Goal: Task Accomplishment & Management: Use online tool/utility

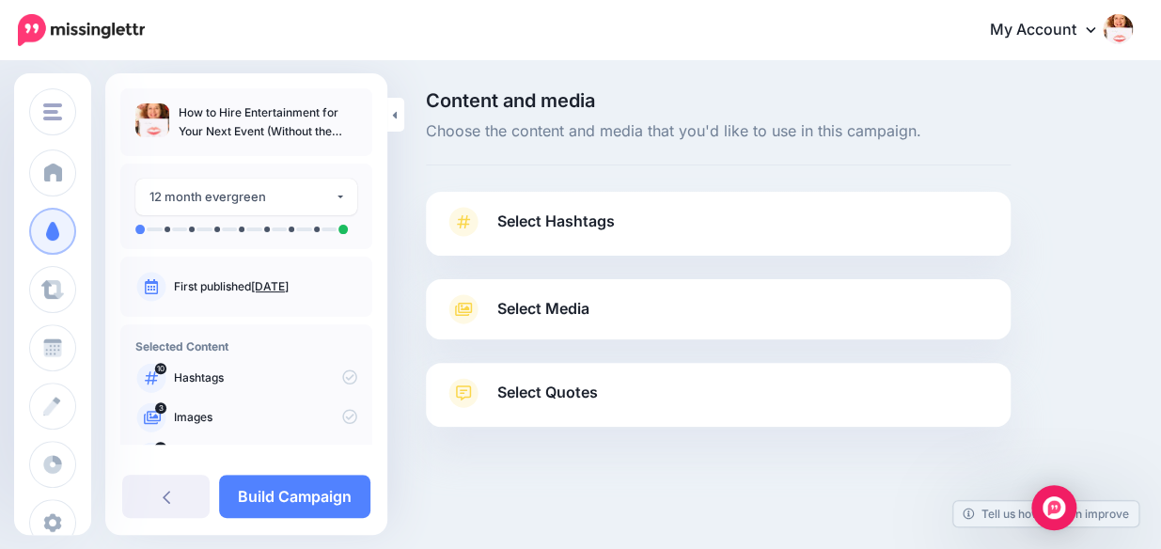
click at [556, 308] on span "Select Media" at bounding box center [543, 308] width 92 height 25
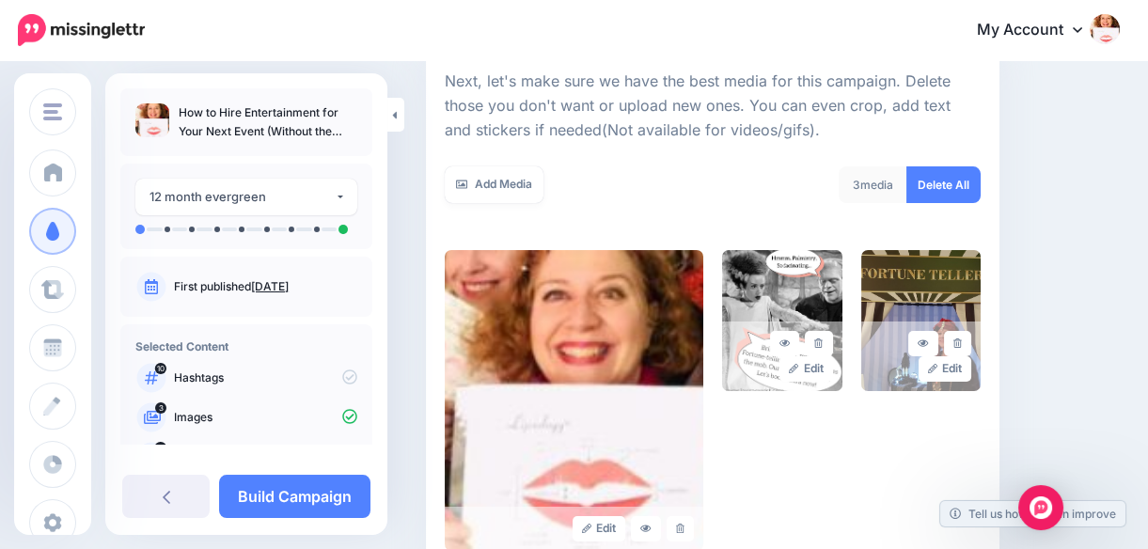
scroll to position [290, 0]
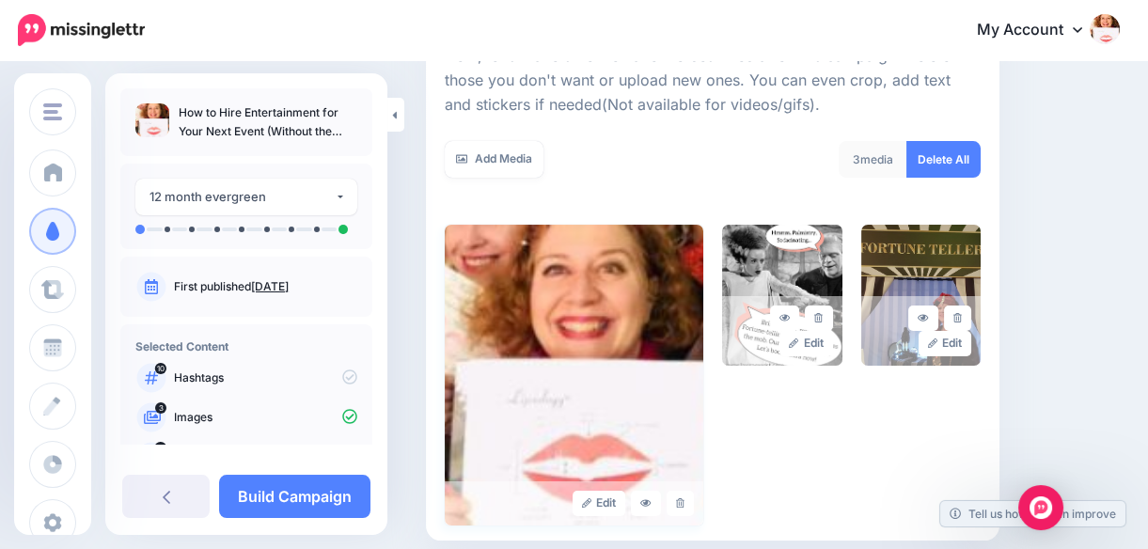
click at [640, 290] on img at bounding box center [574, 375] width 259 height 301
click at [772, 432] on div "Edit Edit Edit" at bounding box center [713, 375] width 536 height 301
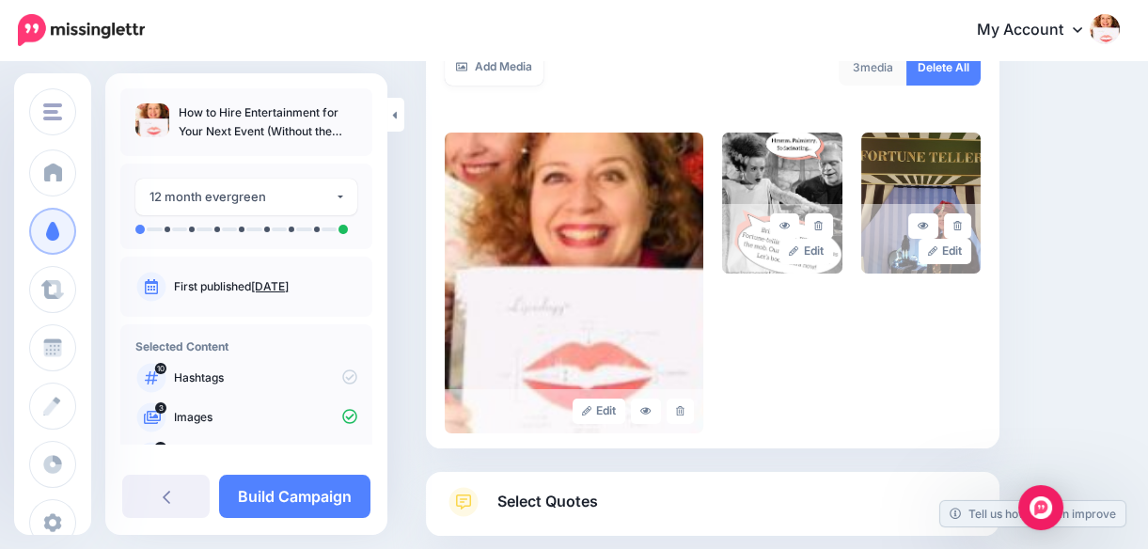
scroll to position [412, 0]
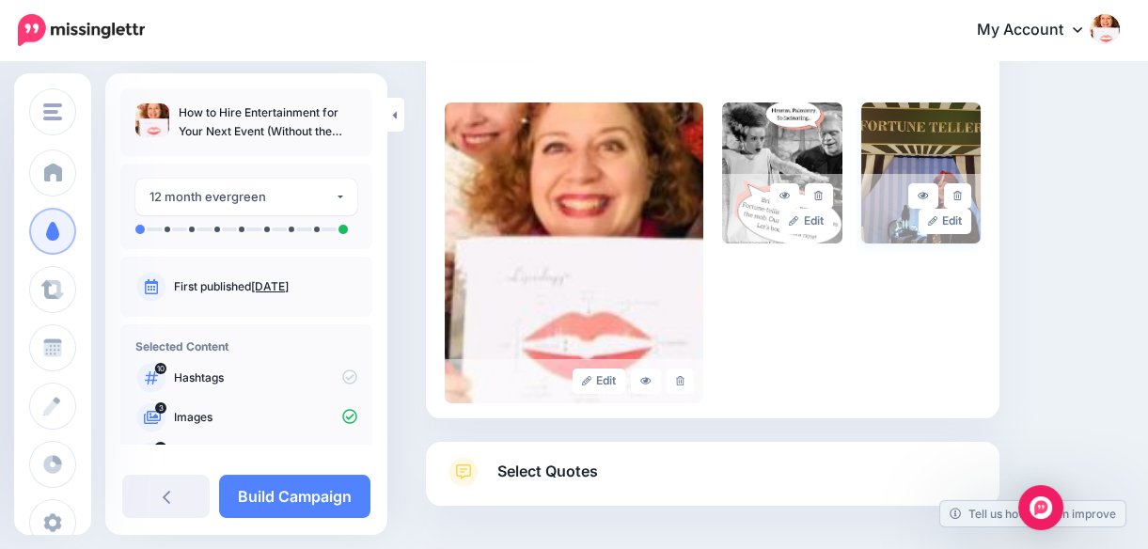
click at [938, 114] on img at bounding box center [921, 172] width 120 height 141
click at [688, 129] on img at bounding box center [574, 252] width 259 height 301
click at [719, 196] on div "Edit Edit Edit" at bounding box center [713, 252] width 536 height 301
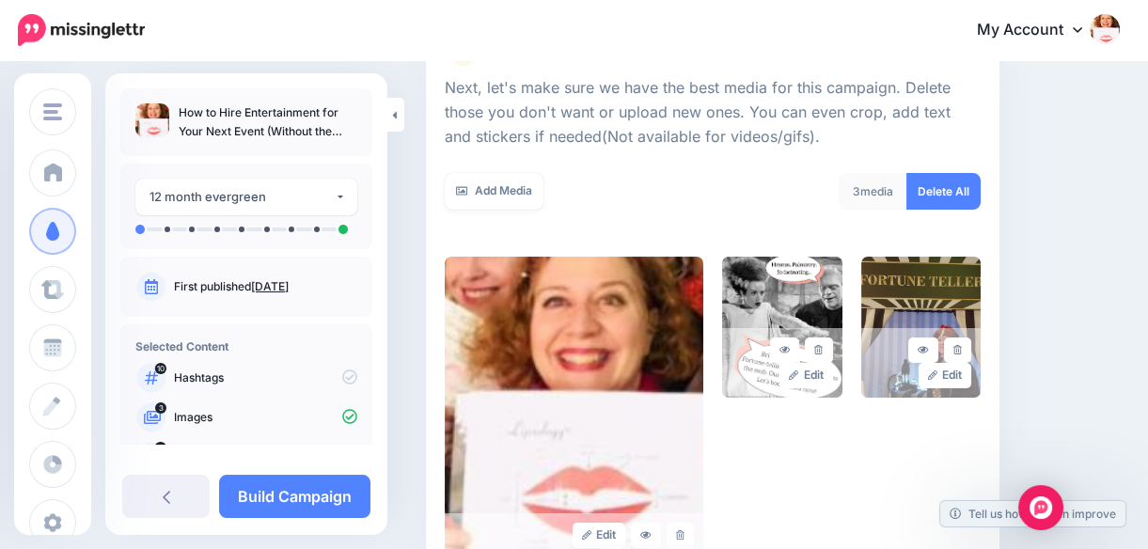
scroll to position [247, 0]
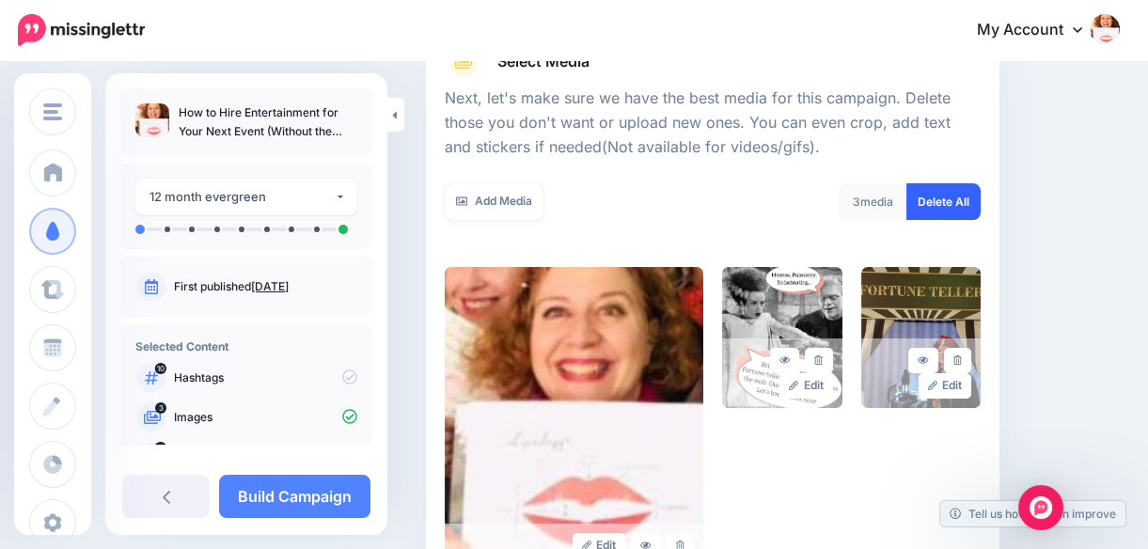
click at [956, 197] on link "Delete All" at bounding box center [943, 201] width 74 height 37
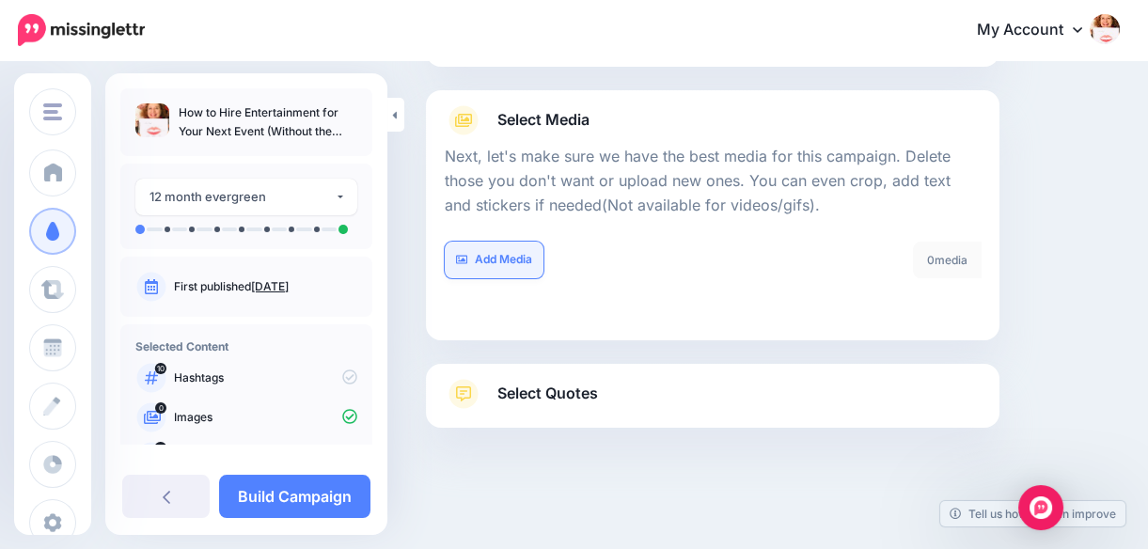
click at [511, 255] on link "Add Media" at bounding box center [494, 260] width 99 height 37
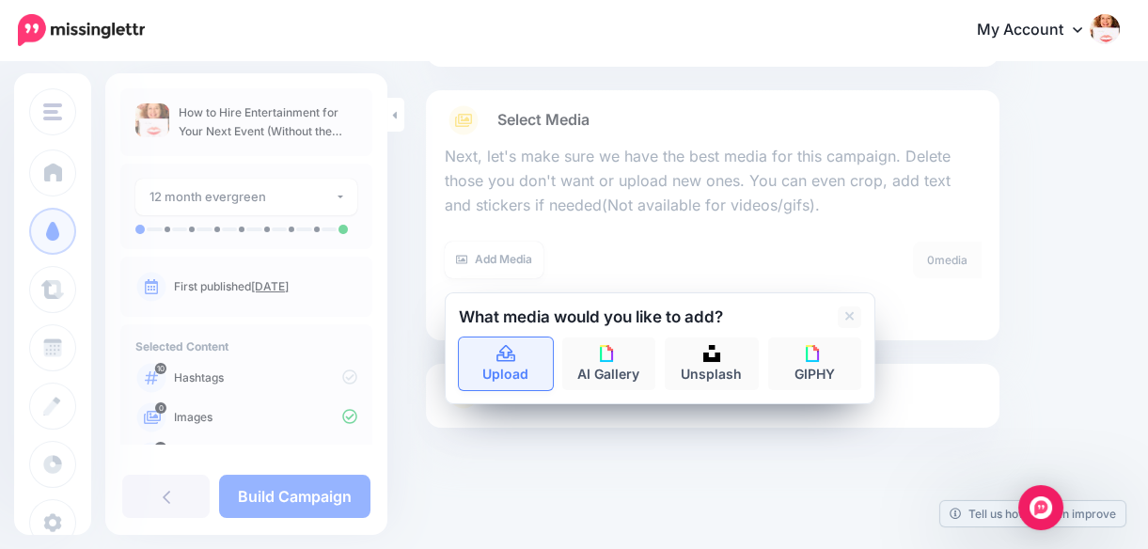
click at [510, 353] on icon at bounding box center [506, 354] width 22 height 17
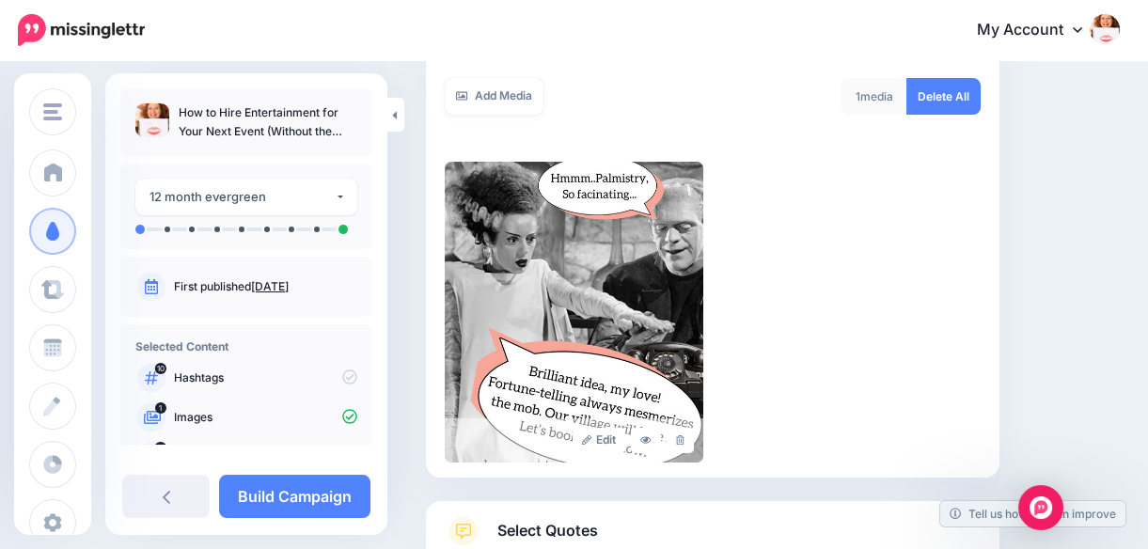
scroll to position [351, 0]
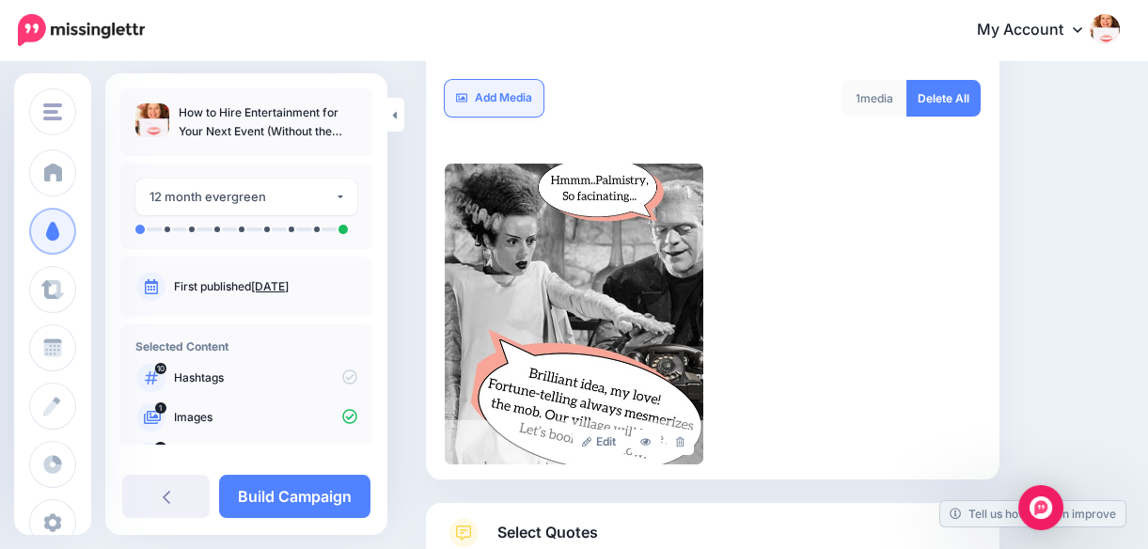
click at [501, 90] on link "Add Media" at bounding box center [494, 98] width 99 height 37
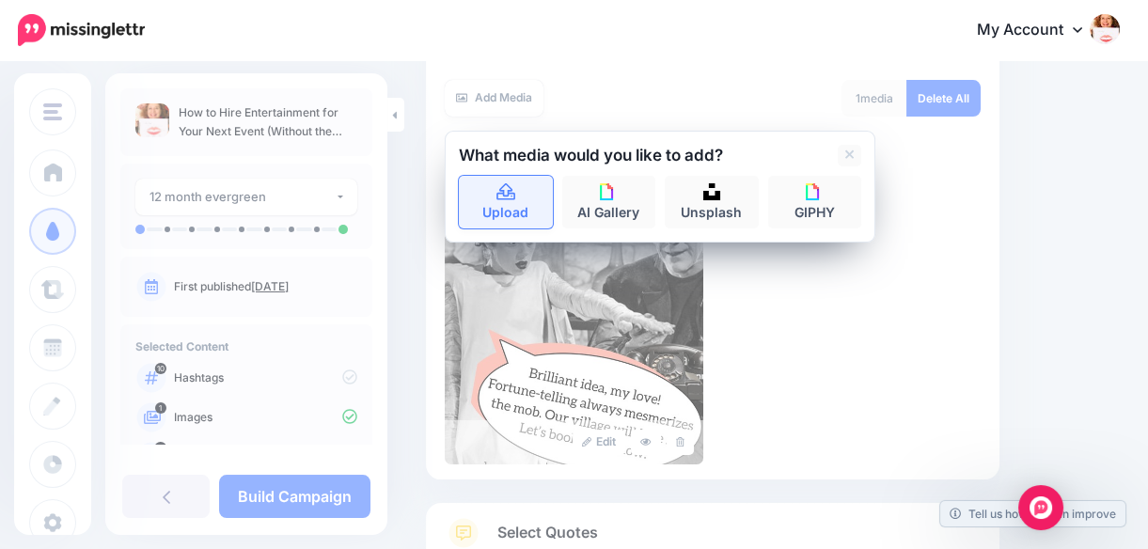
click at [501, 197] on icon at bounding box center [506, 192] width 22 height 17
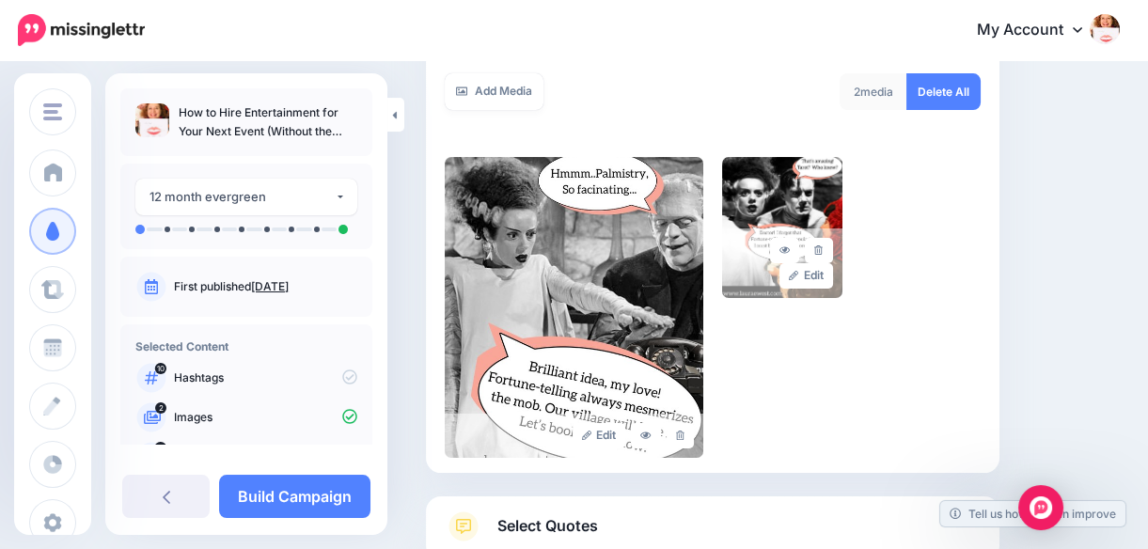
scroll to position [355, 0]
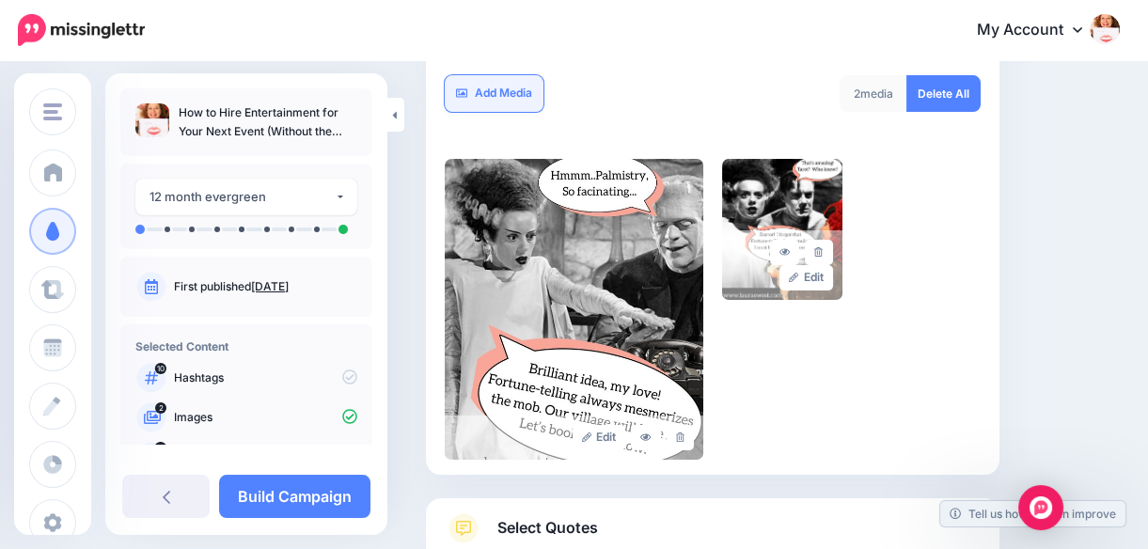
click at [477, 89] on link "Add Media" at bounding box center [494, 93] width 99 height 37
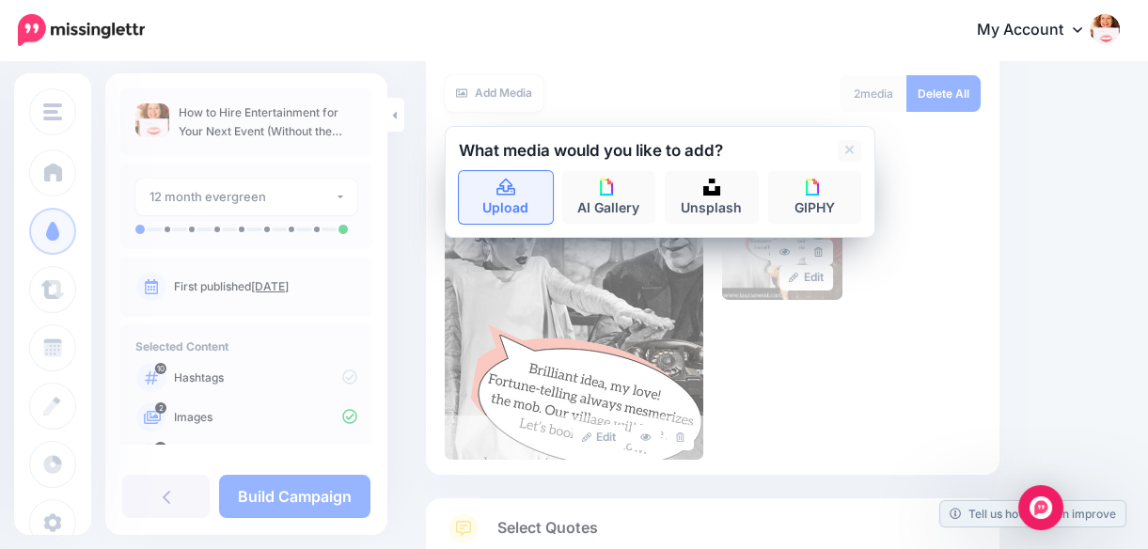
click at [497, 190] on icon at bounding box center [505, 187] width 19 height 17
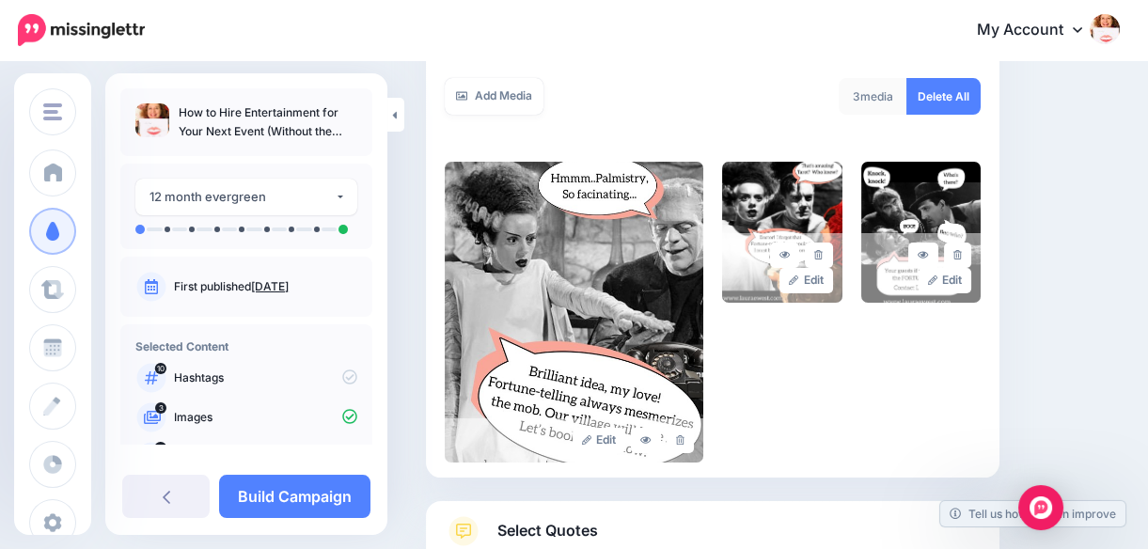
scroll to position [343, 0]
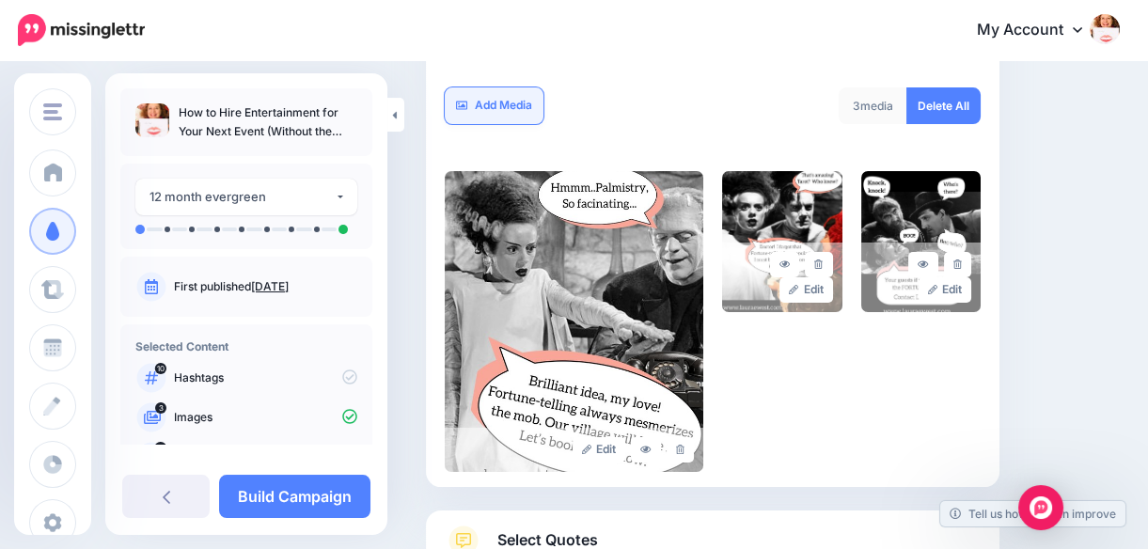
click at [499, 103] on link "Add Media" at bounding box center [494, 105] width 99 height 37
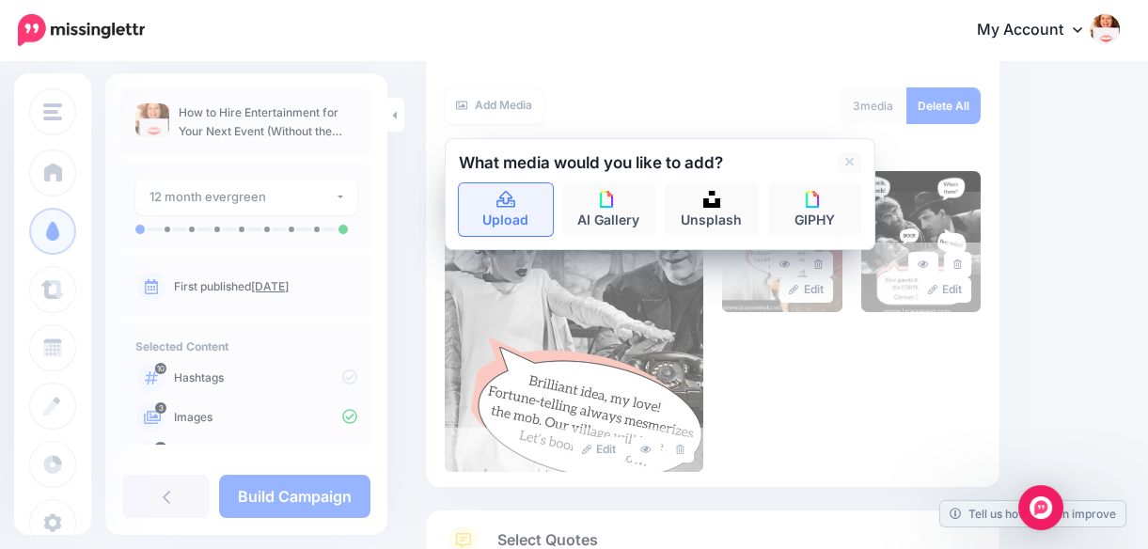
click at [498, 207] on icon at bounding box center [506, 200] width 22 height 17
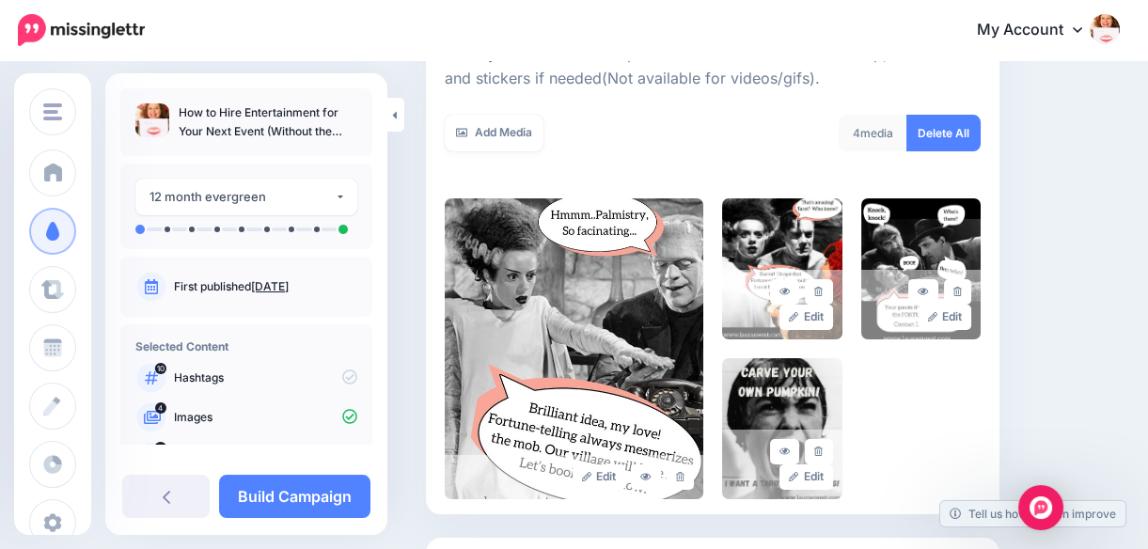
scroll to position [310, 0]
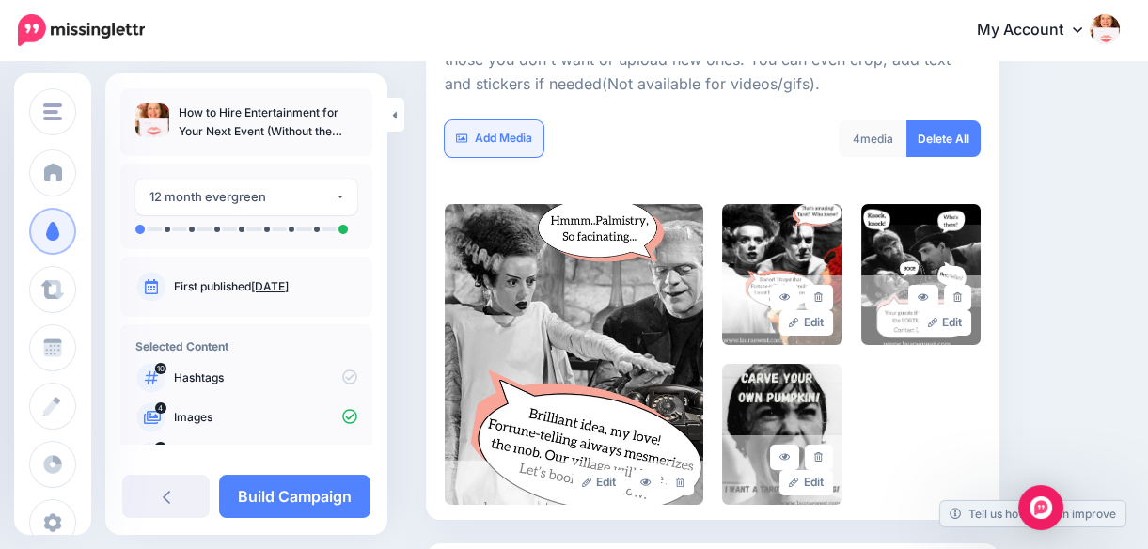
click at [479, 132] on link "Add Media" at bounding box center [494, 138] width 99 height 37
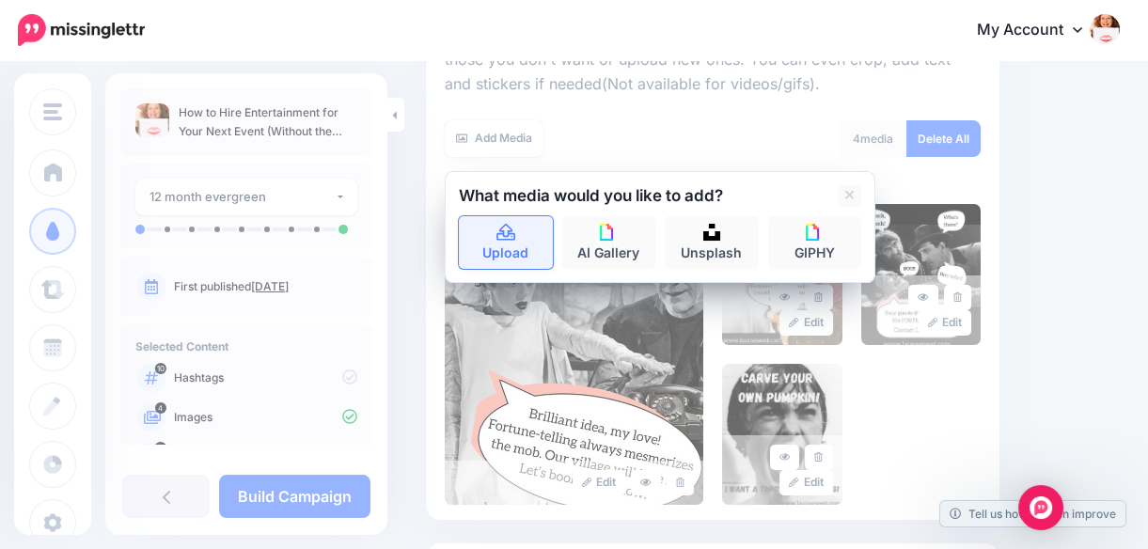
click at [510, 243] on link "Upload" at bounding box center [506, 242] width 94 height 53
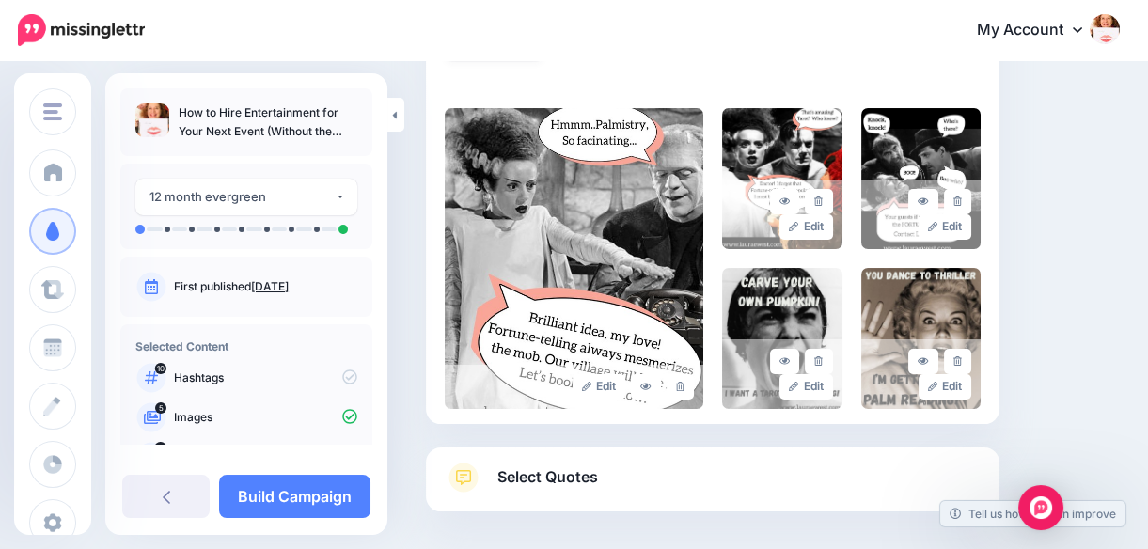
scroll to position [399, 0]
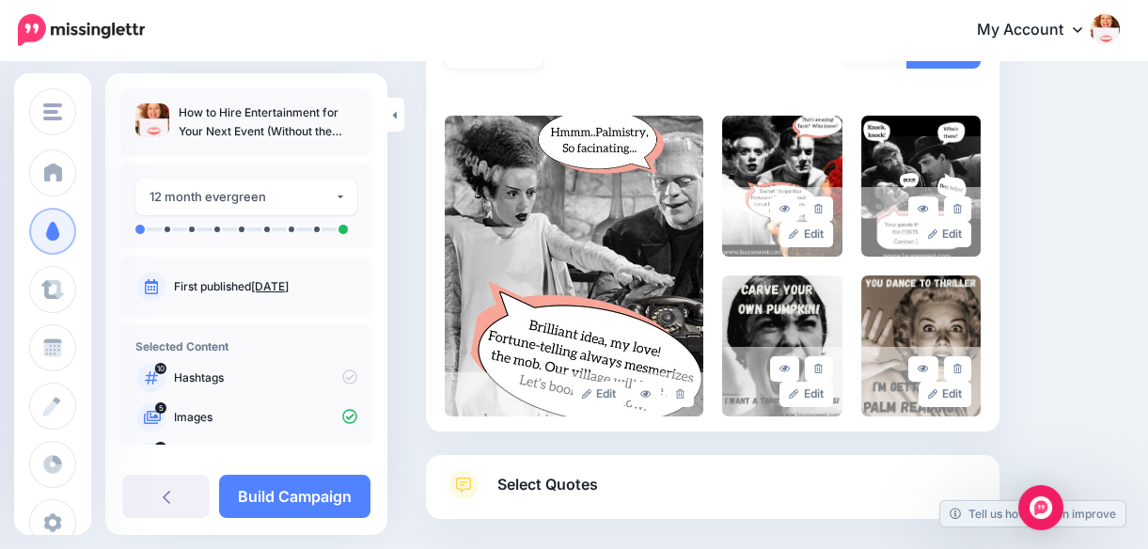
click at [1097, 150] on div "Content and media Choose the content and media that you'd like to use in this c…" at bounding box center [773, 153] width 722 height 920
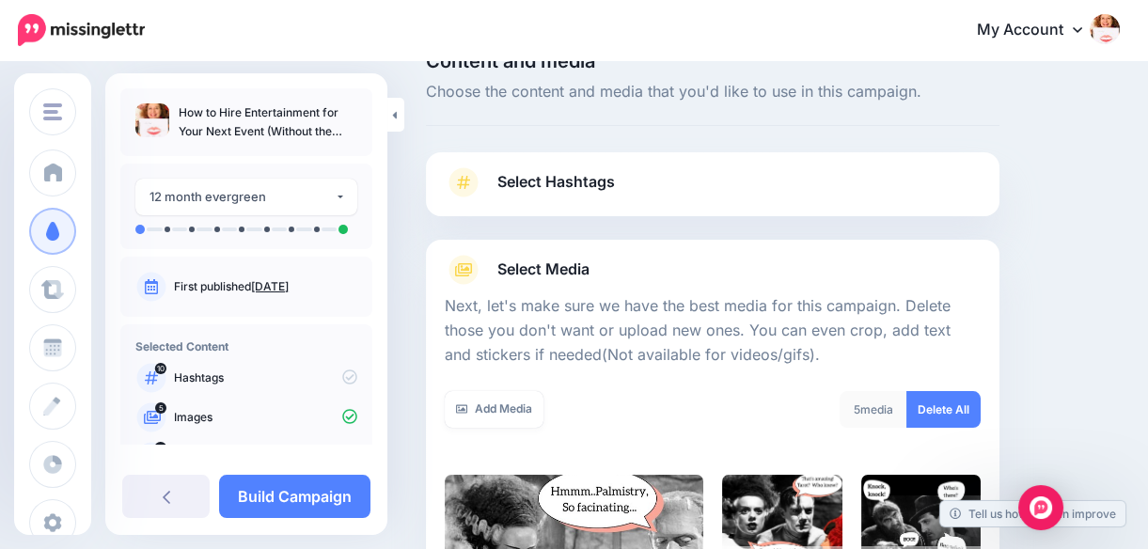
scroll to position [15, 0]
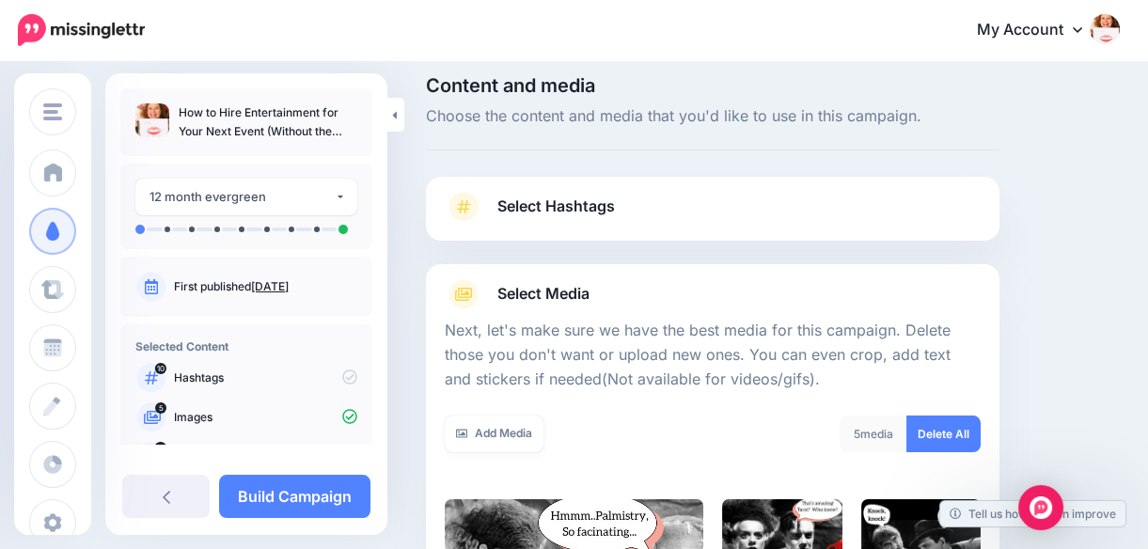
click at [547, 204] on span "Select Hashtags" at bounding box center [556, 206] width 118 height 25
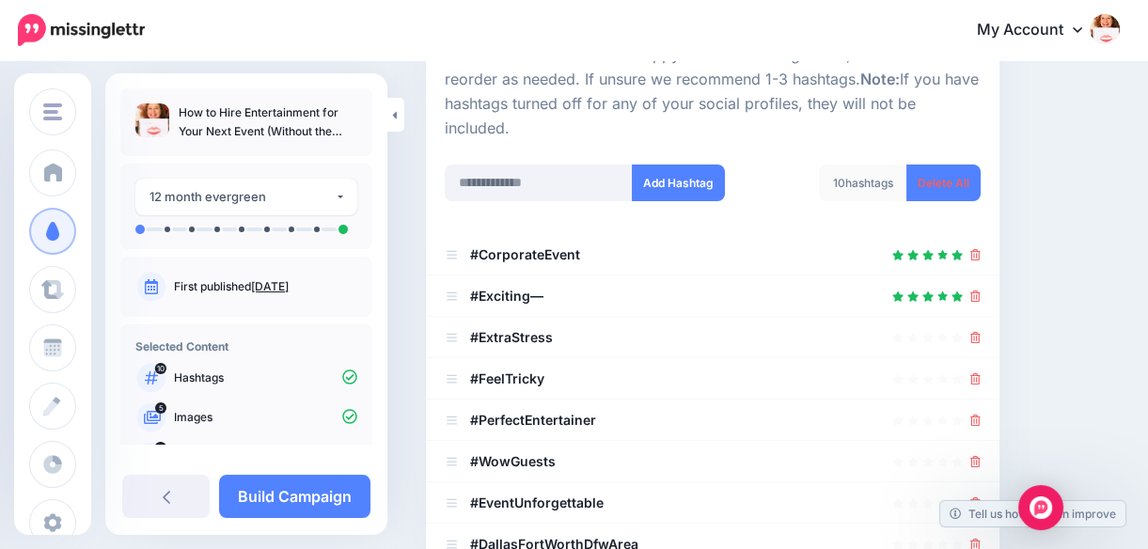
scroll to position [211, 0]
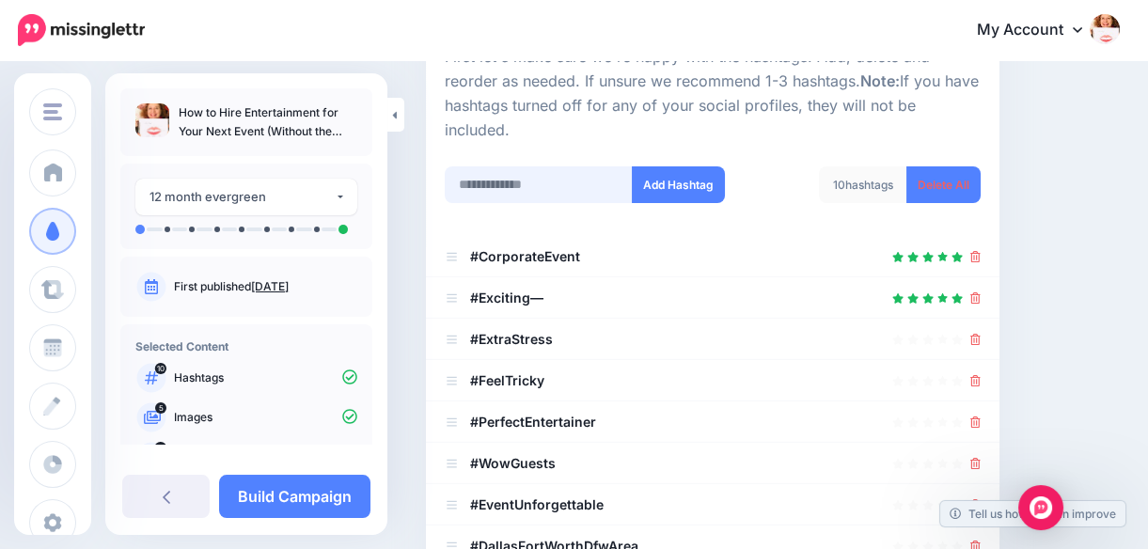
click at [564, 166] on input "text" at bounding box center [539, 184] width 188 height 37
type input "**********"
click at [679, 166] on button "Add Hashtag" at bounding box center [678, 184] width 93 height 37
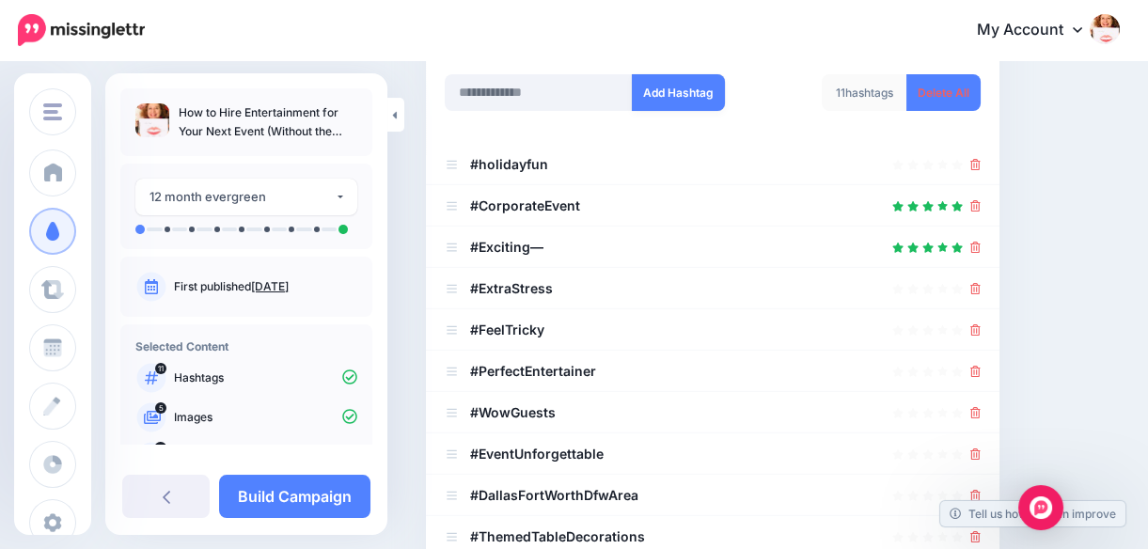
scroll to position [288, 0]
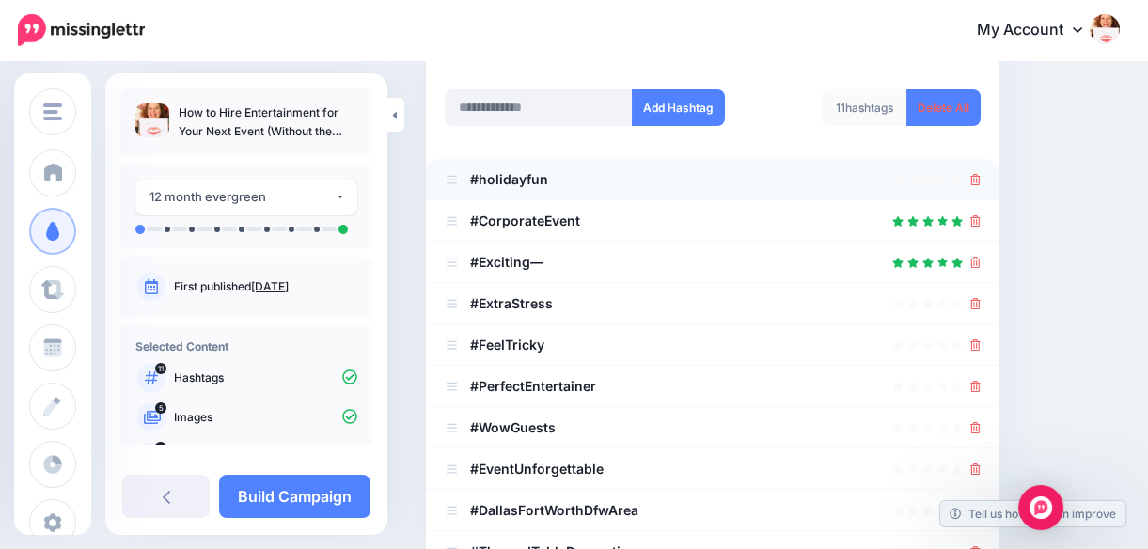
click at [980, 174] on icon at bounding box center [975, 179] width 10 height 11
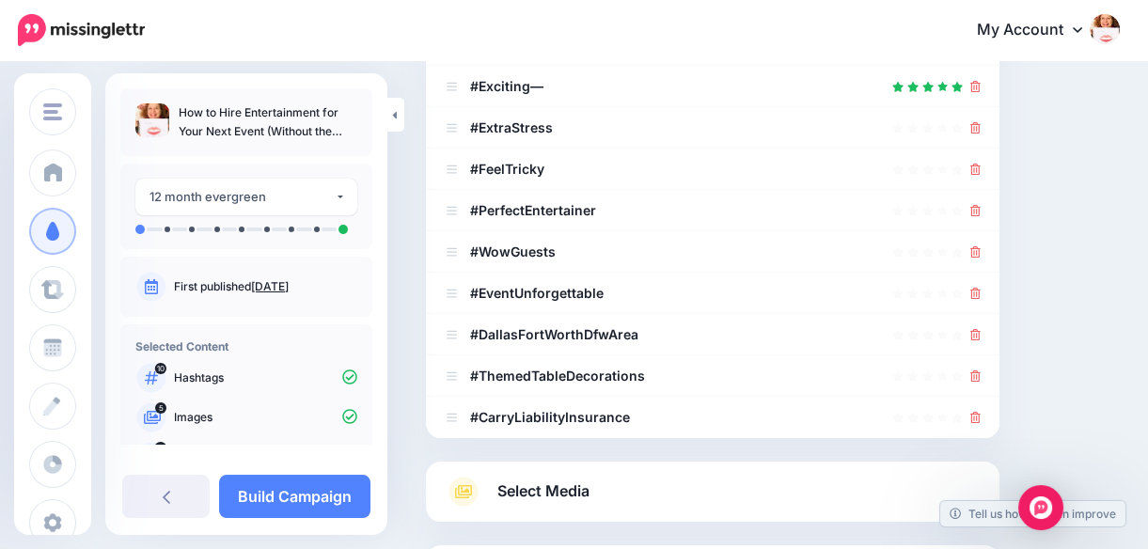
scroll to position [423, 0]
click at [980, 411] on icon at bounding box center [975, 416] width 10 height 11
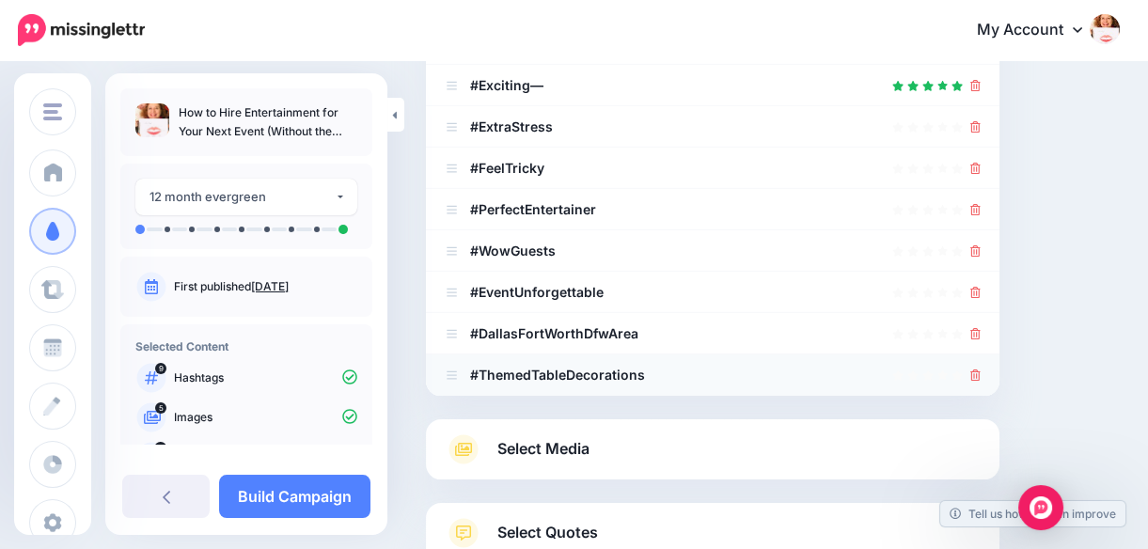
click at [980, 369] on icon at bounding box center [975, 374] width 10 height 11
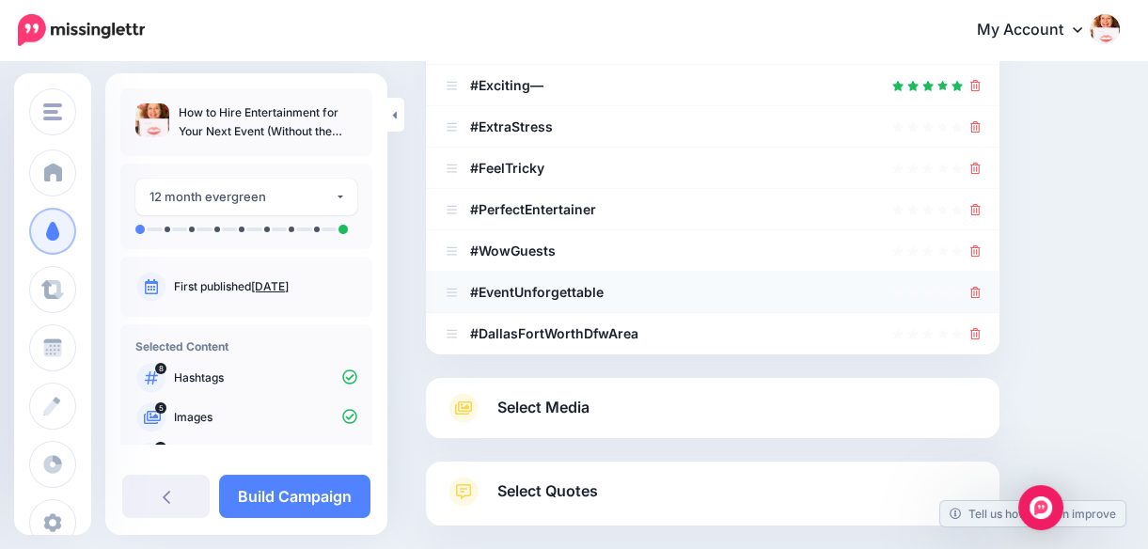
click at [980, 287] on icon at bounding box center [975, 292] width 10 height 11
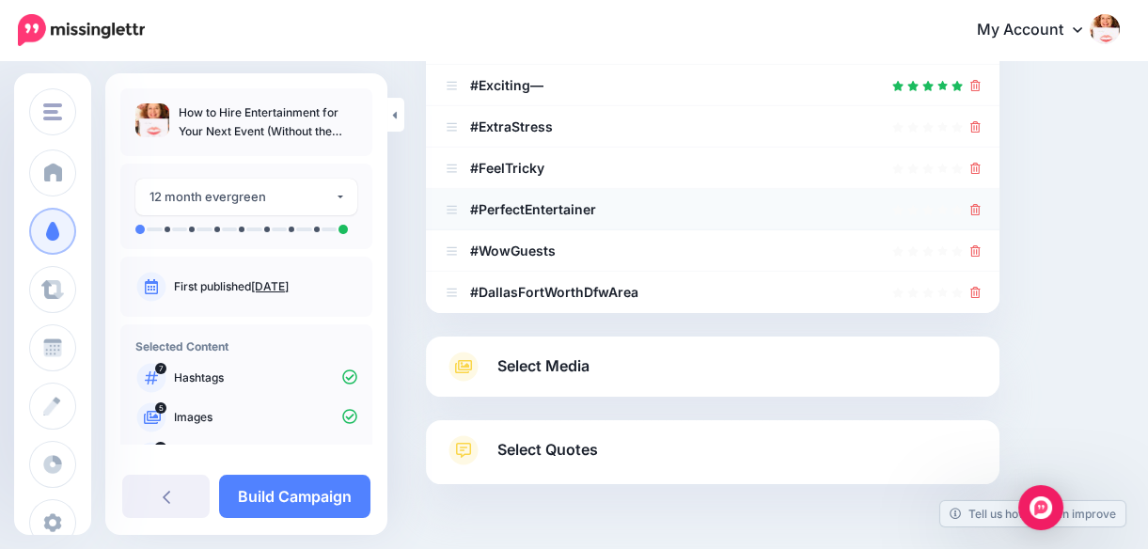
click at [980, 201] on link at bounding box center [975, 209] width 10 height 16
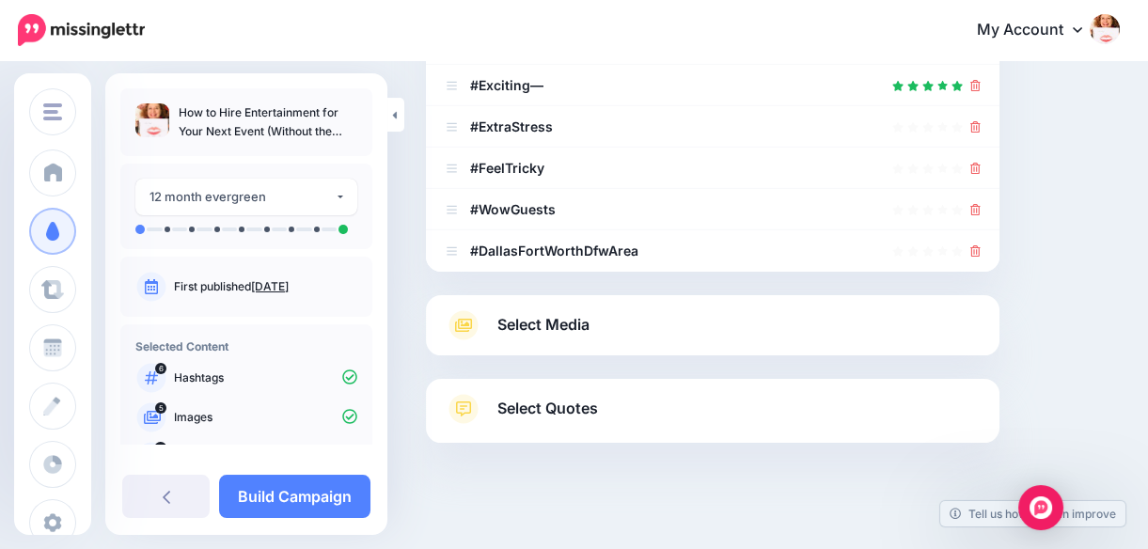
scroll to position [414, 0]
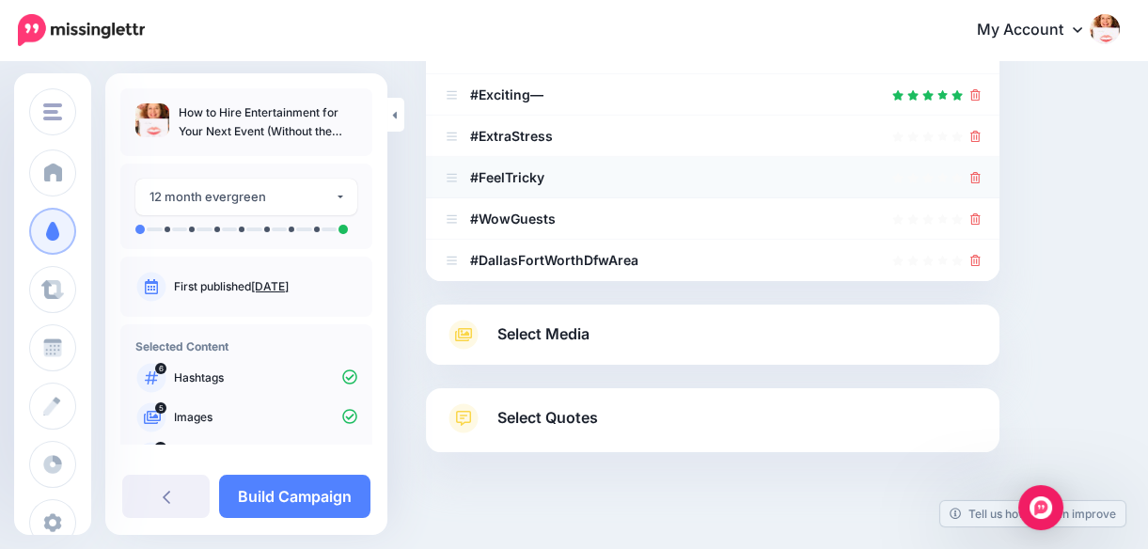
click at [980, 172] on icon at bounding box center [975, 177] width 10 height 11
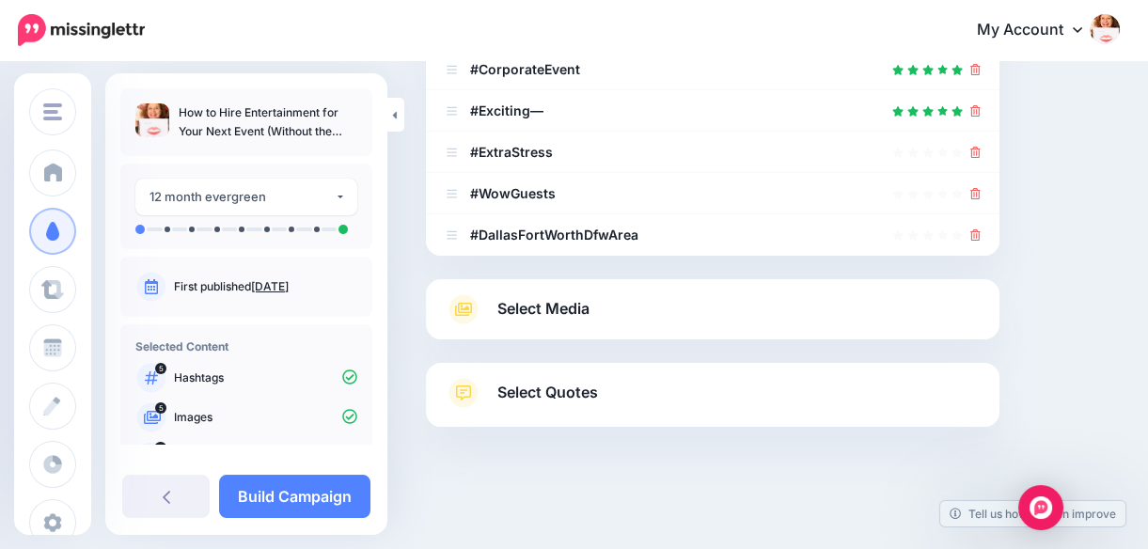
scroll to position [373, 0]
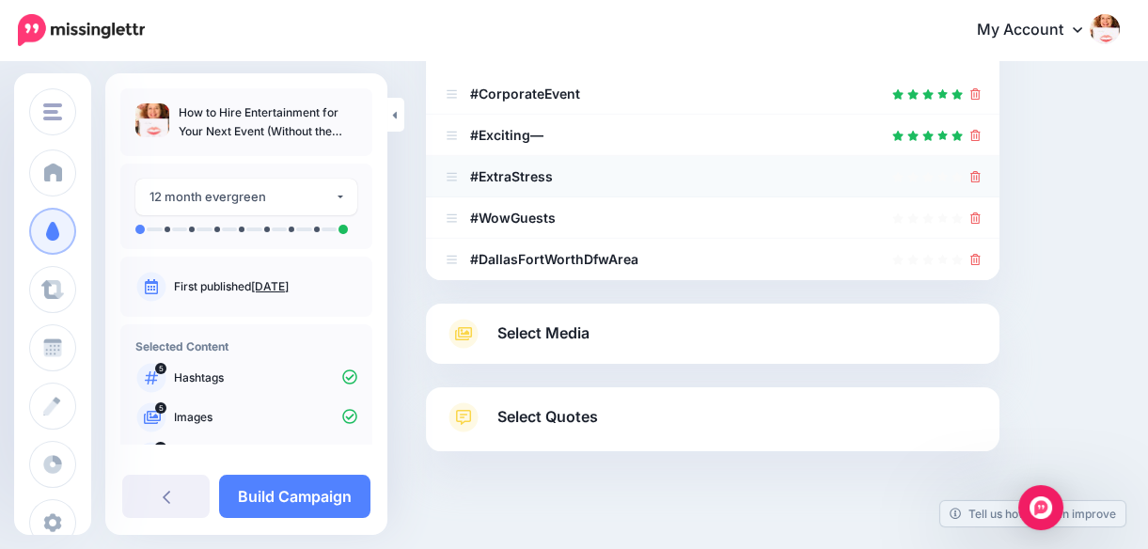
click at [980, 171] on icon at bounding box center [975, 176] width 10 height 11
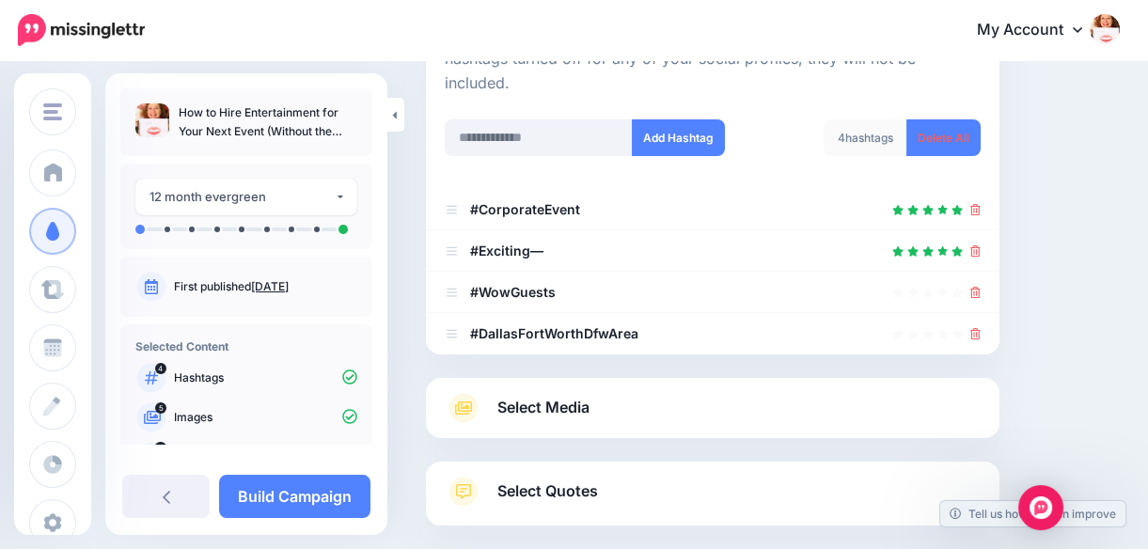
scroll to position [254, 0]
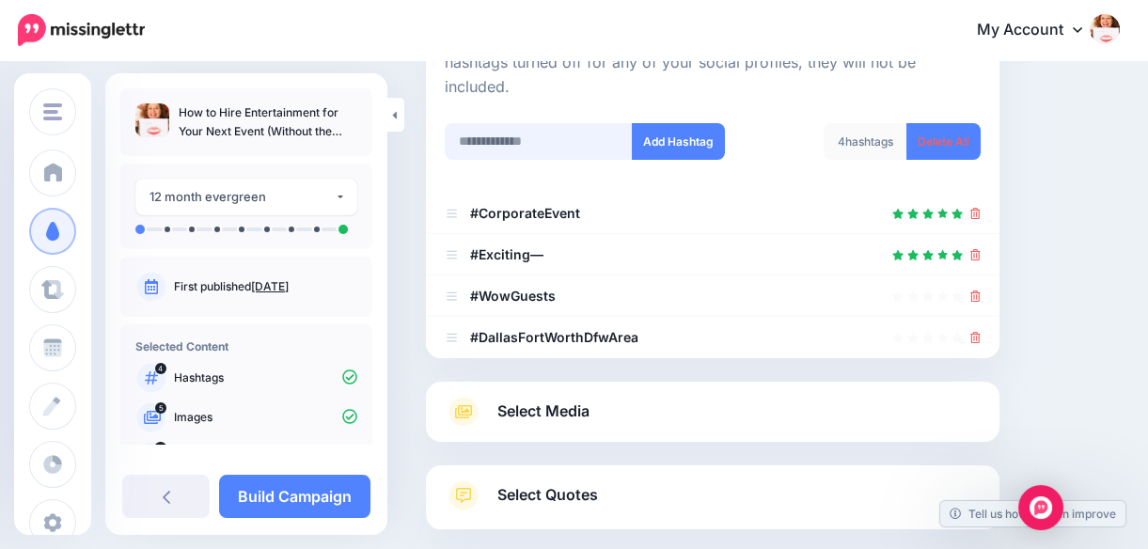
click at [579, 123] on input "text" at bounding box center [539, 141] width 188 height 37
type input "**********"
click at [699, 123] on button "Add Hashtag" at bounding box center [678, 141] width 93 height 37
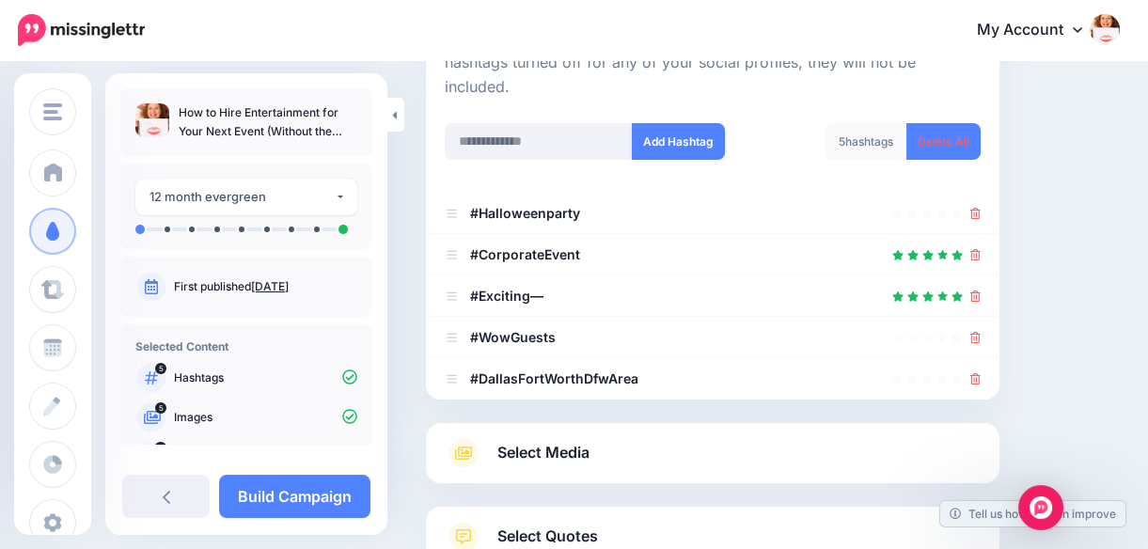
scroll to position [373, 0]
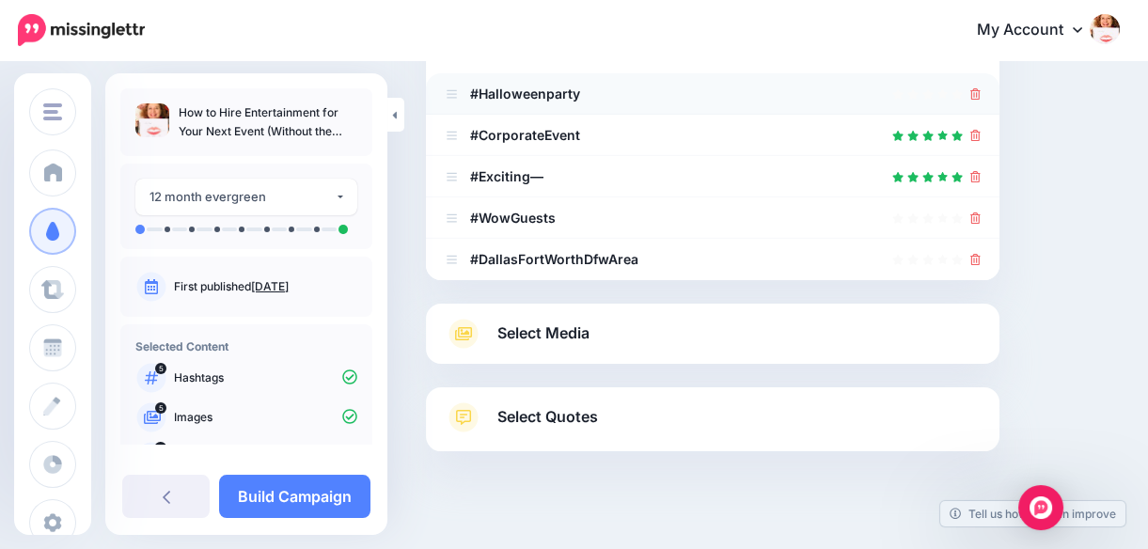
click at [980, 88] on icon at bounding box center [975, 93] width 10 height 11
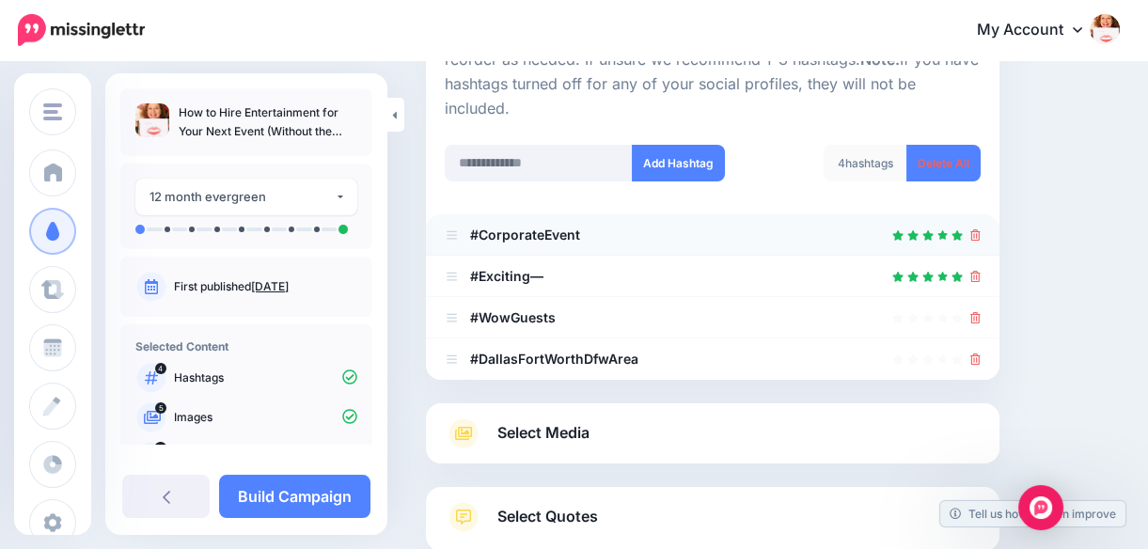
scroll to position [231, 0]
click at [546, 146] on input "text" at bounding box center [539, 164] width 188 height 37
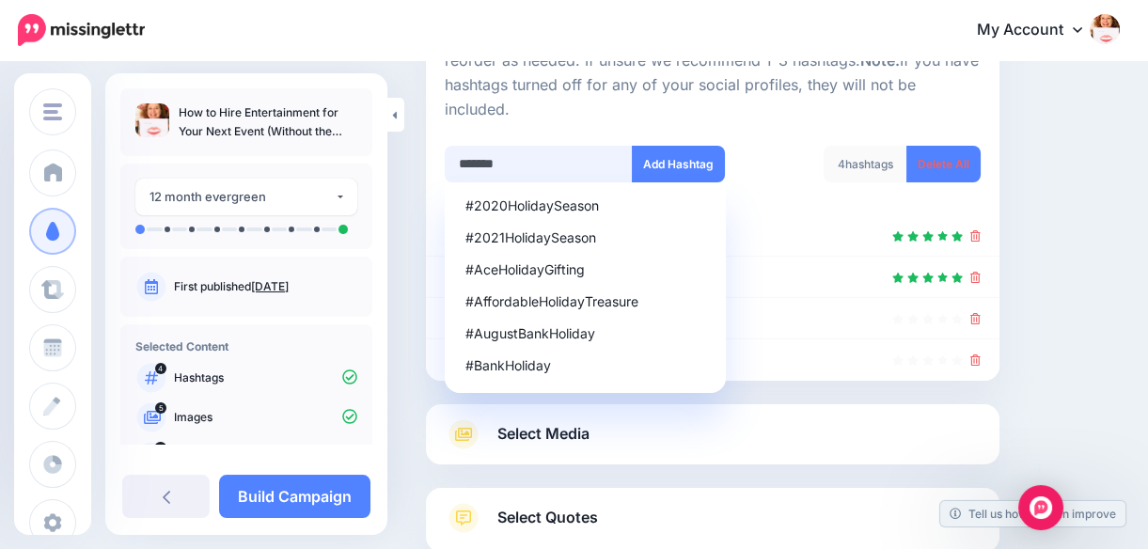
drag, startPoint x: 568, startPoint y: 142, endPoint x: 450, endPoint y: 132, distance: 118.0
click at [450, 146] on input "*******" at bounding box center [539, 164] width 188 height 37
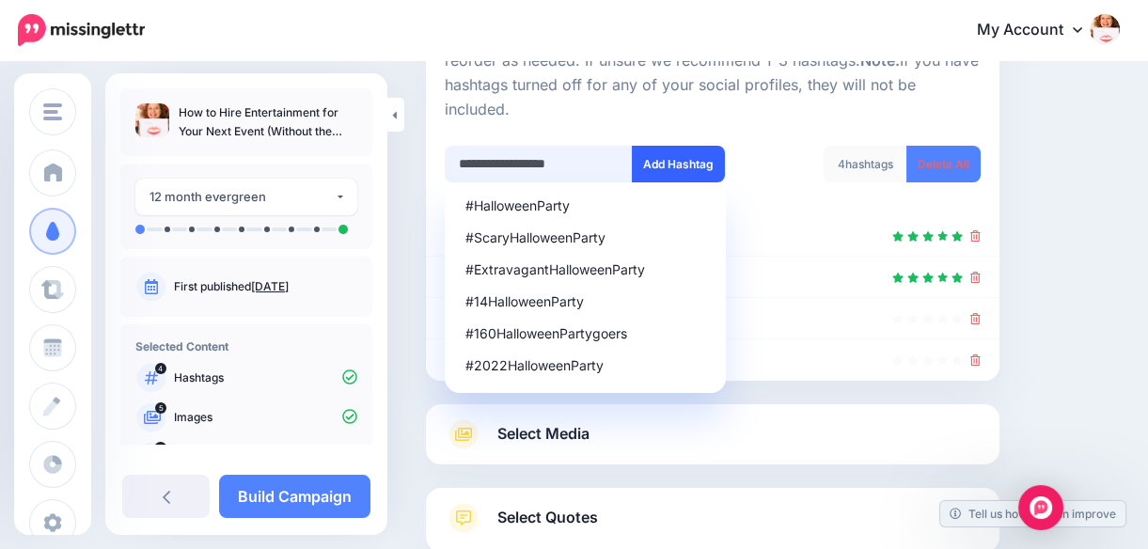
type input "**********"
click at [677, 146] on button "Add Hashtag" at bounding box center [678, 164] width 93 height 37
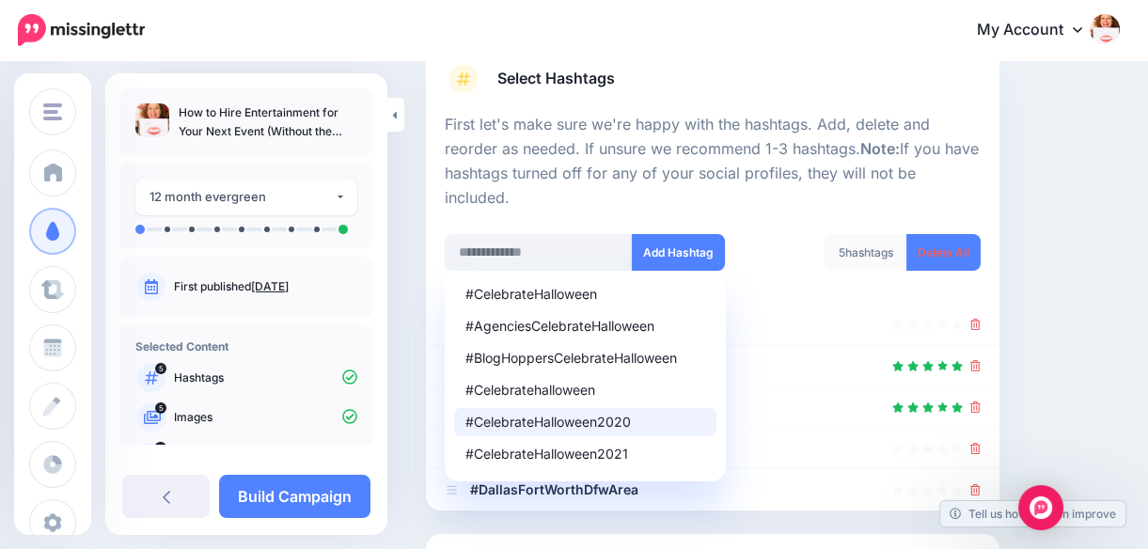
scroll to position [141, 0]
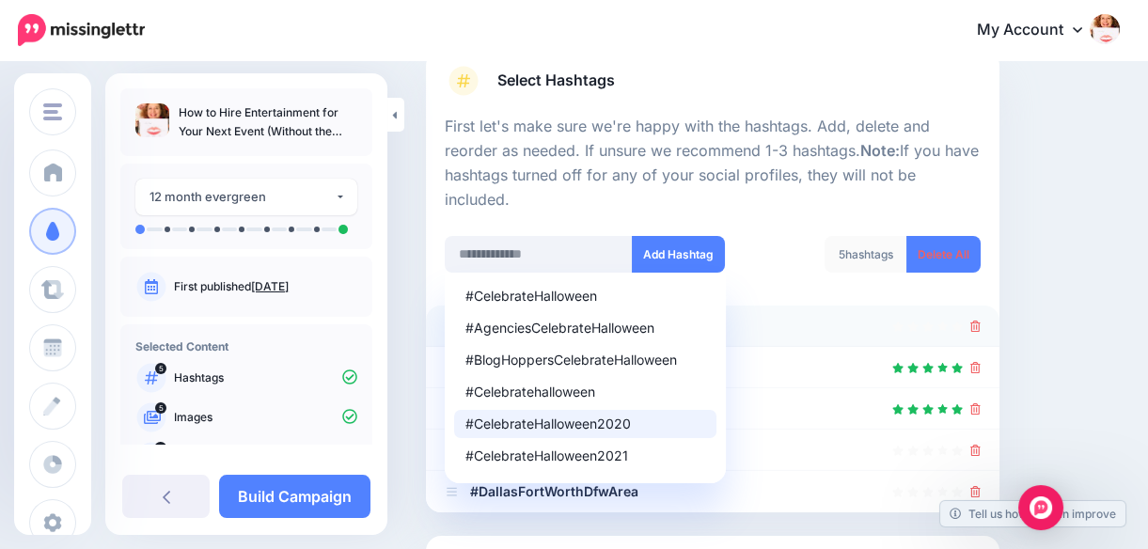
click at [980, 321] on icon at bounding box center [975, 326] width 10 height 11
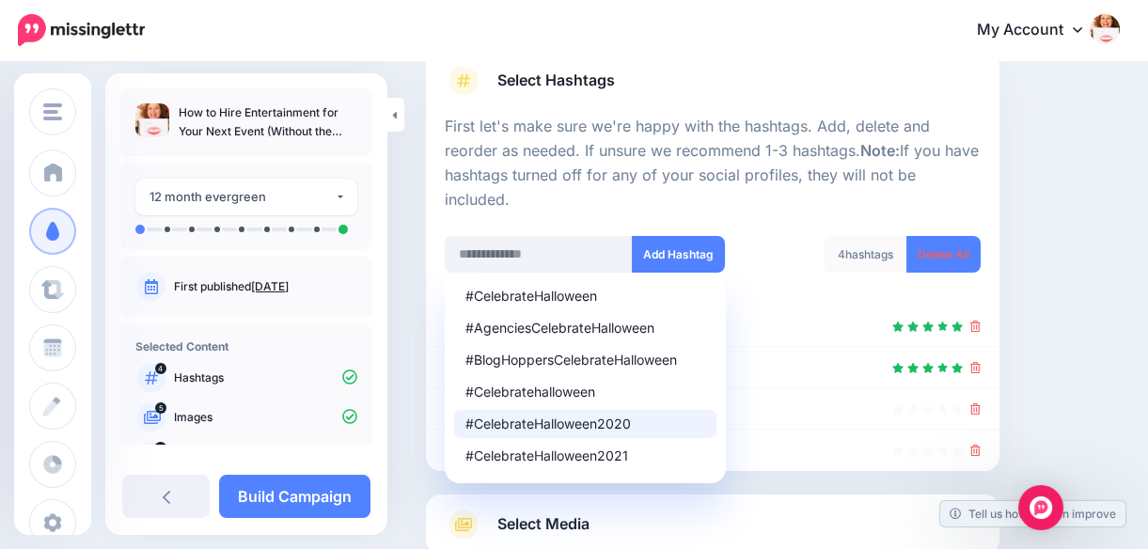
click at [1103, 278] on div "Content and media Choose the content and media that you'd like to use in this c…" at bounding box center [773, 343] width 722 height 786
drag, startPoint x: 1146, startPoint y: 353, endPoint x: 1148, endPoint y: 381, distance: 28.3
click at [1148, 381] on html "My Account Dashboard My Account Billing Logout" at bounding box center [574, 133] width 1148 height 549
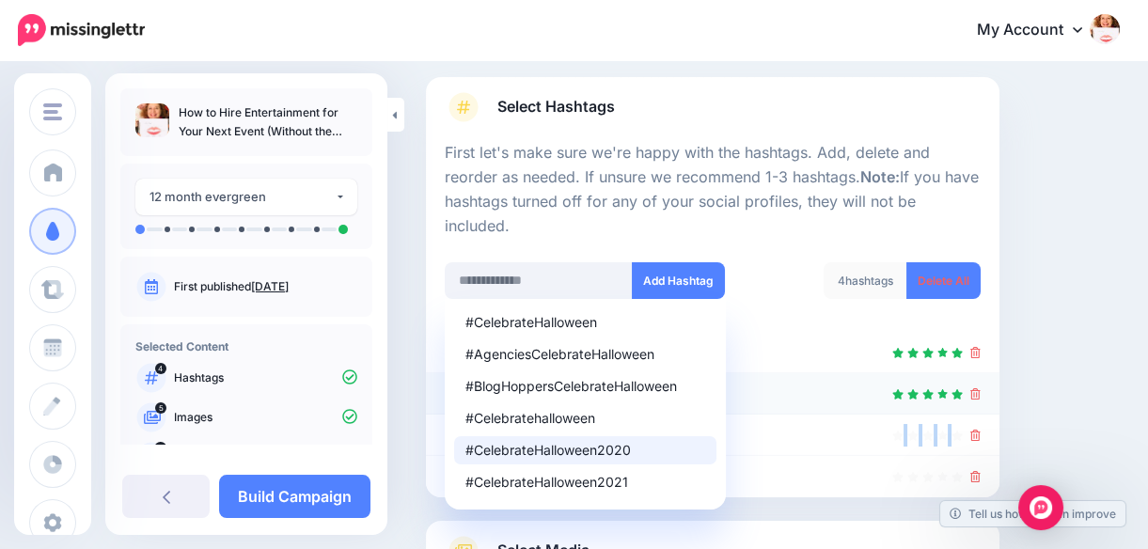
scroll to position [117, 0]
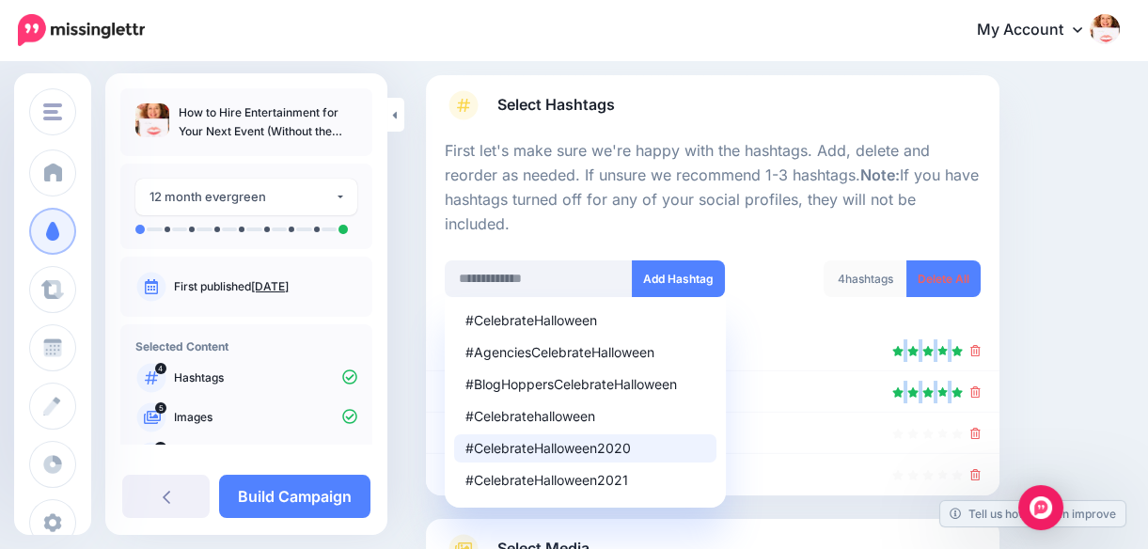
drag, startPoint x: 1146, startPoint y: 285, endPoint x: 1147, endPoint y: 359, distance: 74.3
click at [1147, 359] on div "Content and media Choose the content and media that you'd like to use in this c…" at bounding box center [574, 367] width 1148 height 842
drag, startPoint x: 1147, startPoint y: 359, endPoint x: 1120, endPoint y: 335, distance: 36.6
click at [1120, 335] on div "Content and media Choose the content and media that you'd like to use in this c…" at bounding box center [773, 368] width 722 height 786
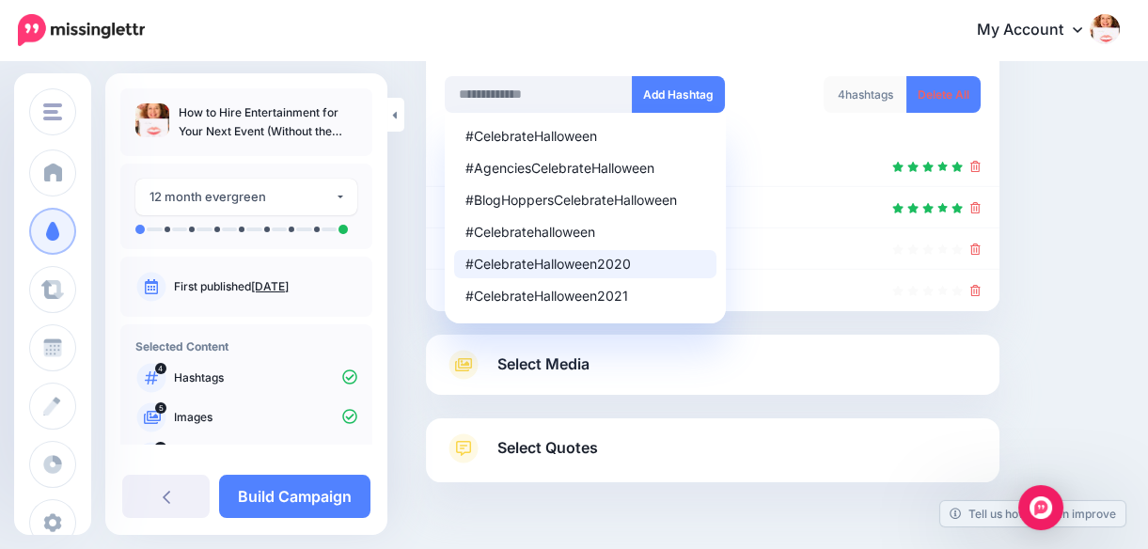
scroll to position [331, 0]
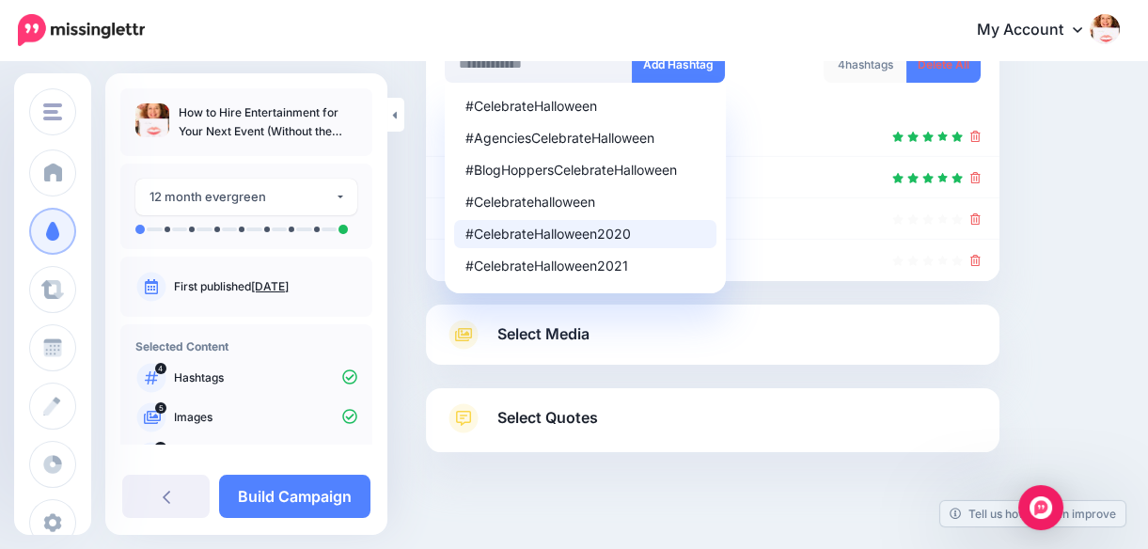
click at [550, 405] on span "Select Quotes" at bounding box center [547, 417] width 101 height 25
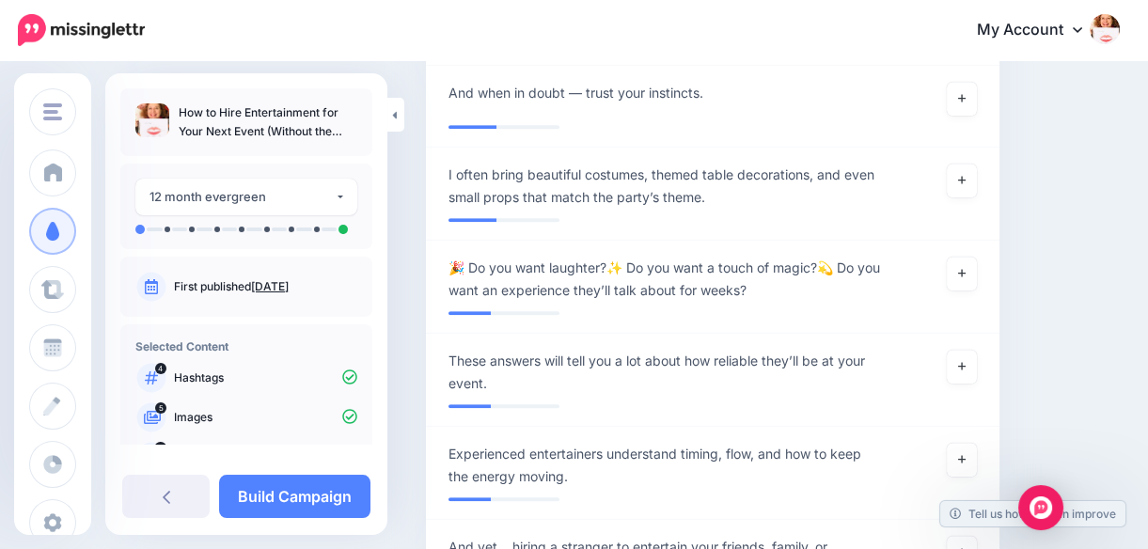
scroll to position [2700, 0]
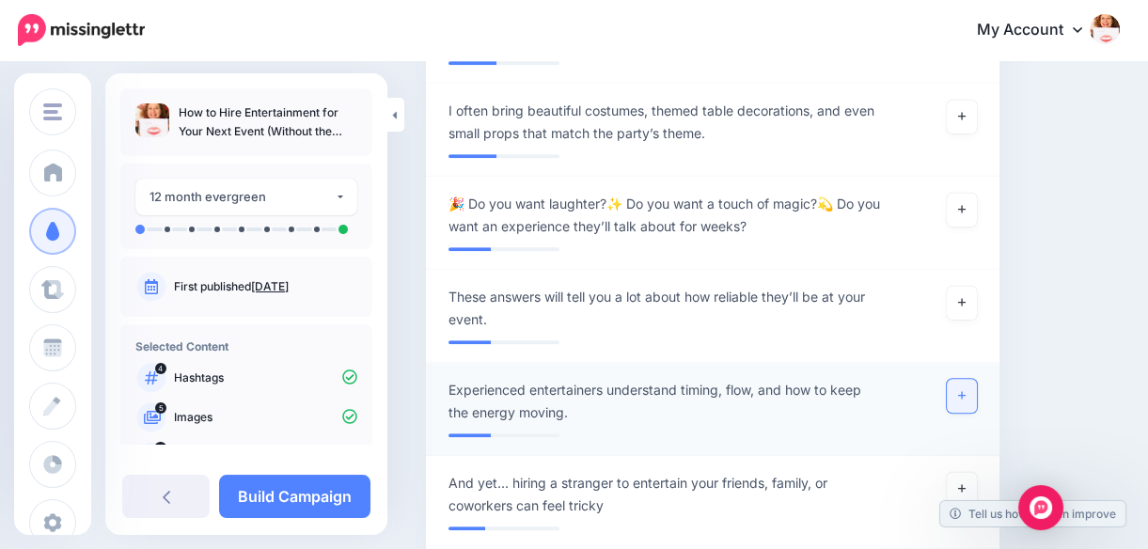
click at [965, 390] on icon at bounding box center [962, 395] width 8 height 10
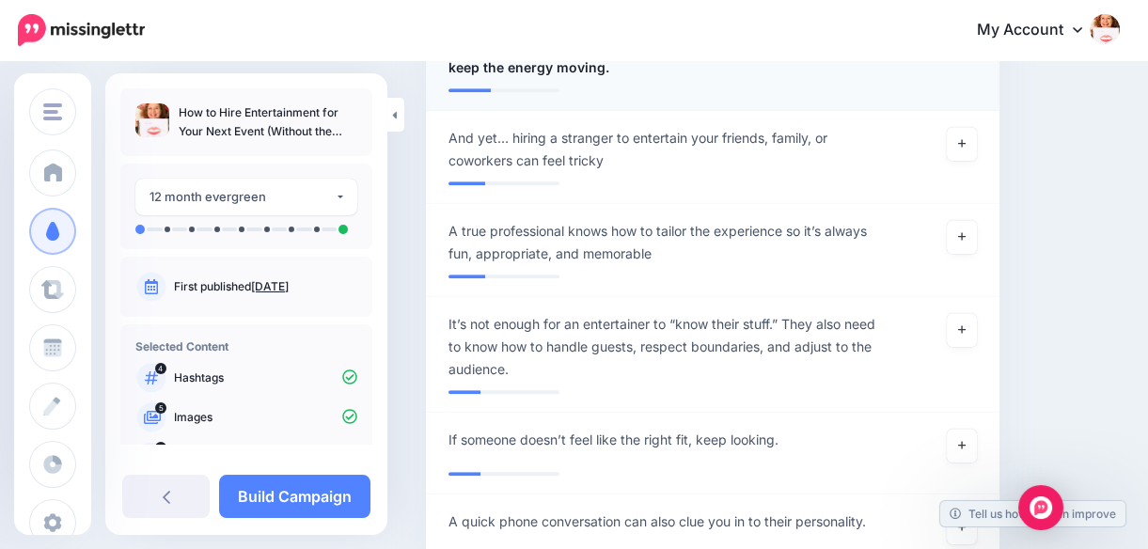
scroll to position [3052, 0]
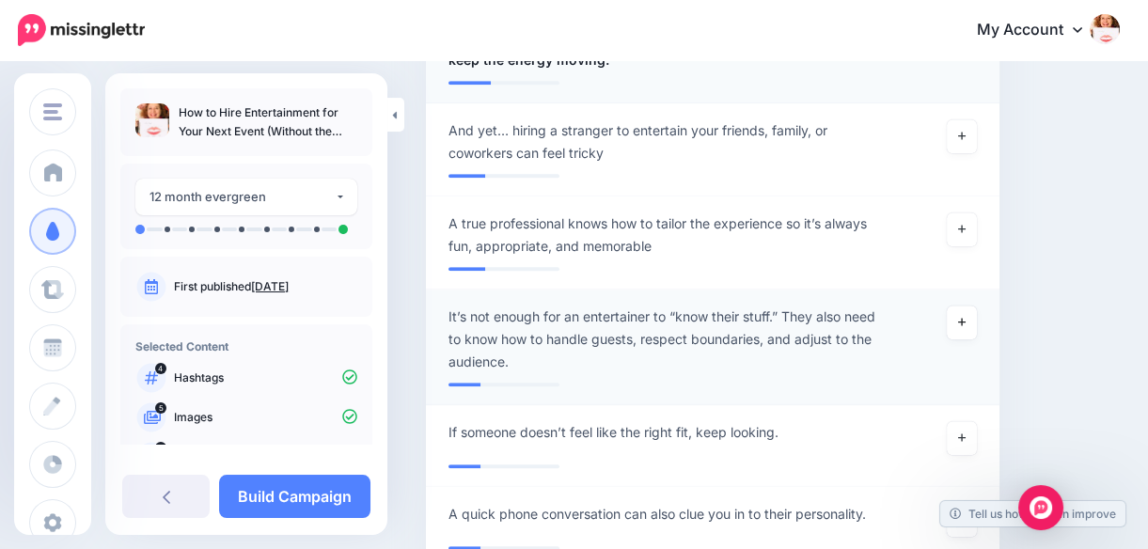
drag, startPoint x: 979, startPoint y: 167, endPoint x: 995, endPoint y: 179, distance: 19.6
click at [977, 306] on link at bounding box center [962, 323] width 30 height 34
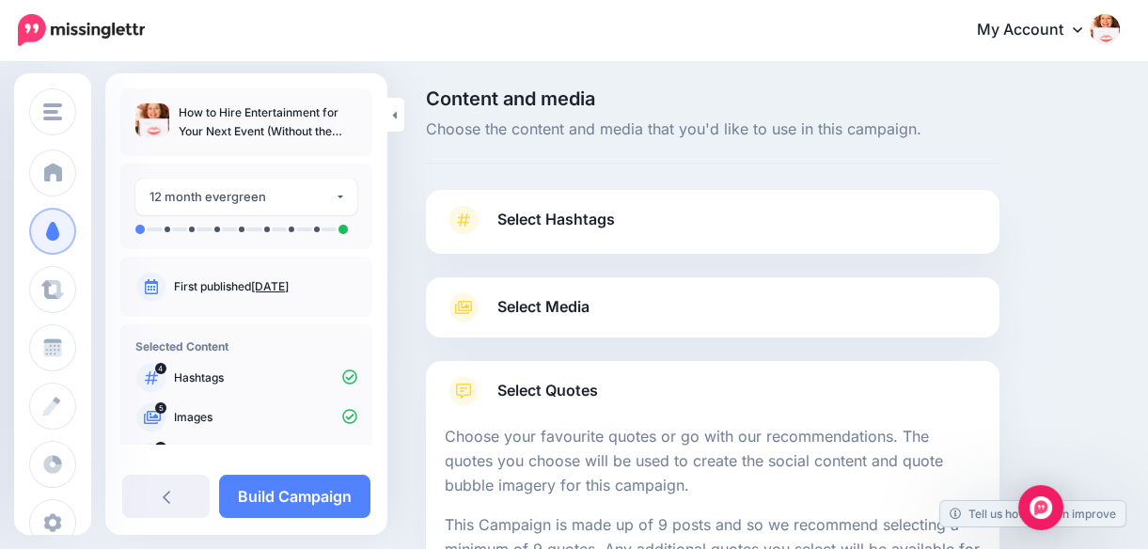
scroll to position [0, 0]
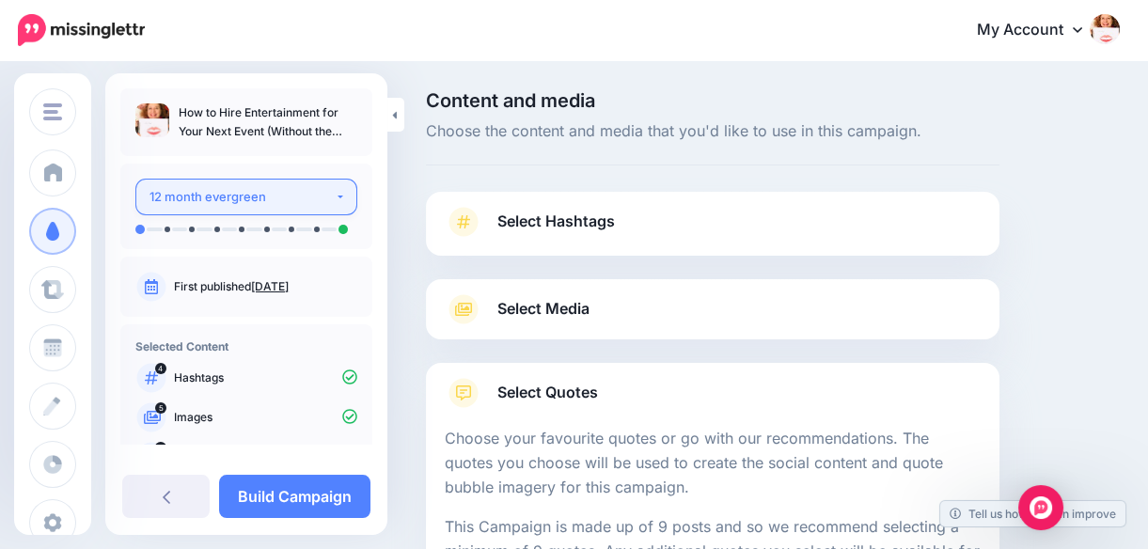
click at [328, 192] on button "12 month evergreen" at bounding box center [246, 197] width 222 height 37
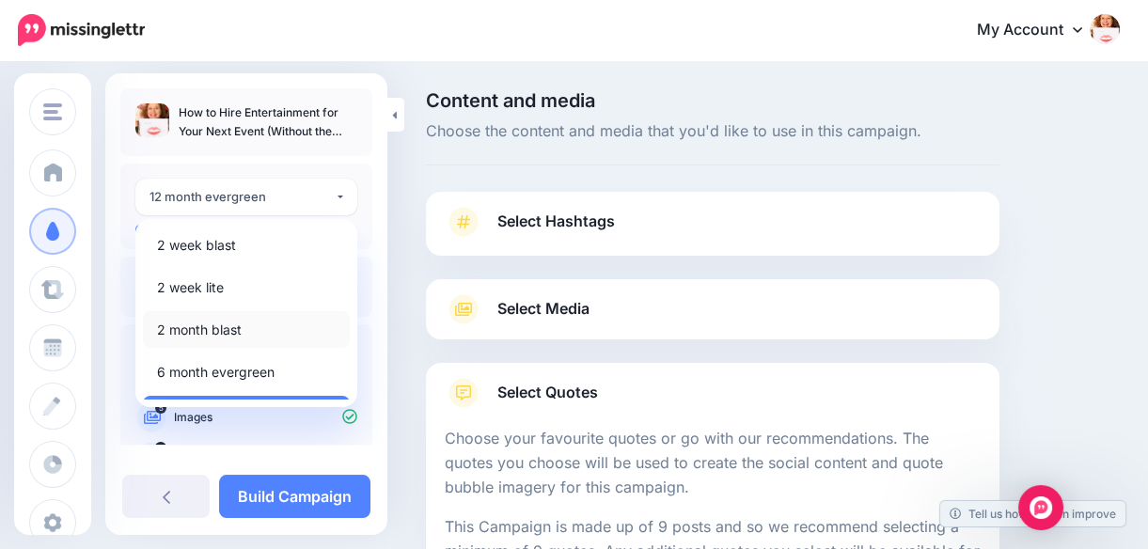
click at [212, 329] on span "2 month blast" at bounding box center [199, 330] width 85 height 23
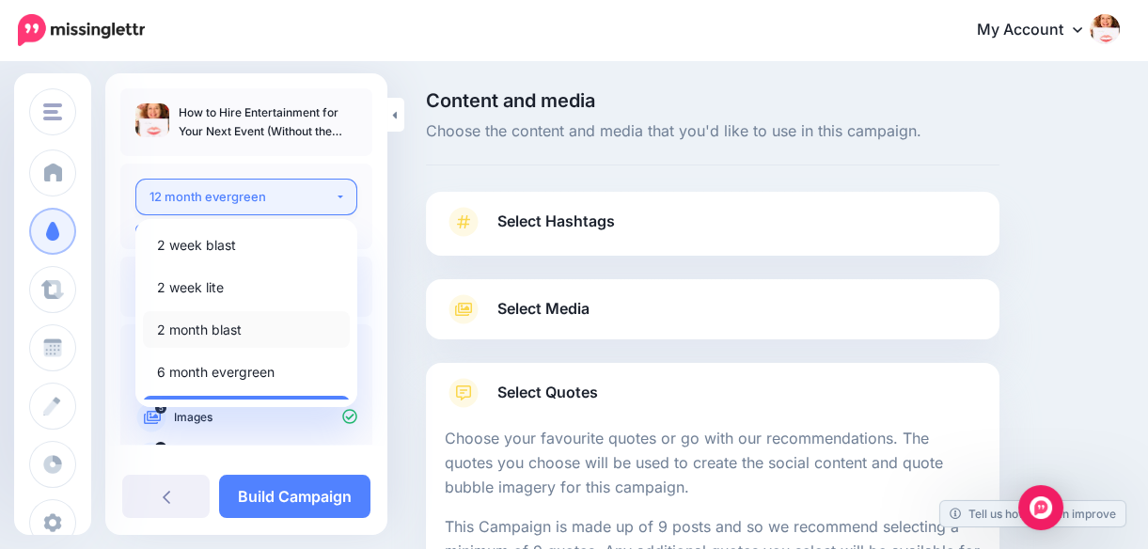
select select "*****"
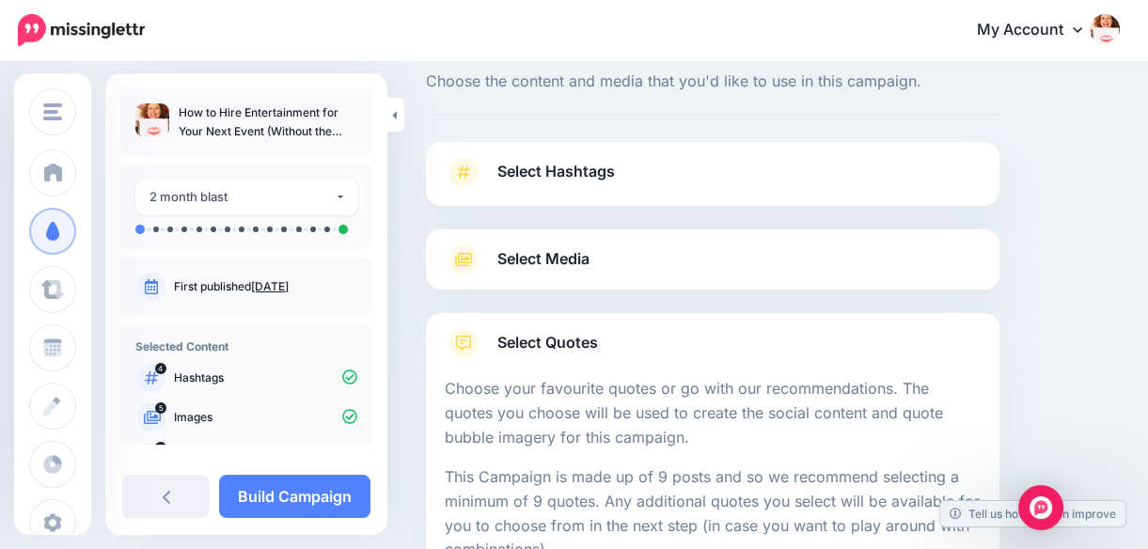
scroll to position [19, 0]
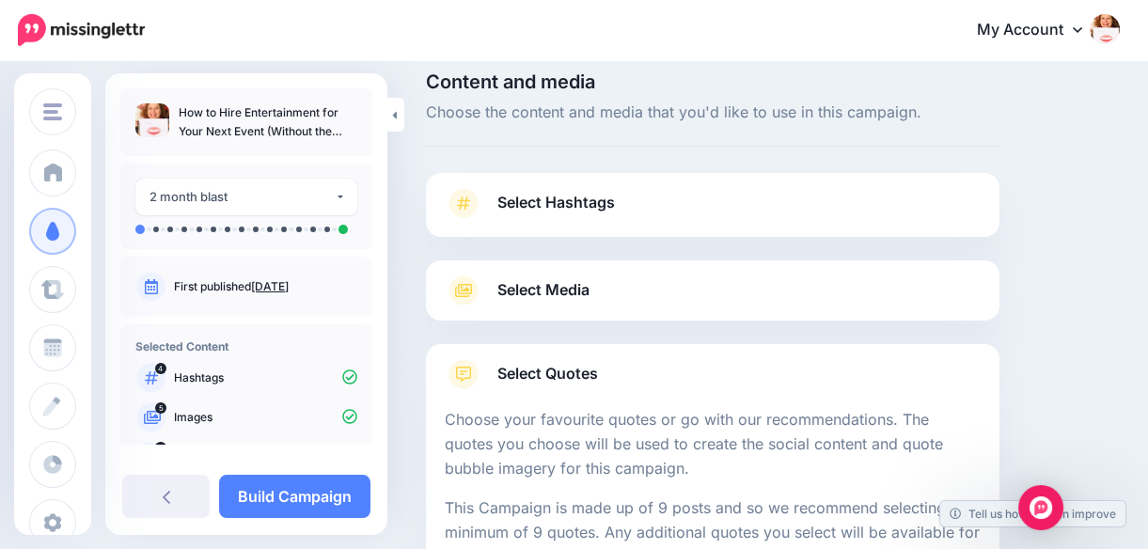
click at [611, 194] on span "Select Hashtags" at bounding box center [556, 202] width 118 height 25
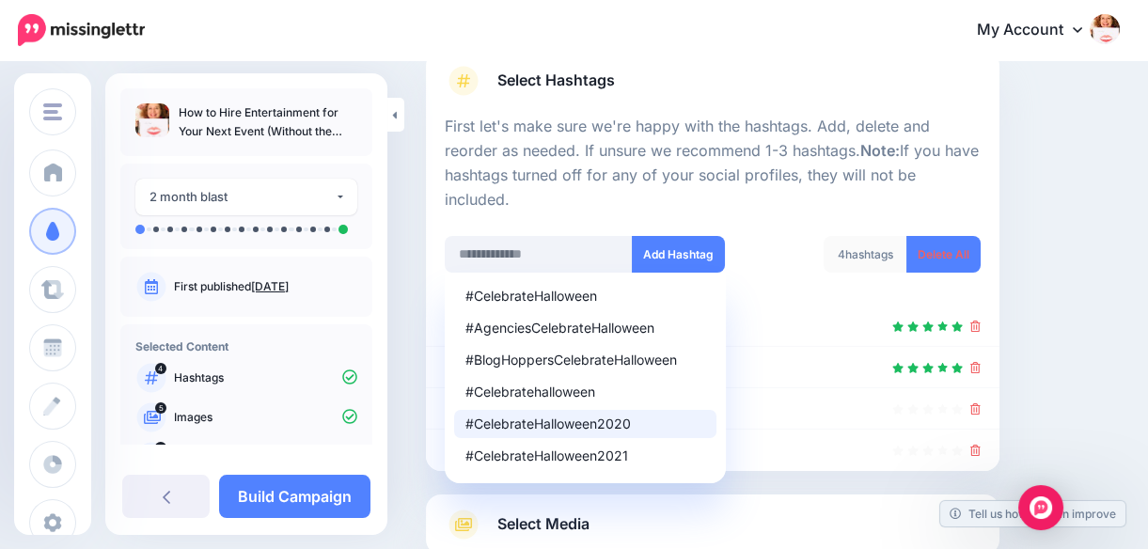
scroll to position [143, 0]
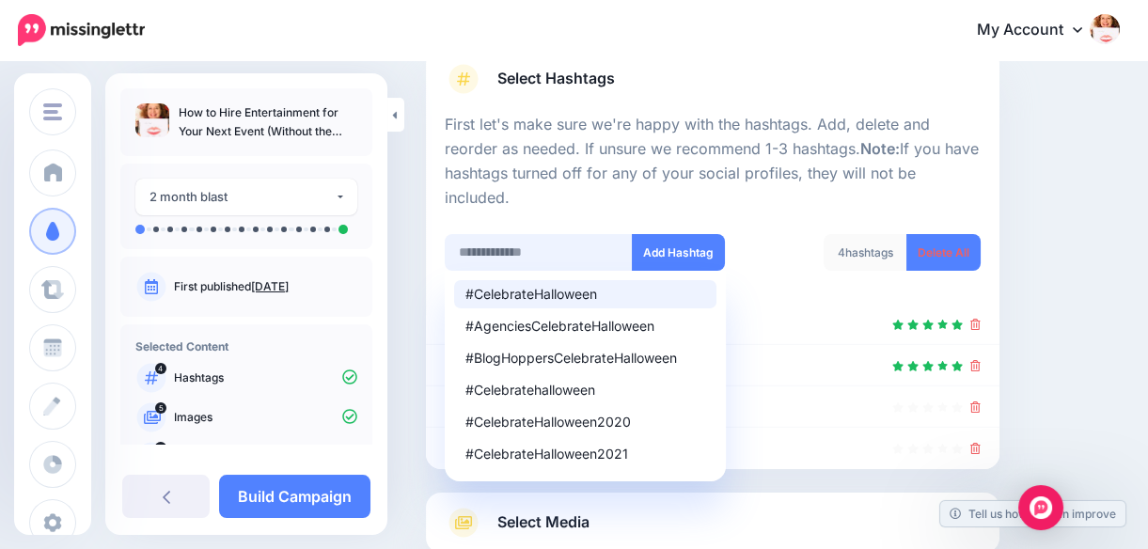
click at [604, 234] on input "text" at bounding box center [539, 252] width 188 height 37
type input "*"
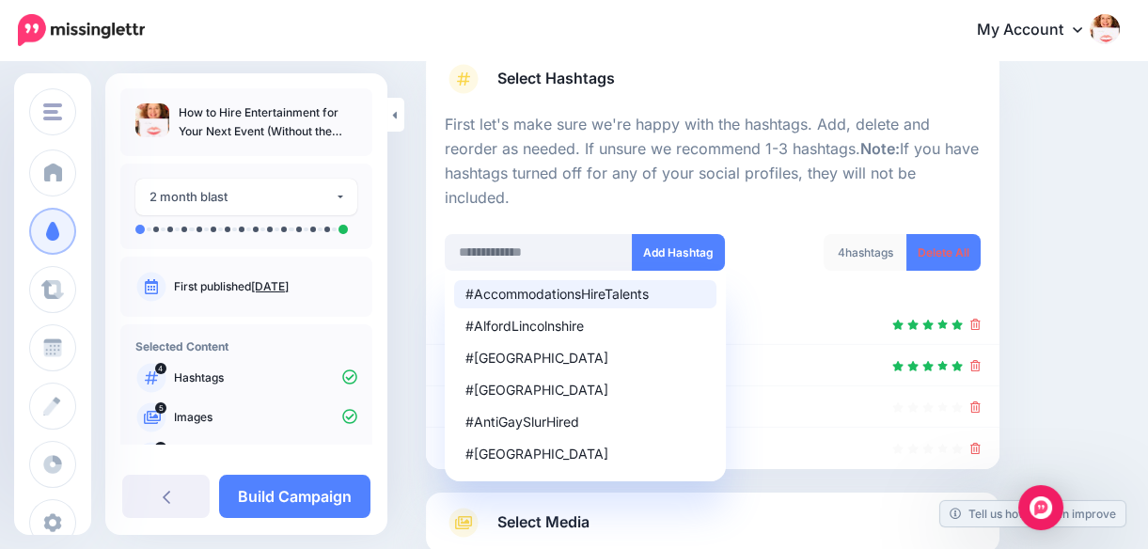
click at [1123, 259] on div "Content and media Choose the content and media that you'd like to use in this c…" at bounding box center [773, 341] width 722 height 786
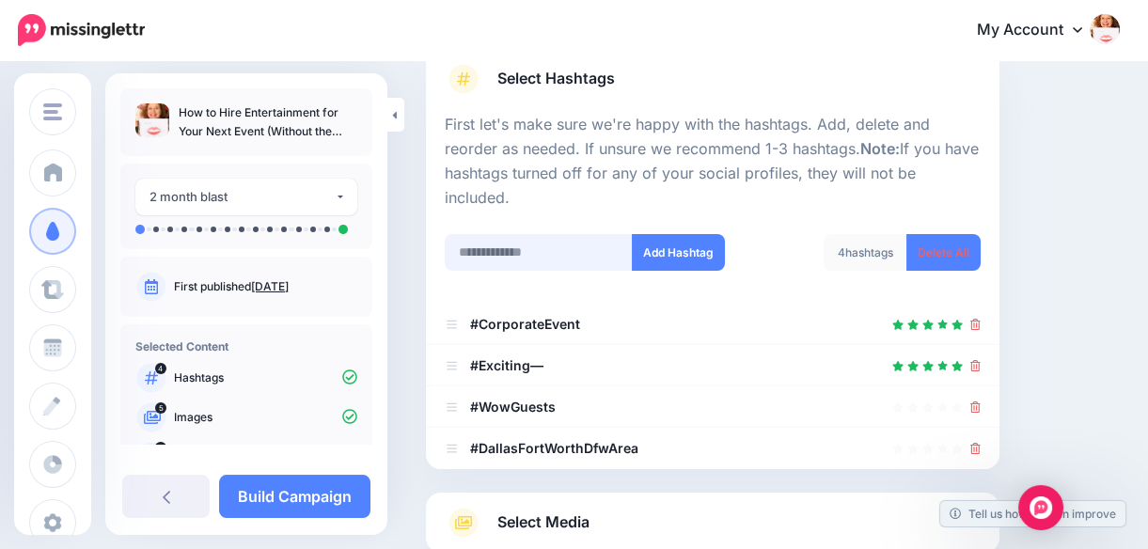
click at [555, 234] on input "text" at bounding box center [539, 252] width 188 height 37
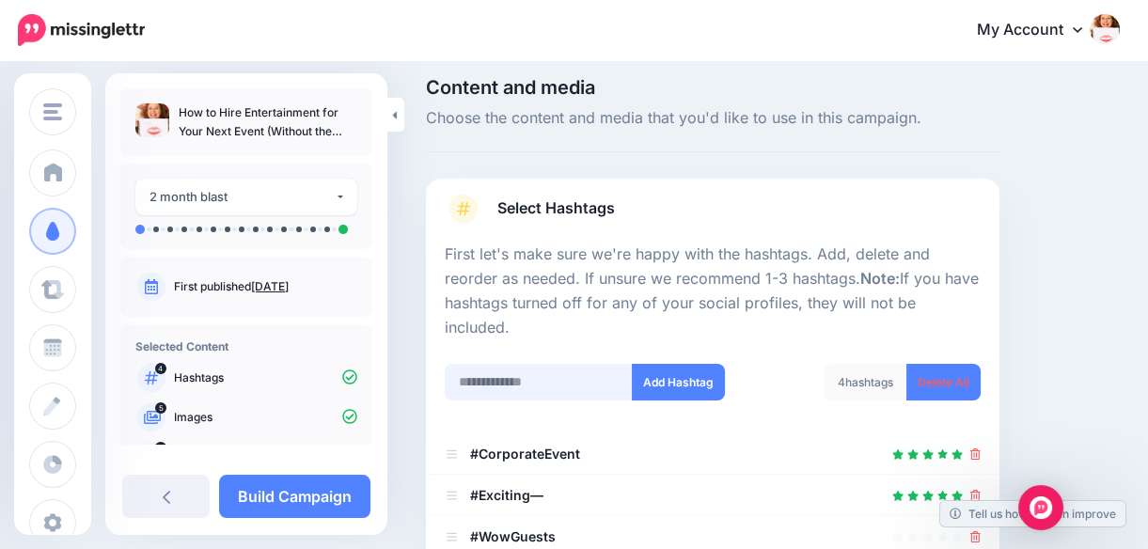
scroll to position [0, 0]
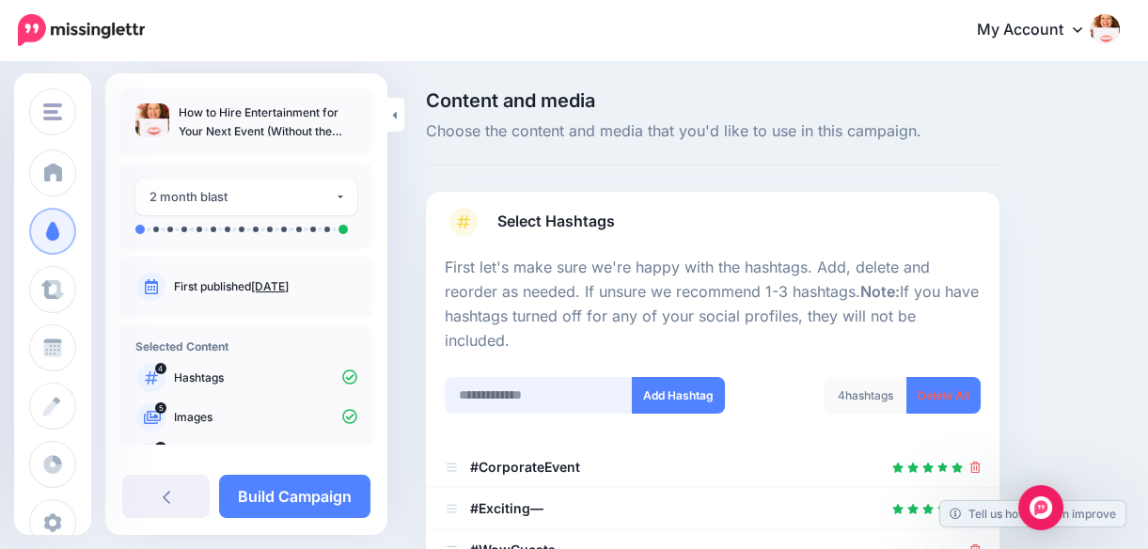
click at [572, 377] on input "text" at bounding box center [539, 395] width 188 height 37
type input "*"
type input "**********"
click at [690, 377] on button "Add Hashtag" at bounding box center [678, 395] width 93 height 37
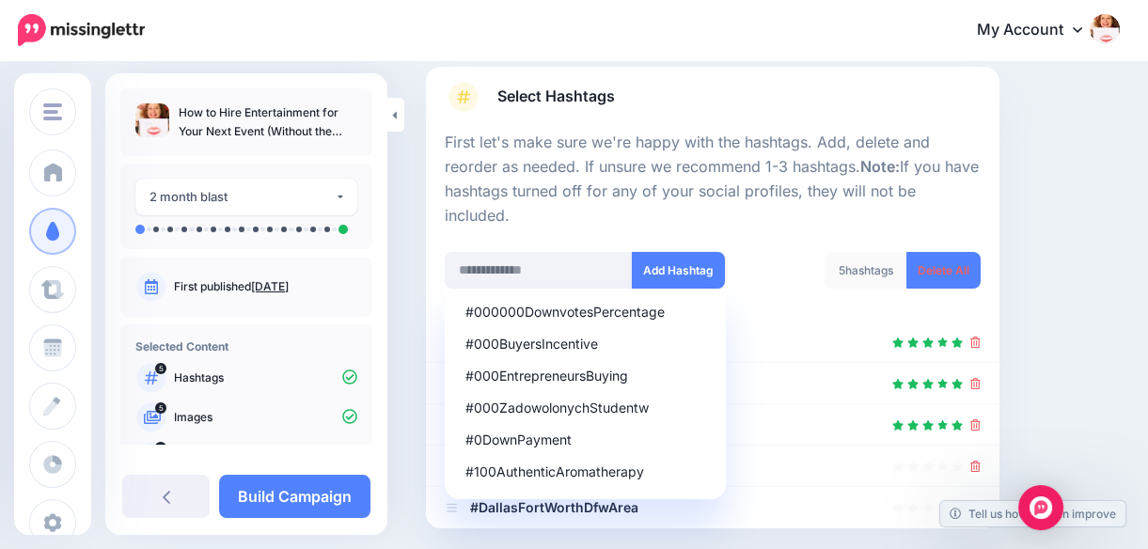
scroll to position [112, 0]
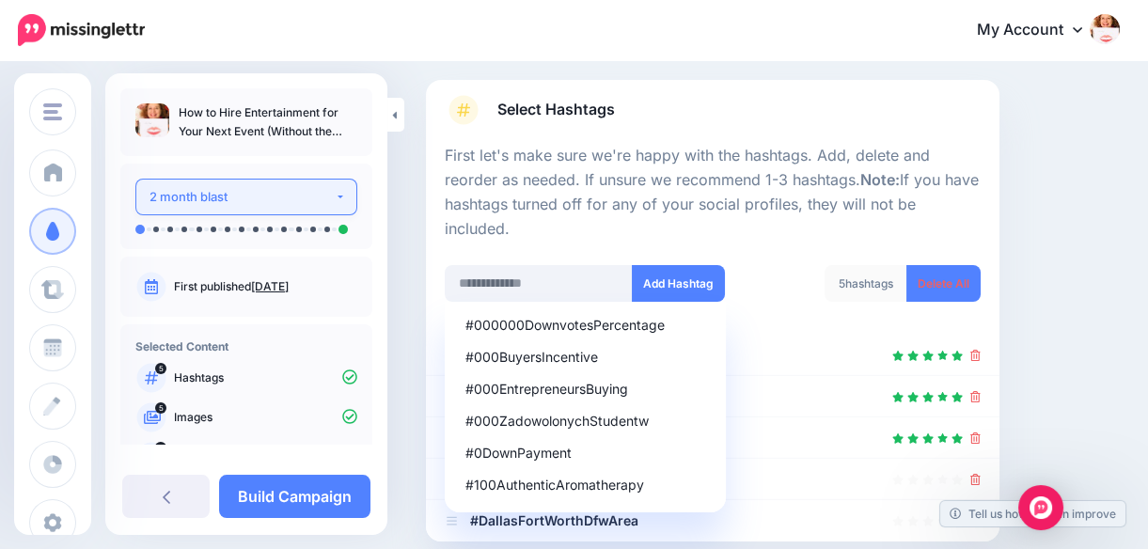
click at [327, 195] on button "2 month blast" at bounding box center [246, 197] width 222 height 37
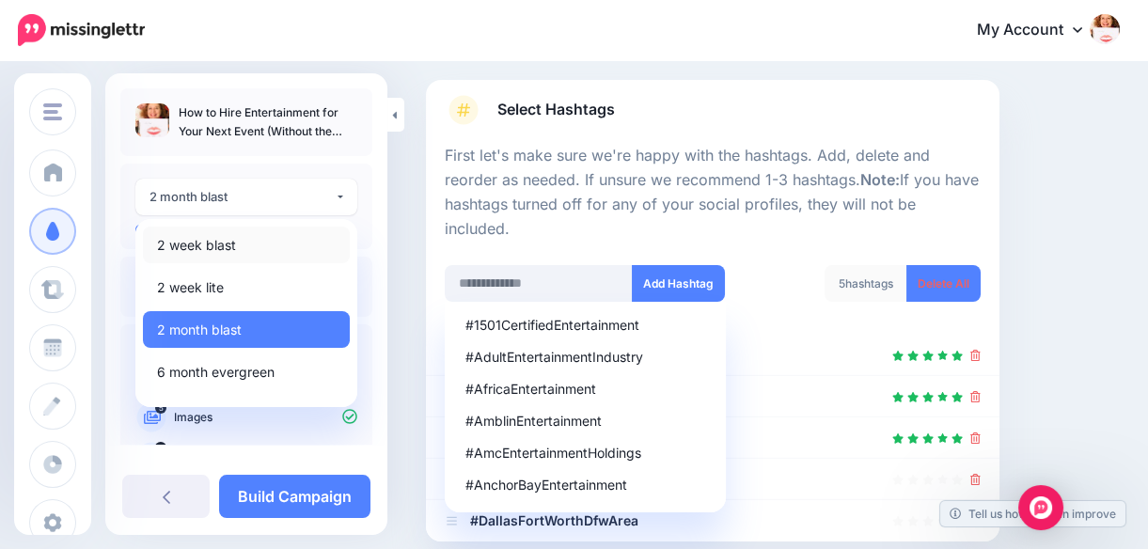
click at [246, 244] on link "2 week blast" at bounding box center [246, 245] width 207 height 37
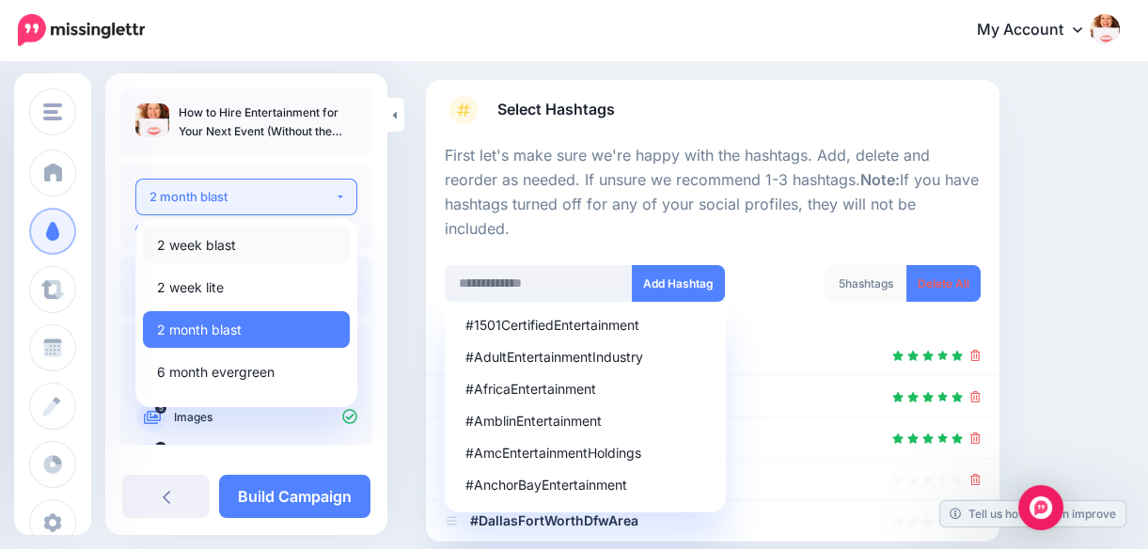
select select "*****"
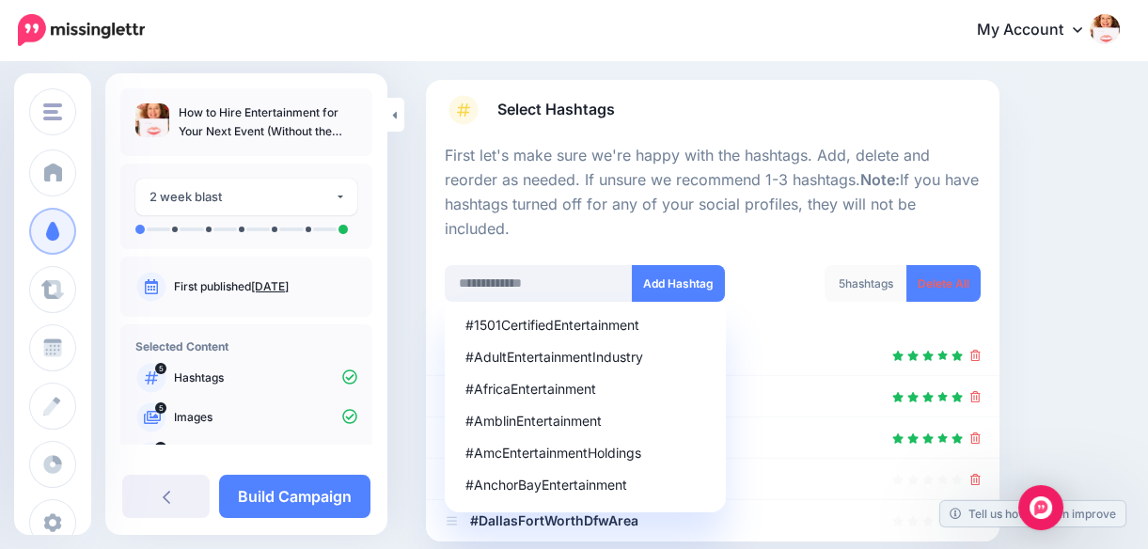
scroll to position [290, 0]
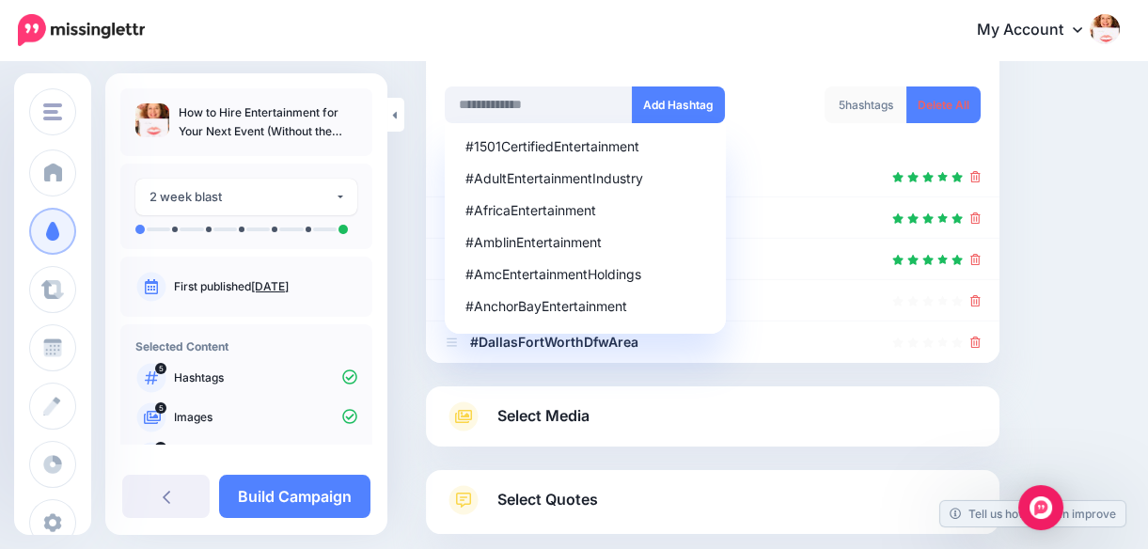
click at [289, 287] on link "Aug. 28, 2025" at bounding box center [270, 286] width 38 height 14
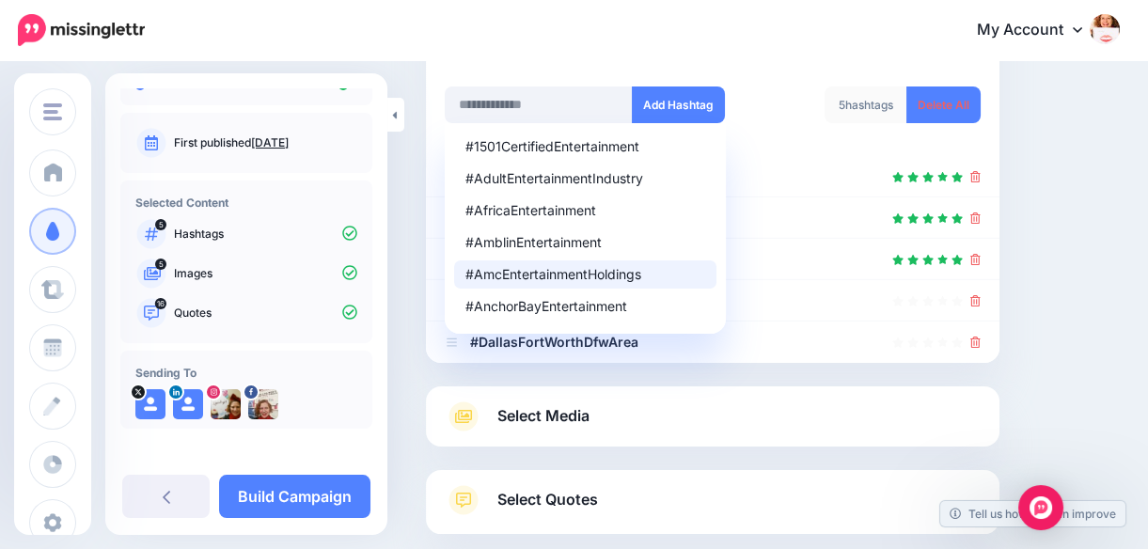
scroll to position [150, 0]
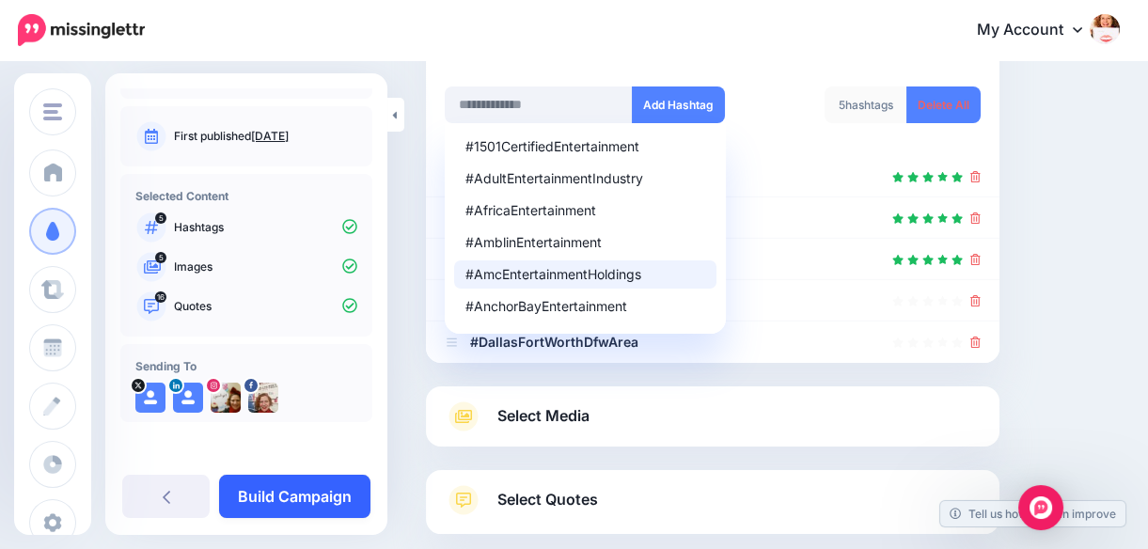
click at [291, 494] on link "Build Campaign" at bounding box center [294, 496] width 151 height 43
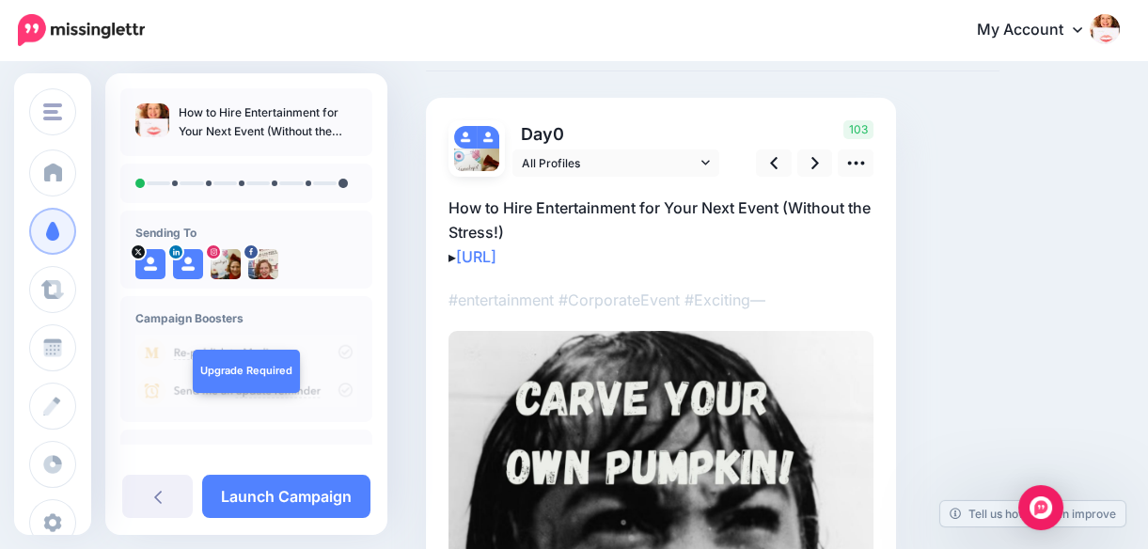
scroll to position [96, 0]
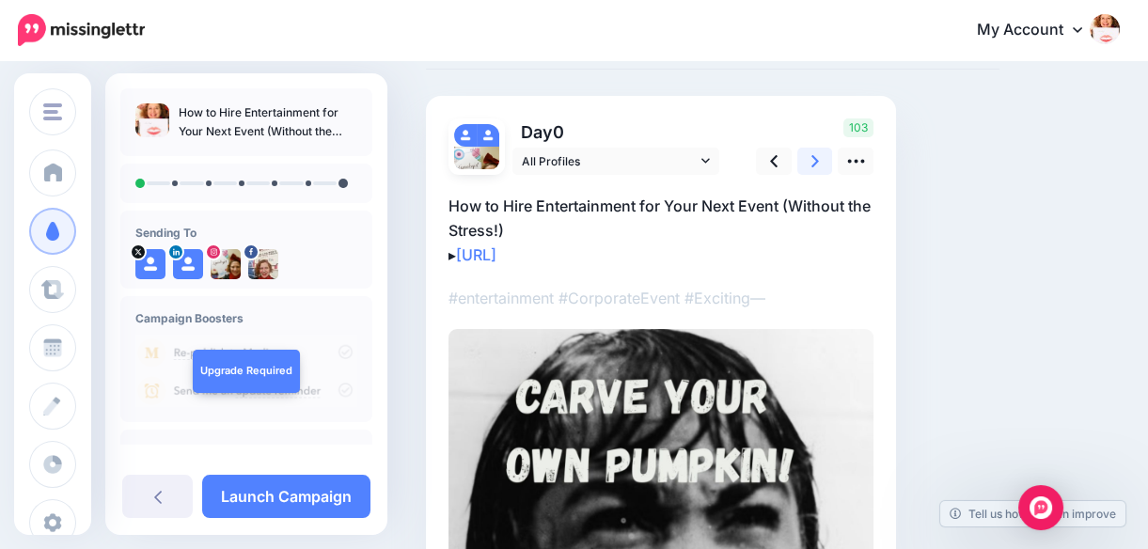
click at [814, 157] on icon at bounding box center [815, 161] width 8 height 12
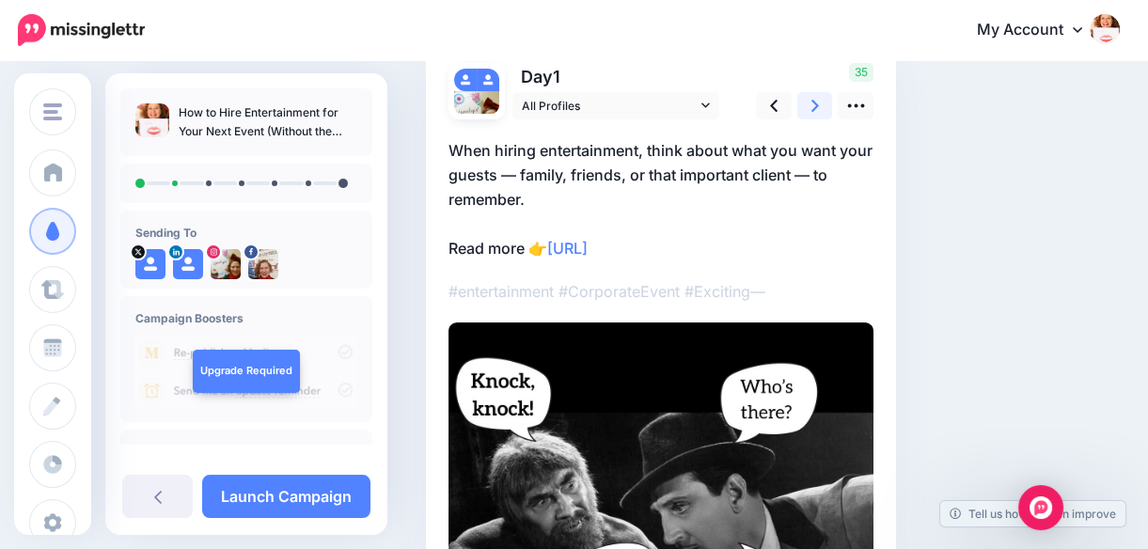
scroll to position [133, 0]
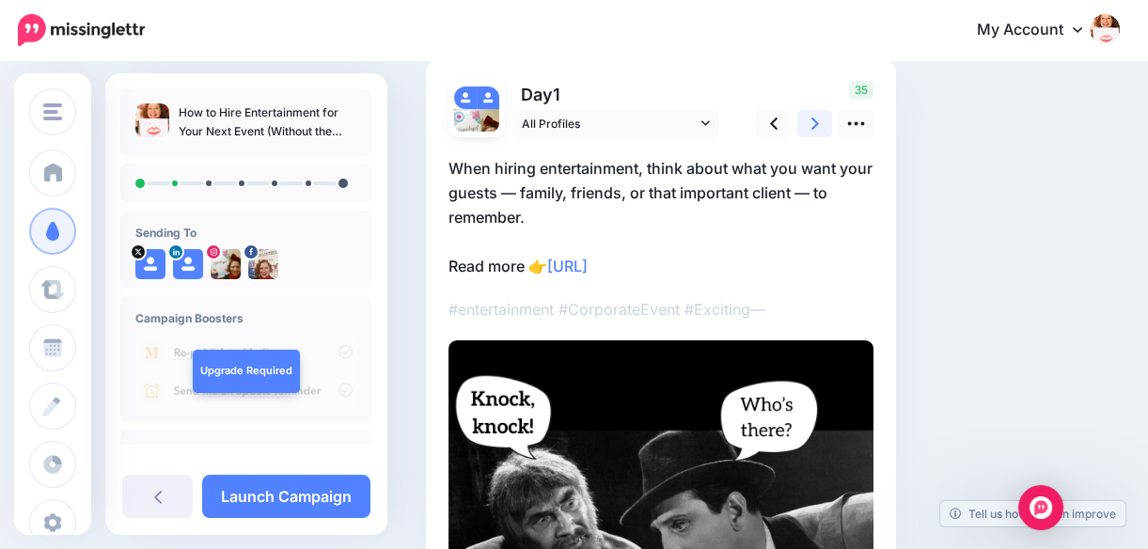
click at [811, 119] on icon at bounding box center [815, 124] width 8 height 20
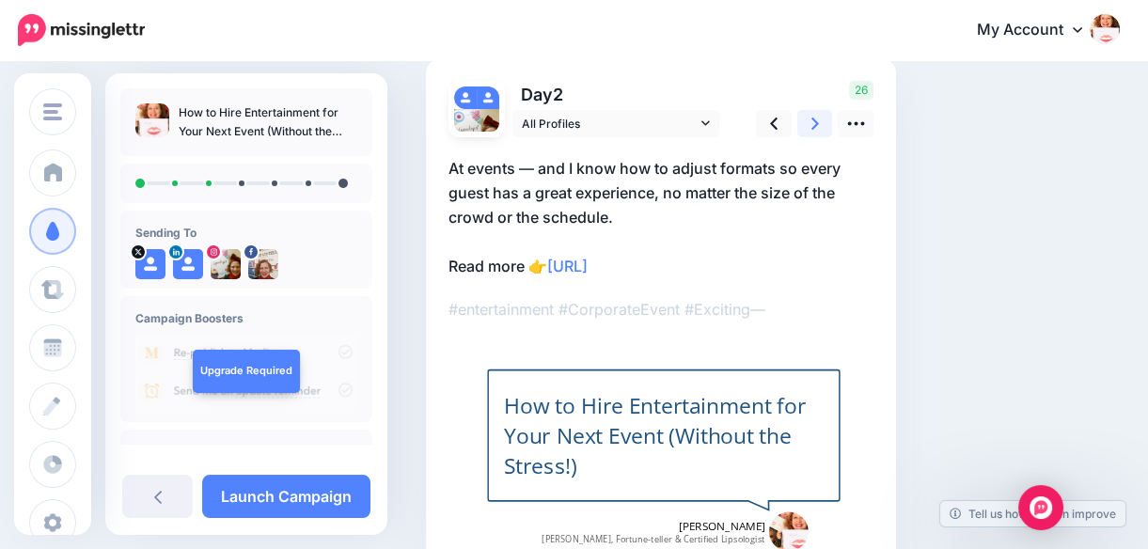
click at [814, 121] on icon at bounding box center [815, 124] width 8 height 20
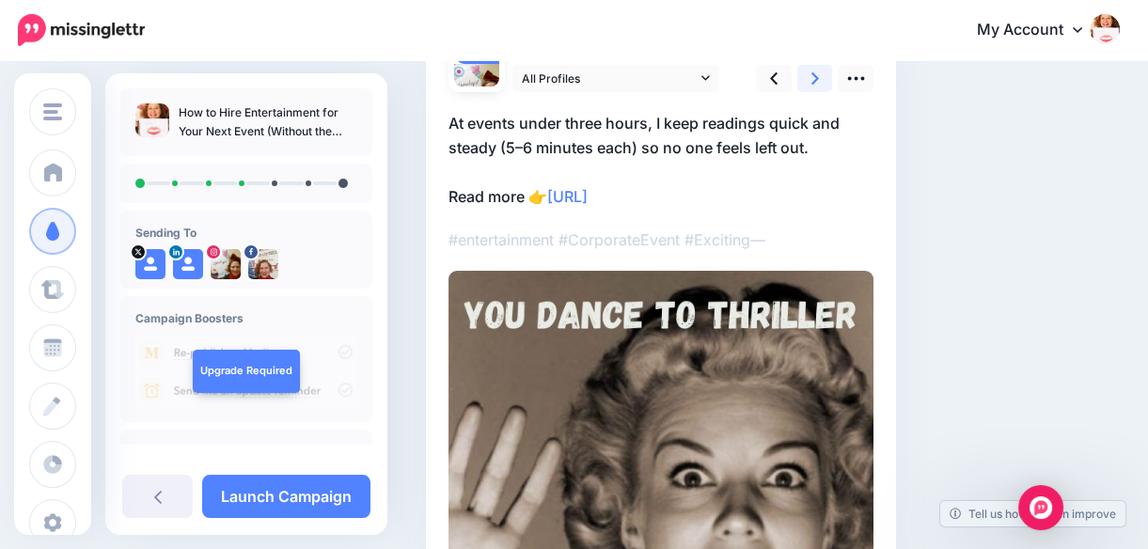
scroll to position [163, 0]
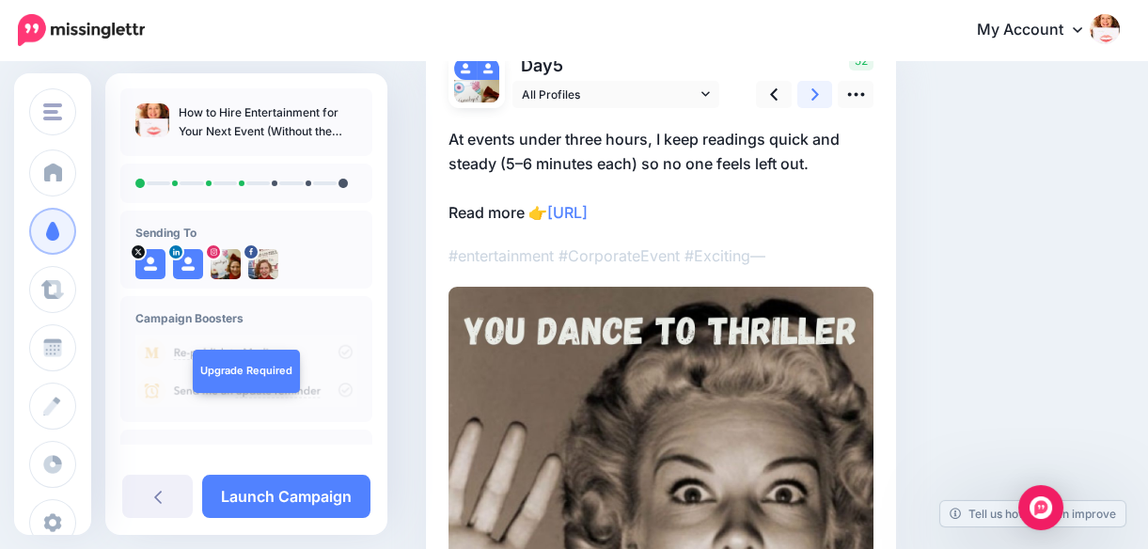
click at [816, 92] on icon at bounding box center [815, 94] width 8 height 12
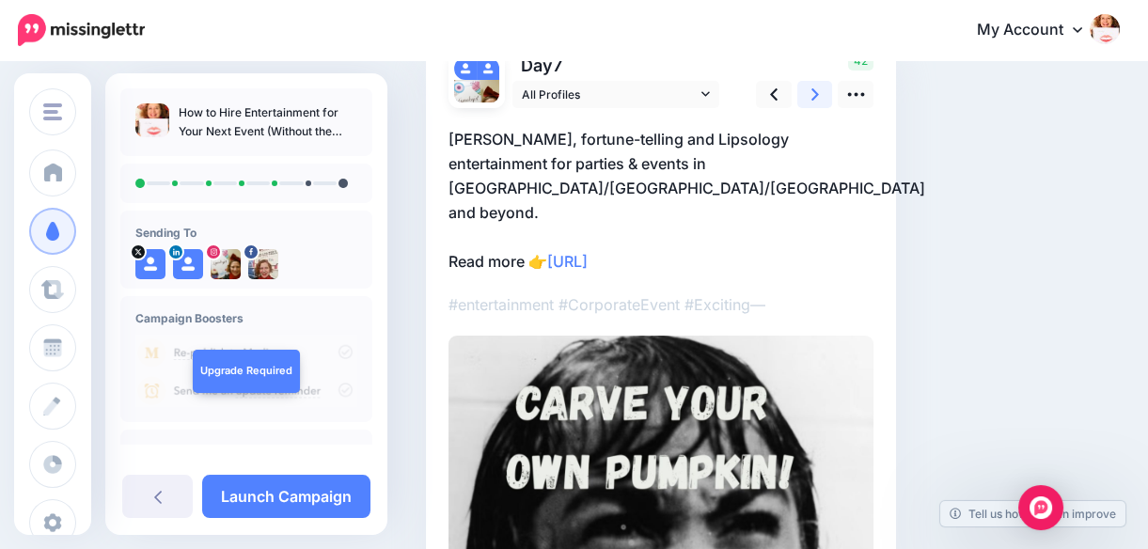
click at [816, 92] on icon at bounding box center [815, 94] width 8 height 12
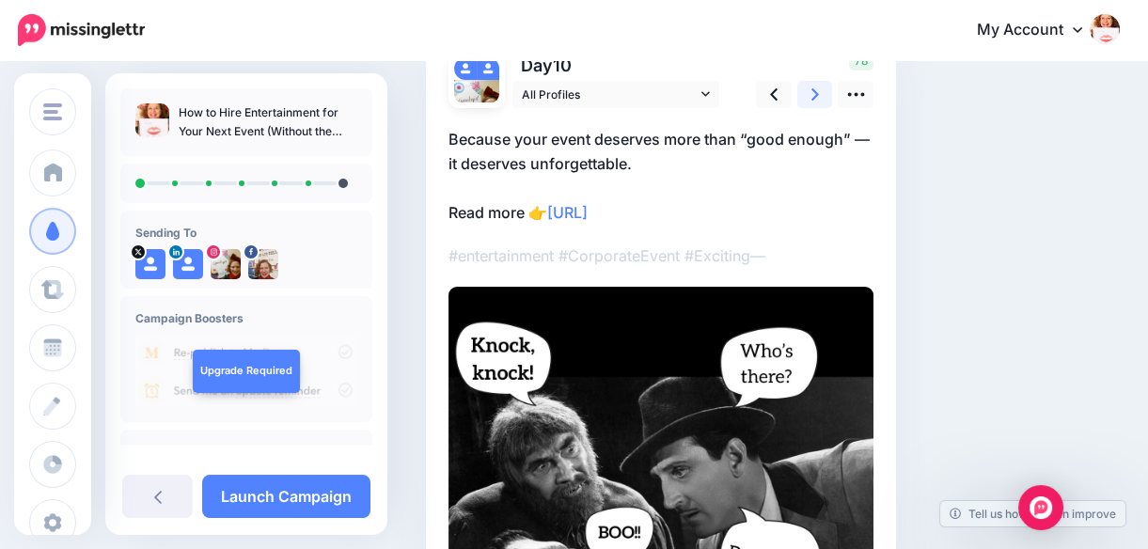
click at [816, 92] on icon at bounding box center [815, 94] width 8 height 12
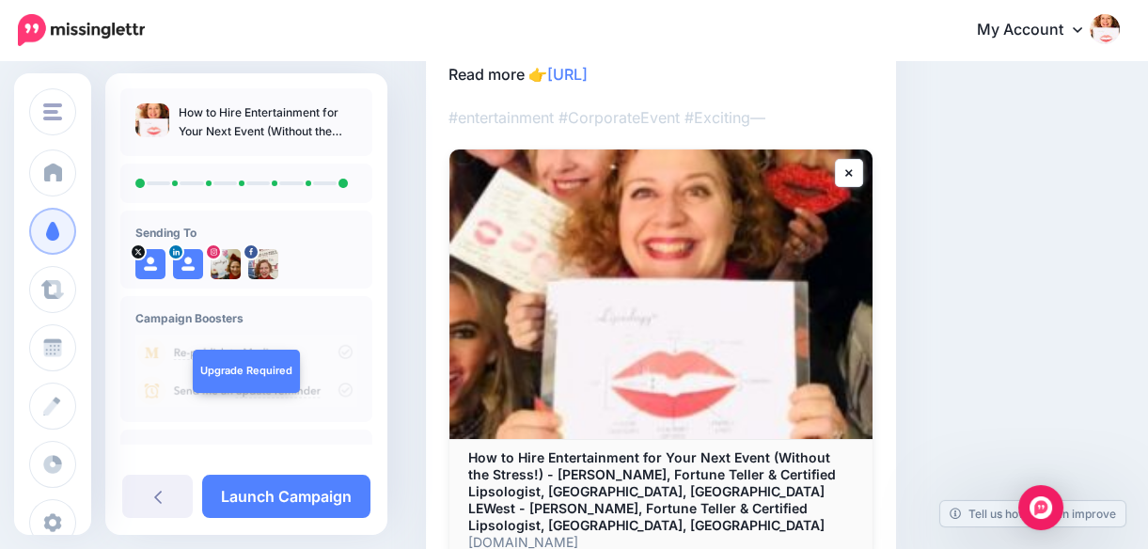
scroll to position [300, 0]
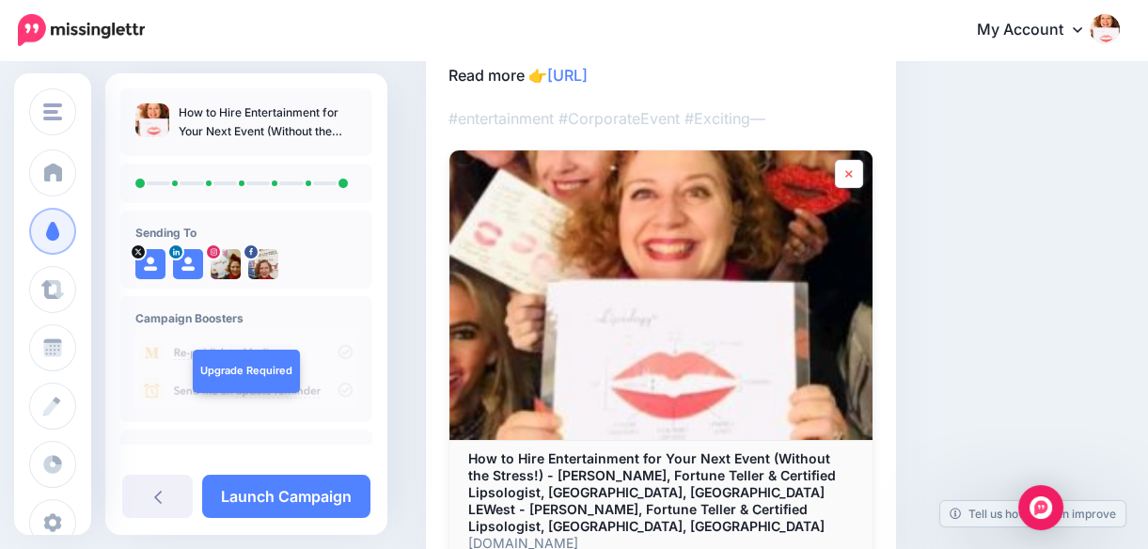
click at [848, 172] on icon at bounding box center [848, 174] width 7 height 8
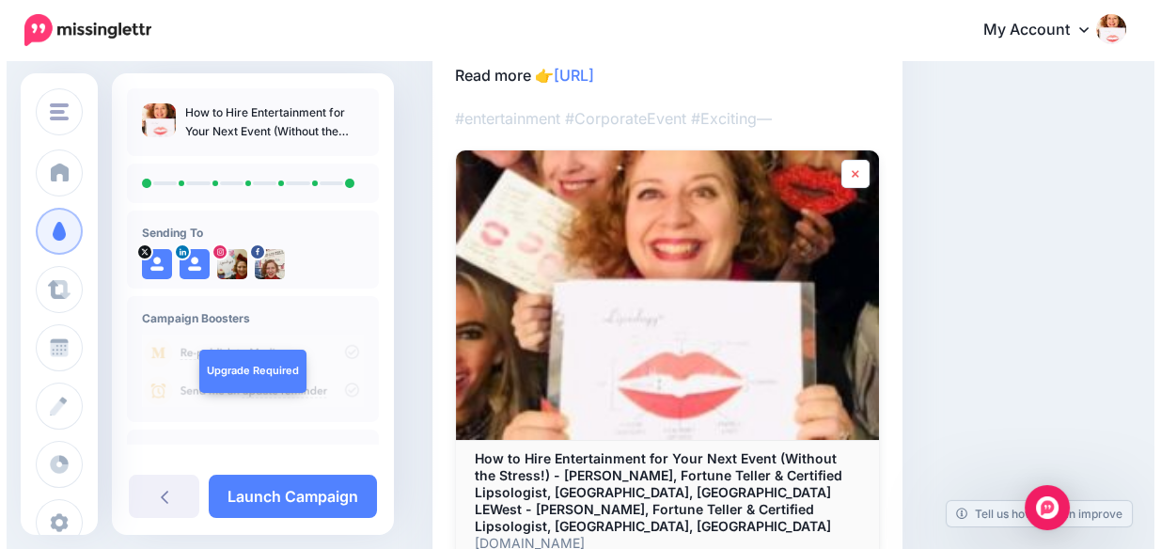
scroll to position [0, 0]
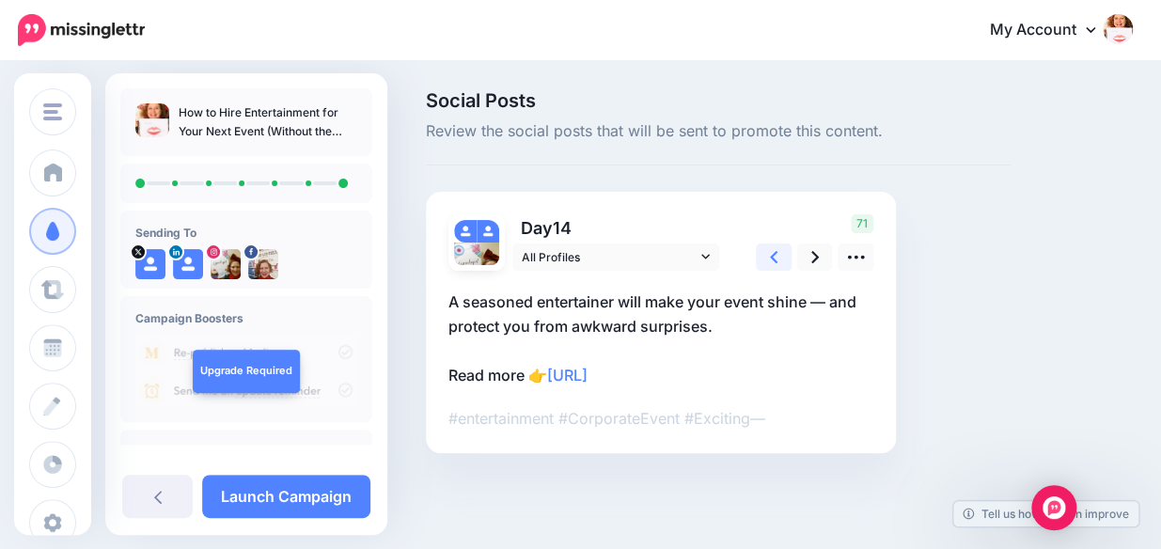
click at [771, 254] on icon at bounding box center [774, 257] width 8 height 20
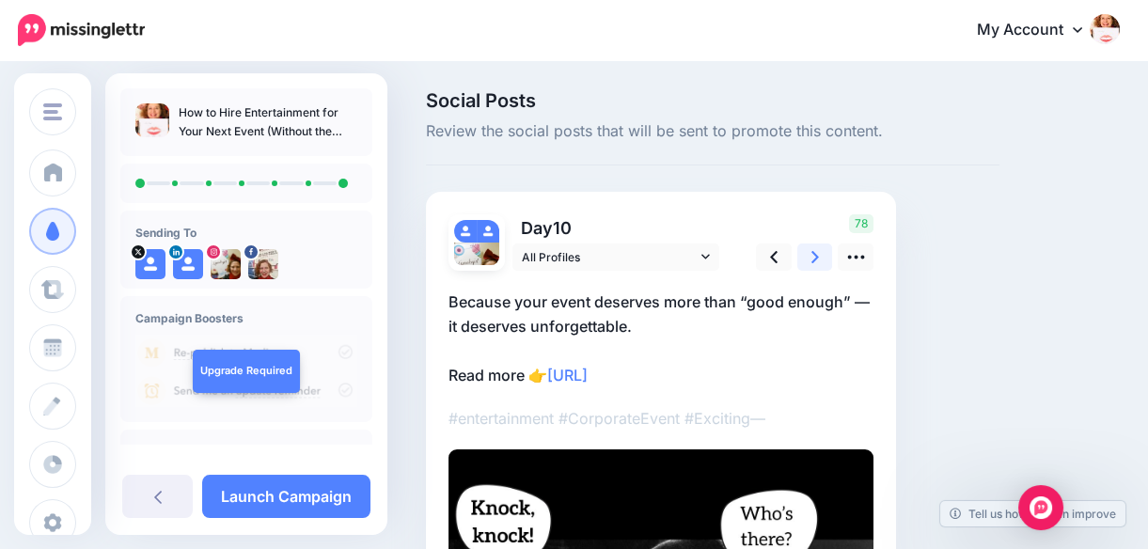
click at [816, 254] on icon at bounding box center [815, 257] width 8 height 12
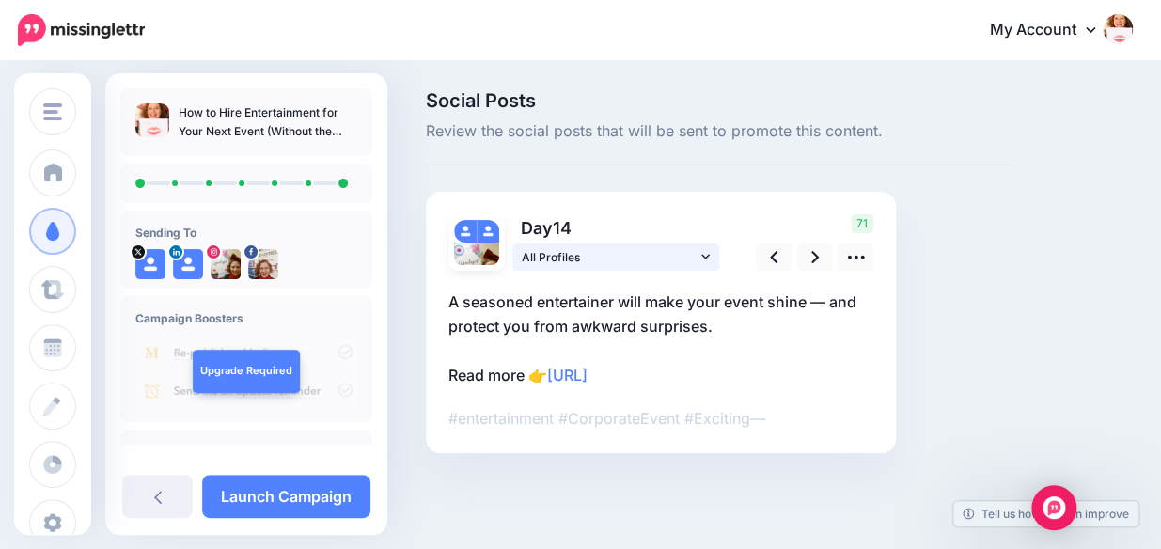
click at [701, 259] on icon at bounding box center [705, 256] width 8 height 13
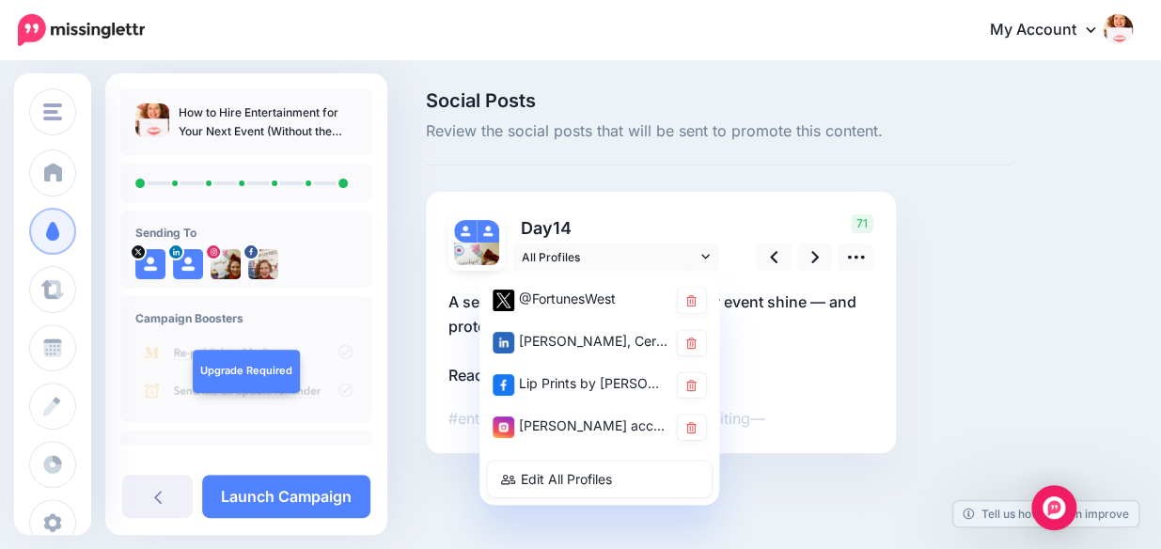
click at [812, 357] on p "A seasoned entertainer will make your event shine — and protect you from awkwar…" at bounding box center [660, 339] width 425 height 98
click at [857, 257] on icon at bounding box center [856, 257] width 20 height 20
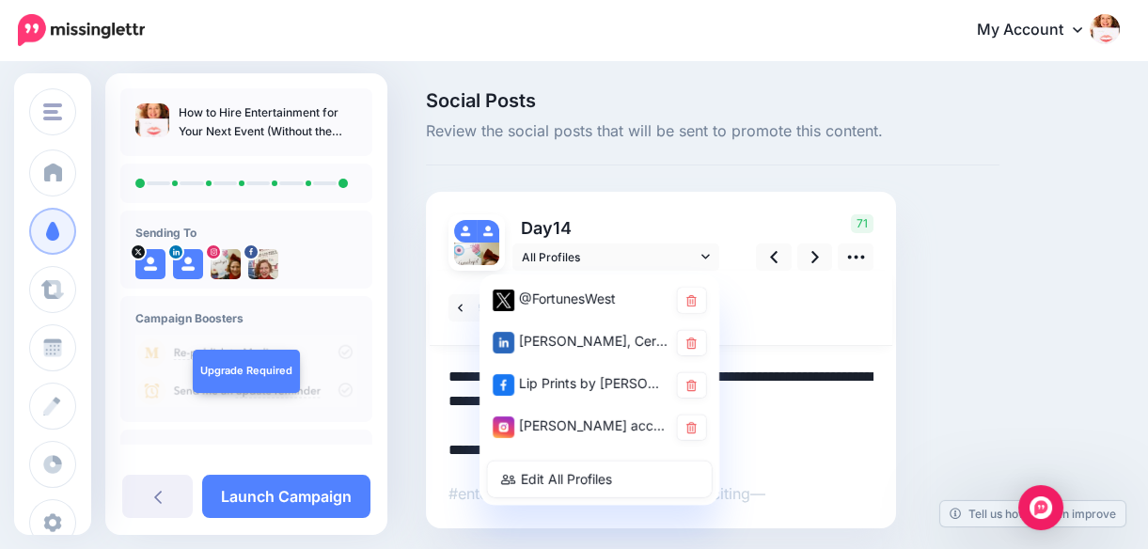
click at [741, 211] on div "Day 14 All Profiles" at bounding box center [661, 360] width 470 height 337
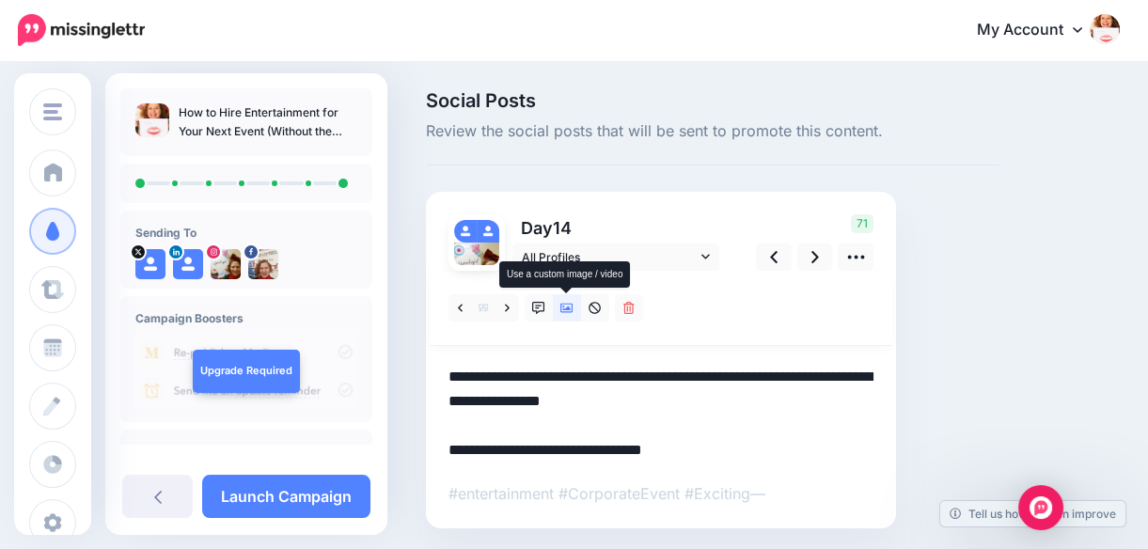
click at [562, 305] on icon at bounding box center [566, 308] width 13 height 13
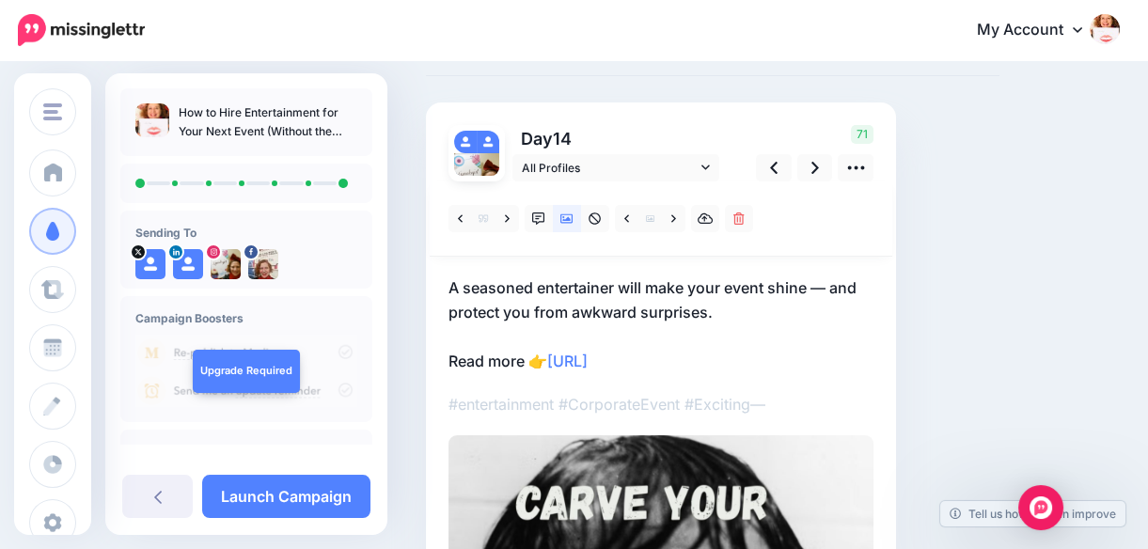
scroll to position [160, 0]
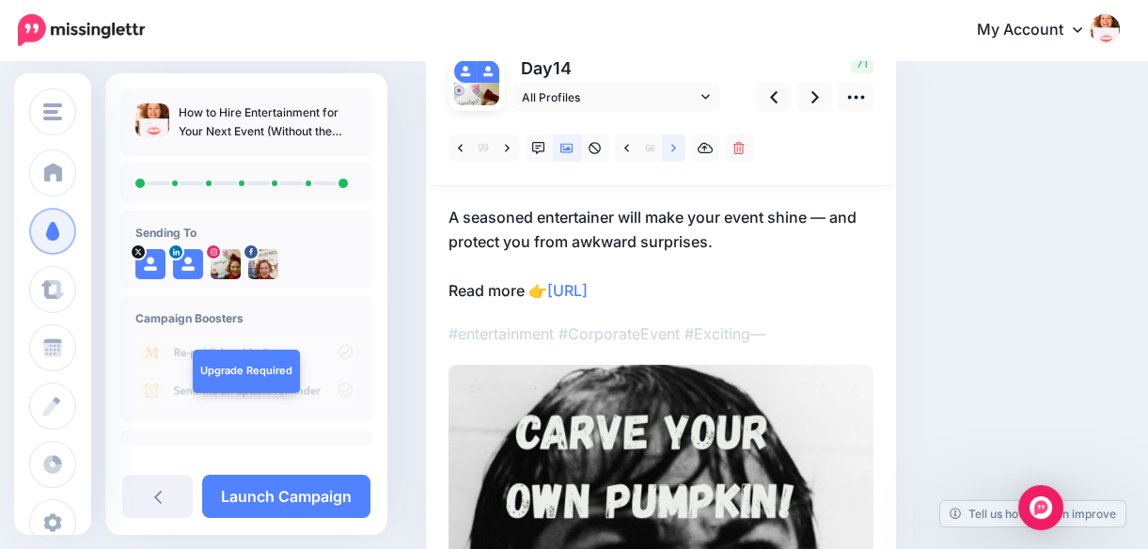
click at [666, 147] on link at bounding box center [674, 147] width 24 height 27
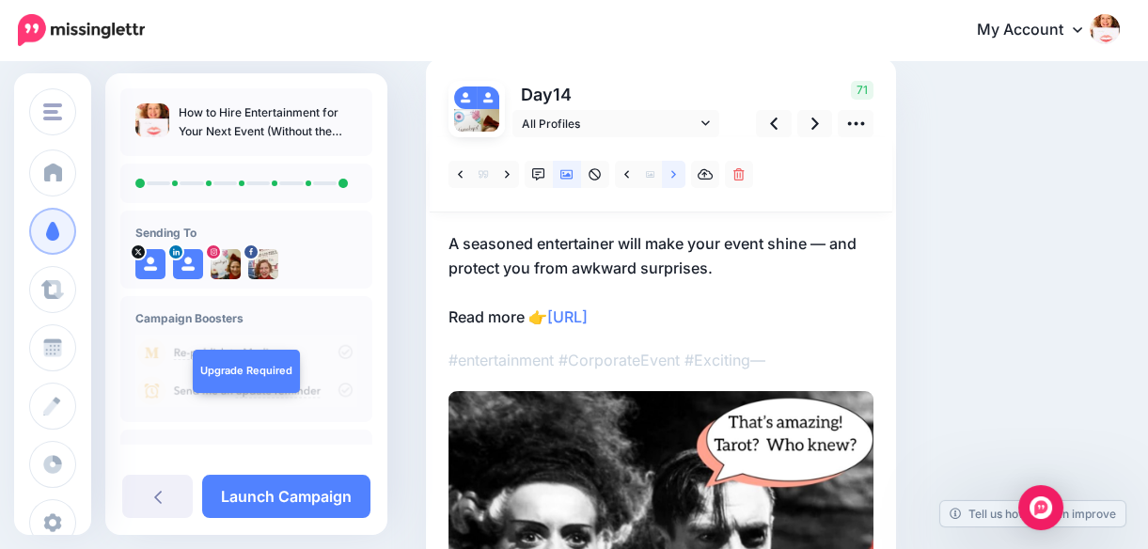
scroll to position [132, 0]
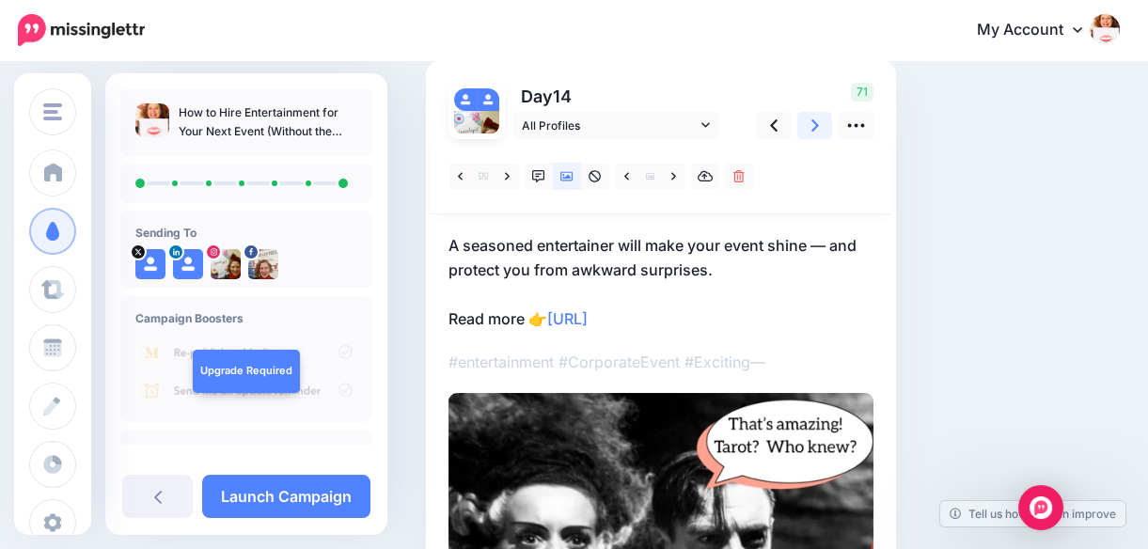
click at [816, 122] on icon at bounding box center [815, 125] width 8 height 12
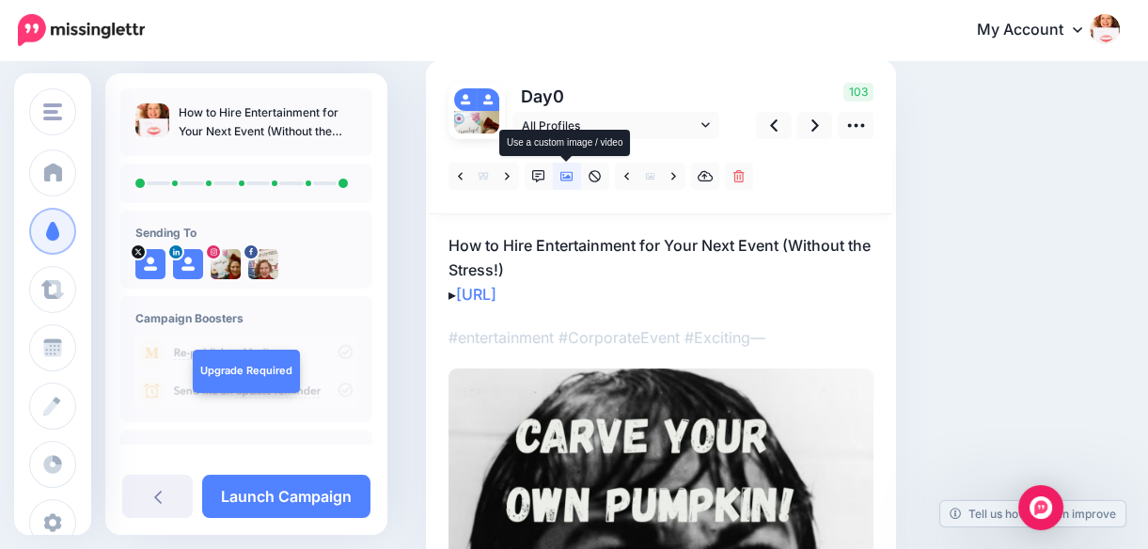
click at [565, 174] on icon at bounding box center [566, 176] width 13 height 13
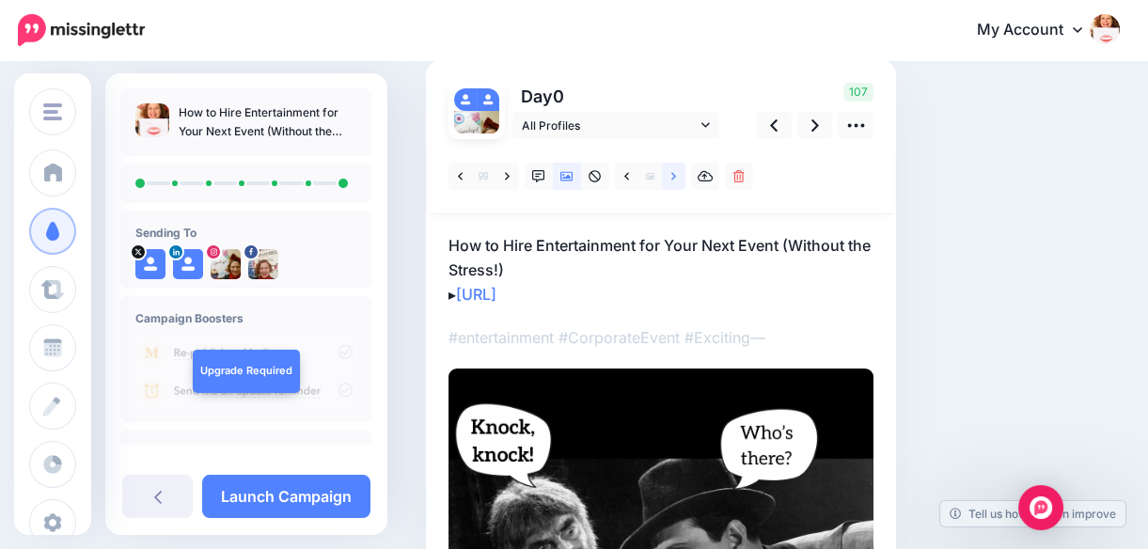
click at [669, 170] on link at bounding box center [674, 176] width 24 height 27
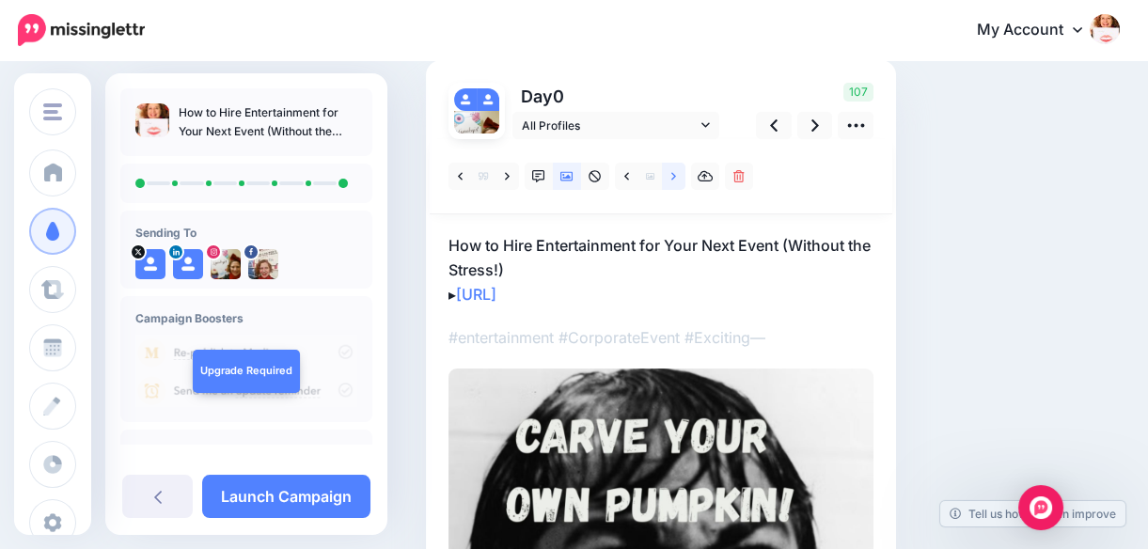
click at [669, 170] on link at bounding box center [674, 176] width 24 height 27
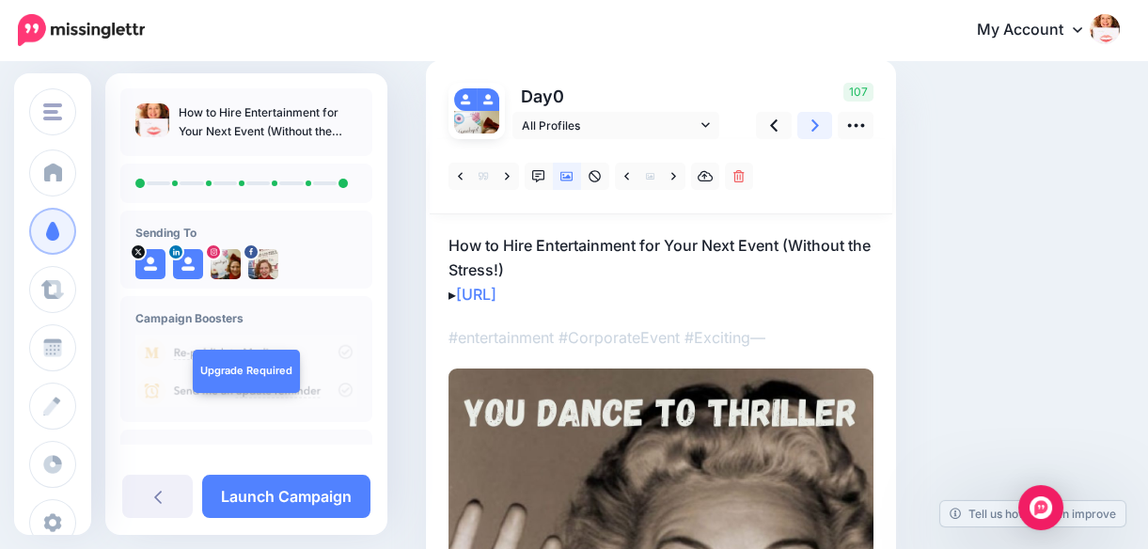
click at [811, 124] on icon at bounding box center [815, 126] width 8 height 20
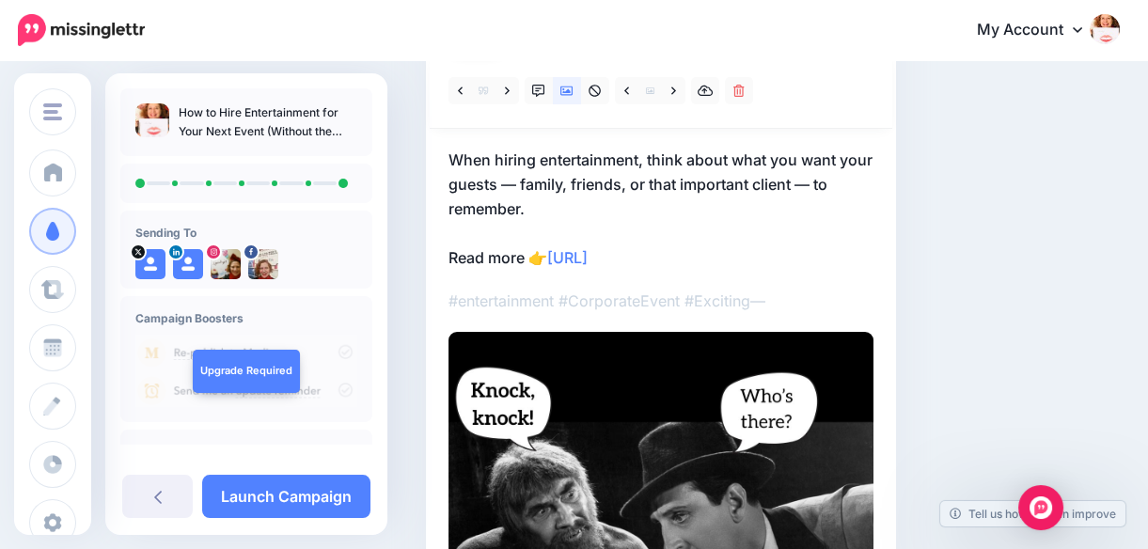
scroll to position [196, 0]
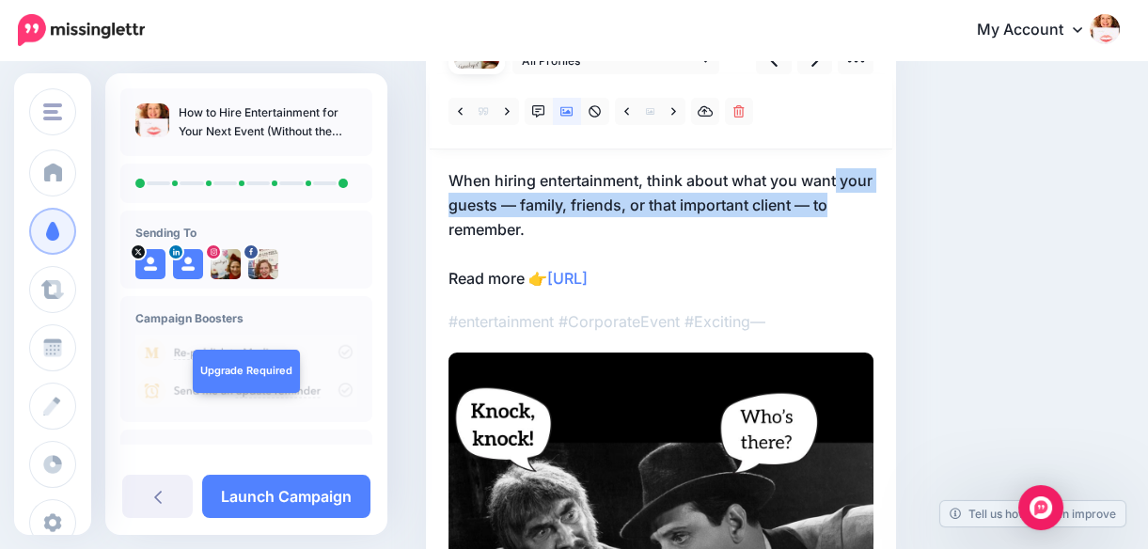
drag, startPoint x: 1146, startPoint y: 195, endPoint x: 1153, endPoint y: 183, distance: 13.6
click at [1148, 183] on html "My Account Dashboard My Account Billing Logout" at bounding box center [574, 78] width 1148 height 549
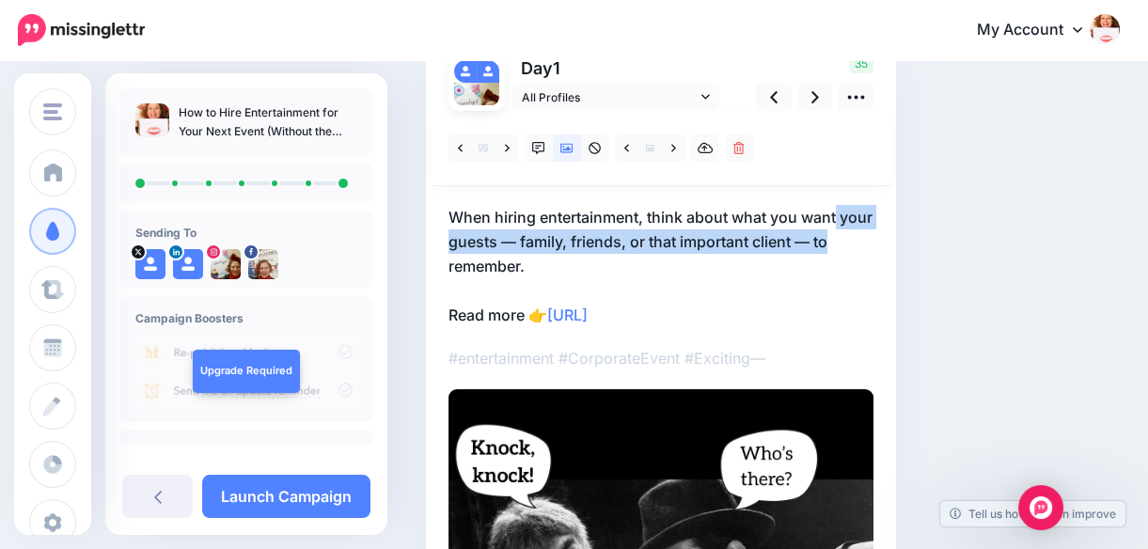
scroll to position [158, 0]
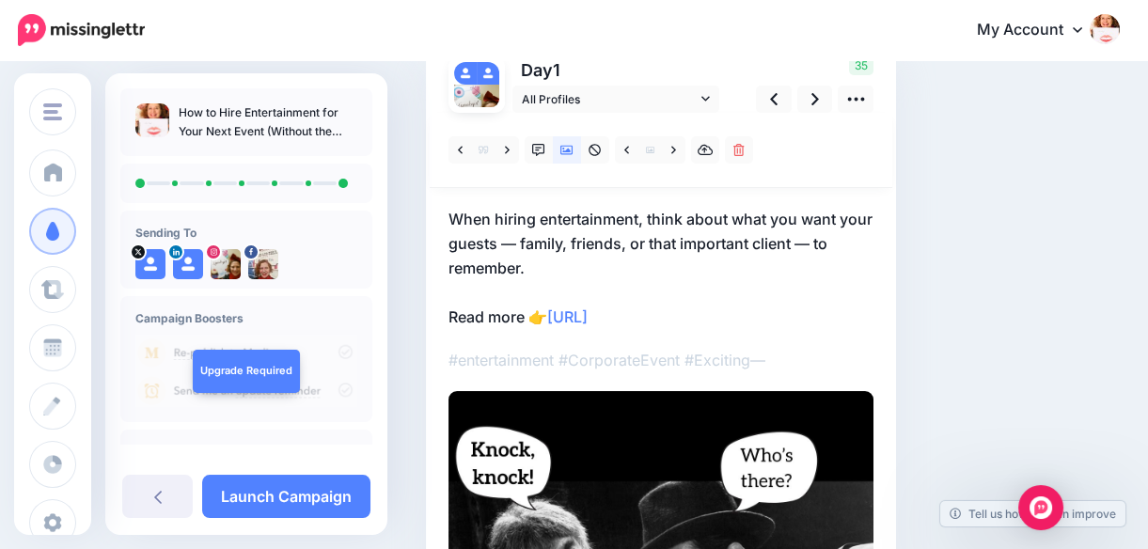
click at [1043, 179] on div "Social Posts Review the social posts that will be sent to promote this content.…" at bounding box center [773, 467] width 722 height 1068
click at [817, 97] on icon at bounding box center [815, 99] width 8 height 20
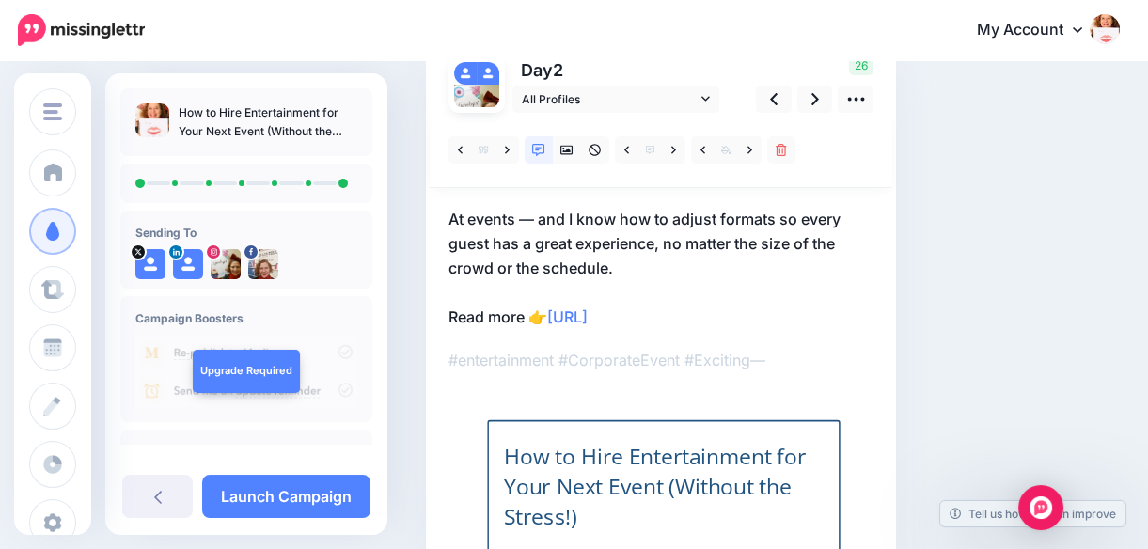
click at [716, 284] on p "At events — and I know how to adjust formats so every guest has a great experie…" at bounding box center [660, 268] width 425 height 122
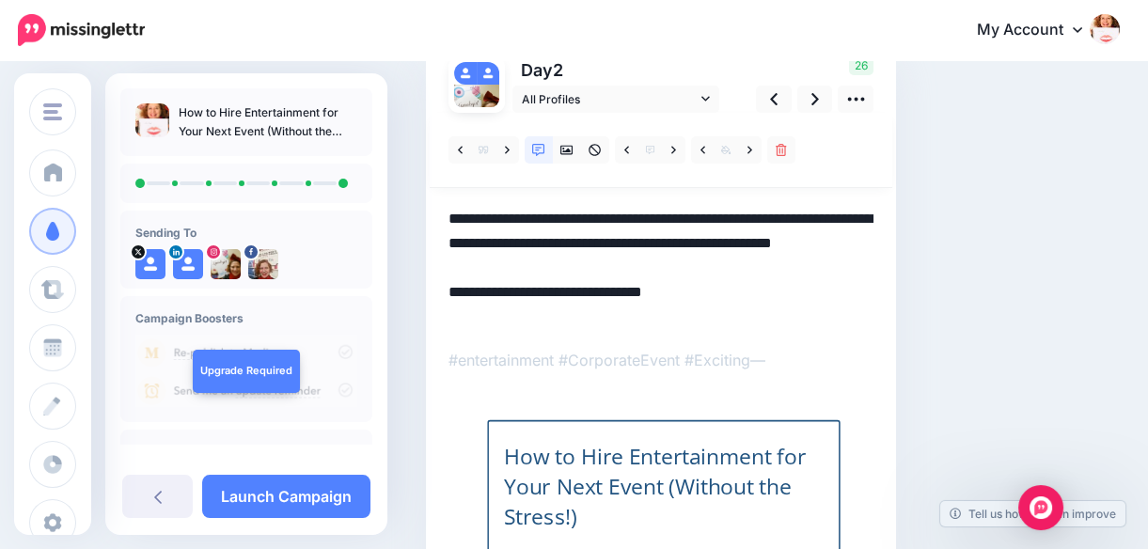
scroll to position [0, 0]
click at [646, 234] on textarea "**********" at bounding box center [660, 268] width 425 height 122
click at [617, 221] on textarea "**********" at bounding box center [660, 268] width 425 height 122
type textarea "**********"
click at [817, 101] on icon at bounding box center [815, 99] width 8 height 20
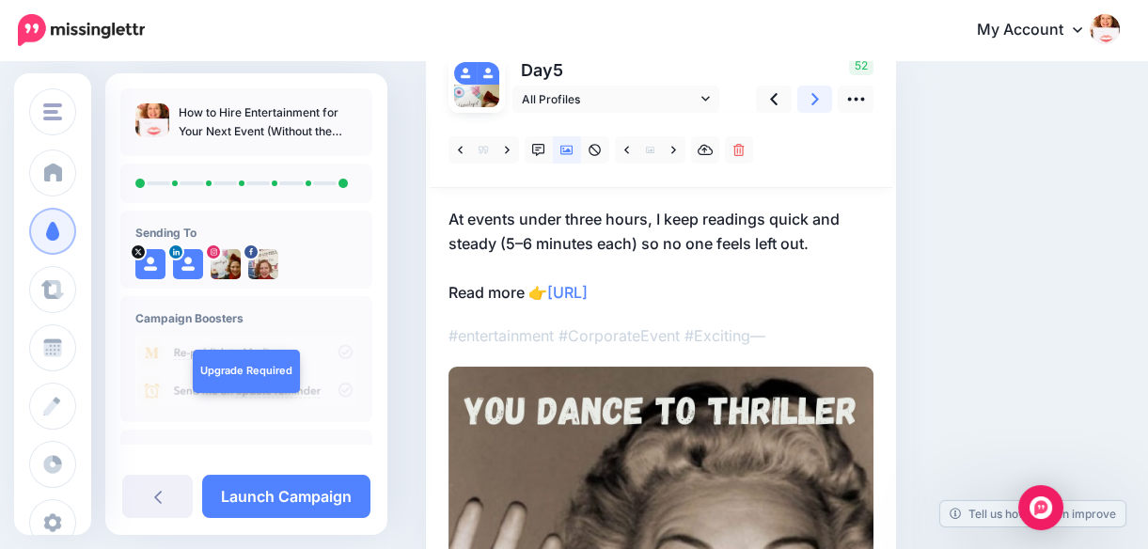
click at [817, 101] on icon at bounding box center [815, 99] width 8 height 20
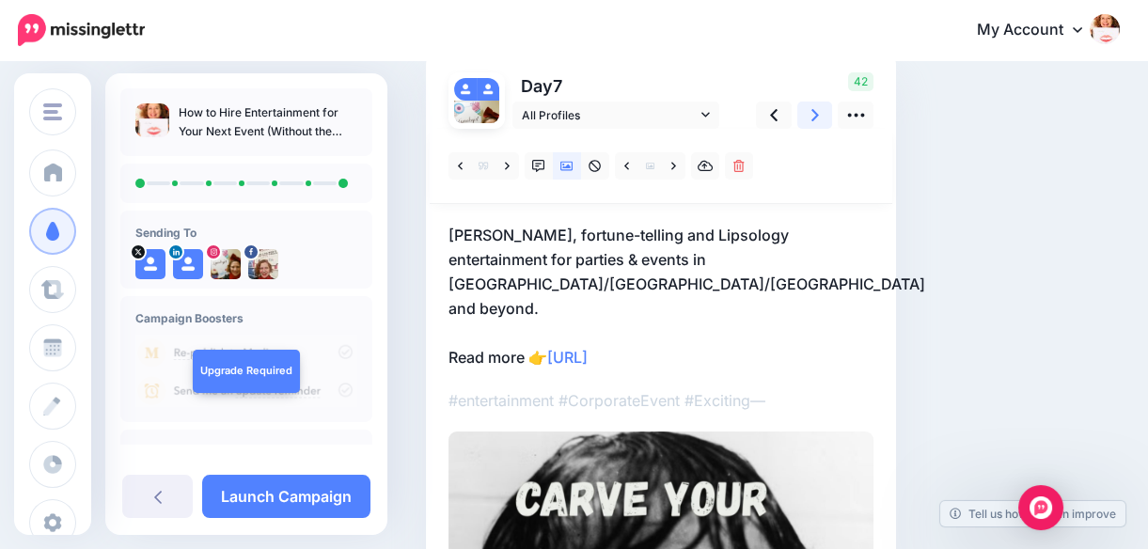
scroll to position [140, 0]
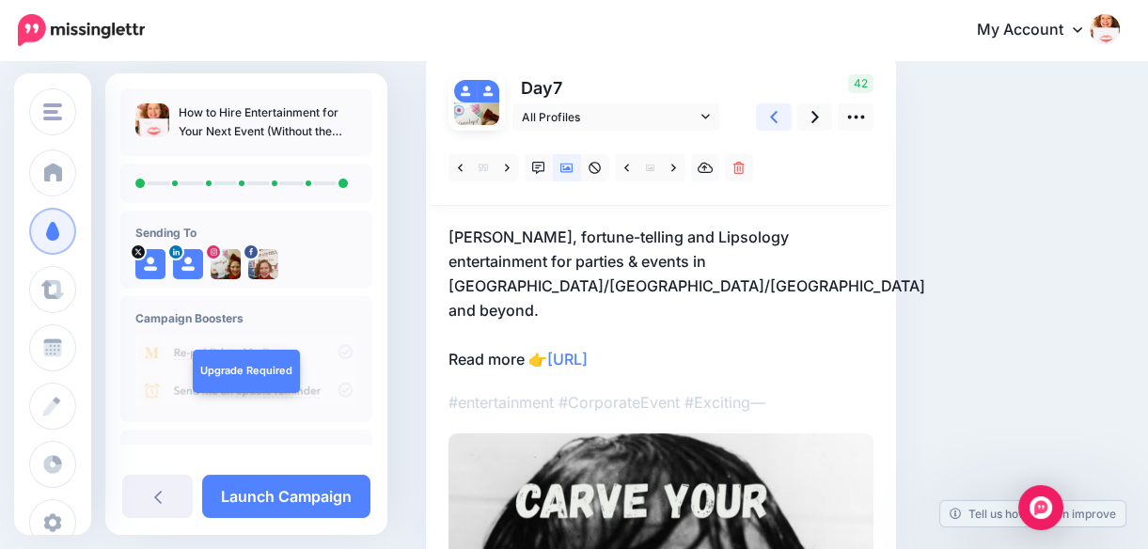
click at [777, 116] on link at bounding box center [774, 116] width 36 height 27
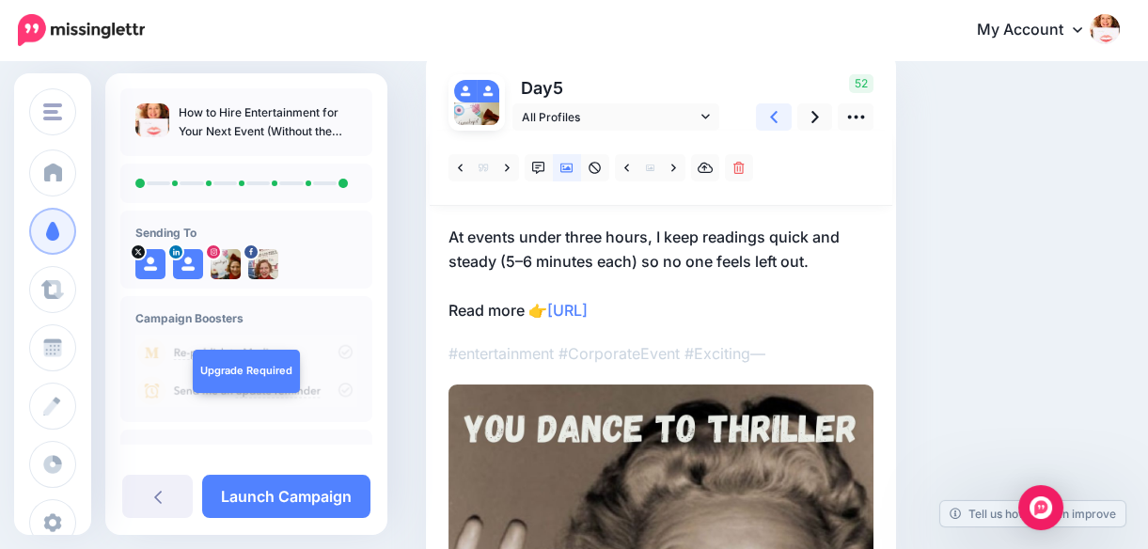
click at [777, 116] on link at bounding box center [774, 116] width 36 height 27
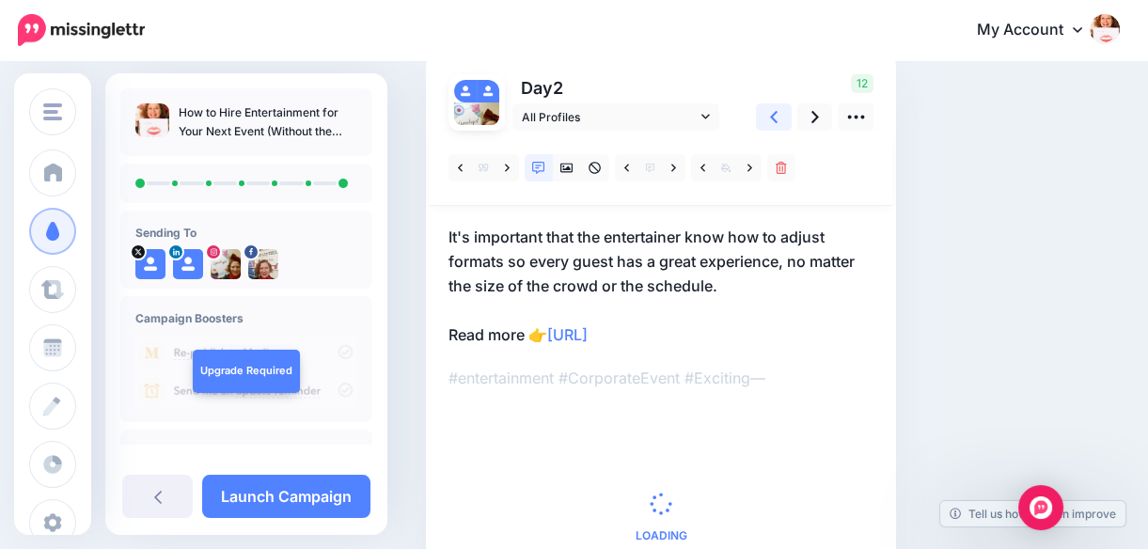
click at [777, 116] on link at bounding box center [774, 116] width 36 height 27
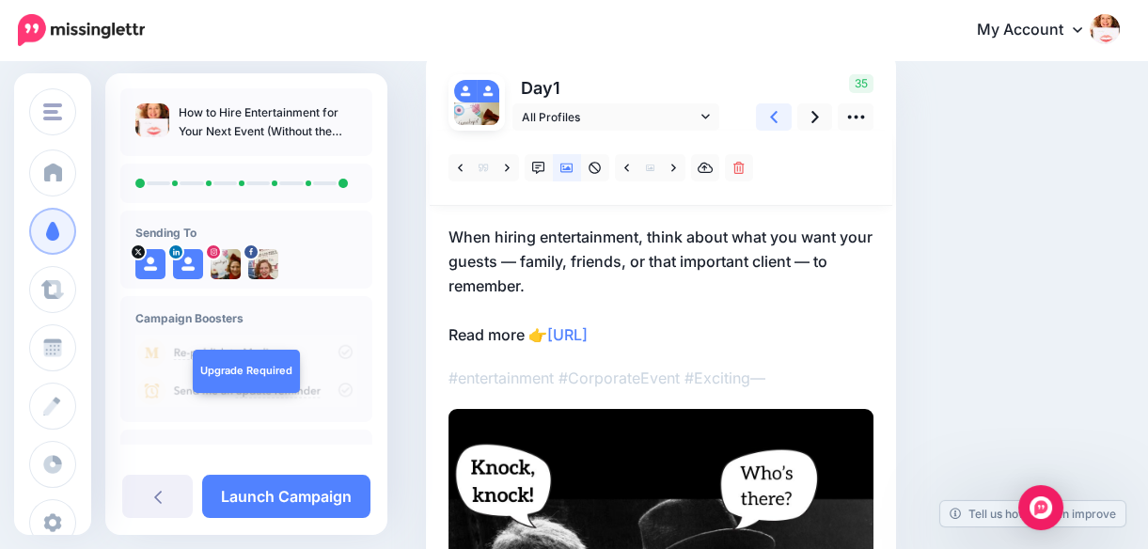
click at [777, 116] on link at bounding box center [774, 116] width 36 height 27
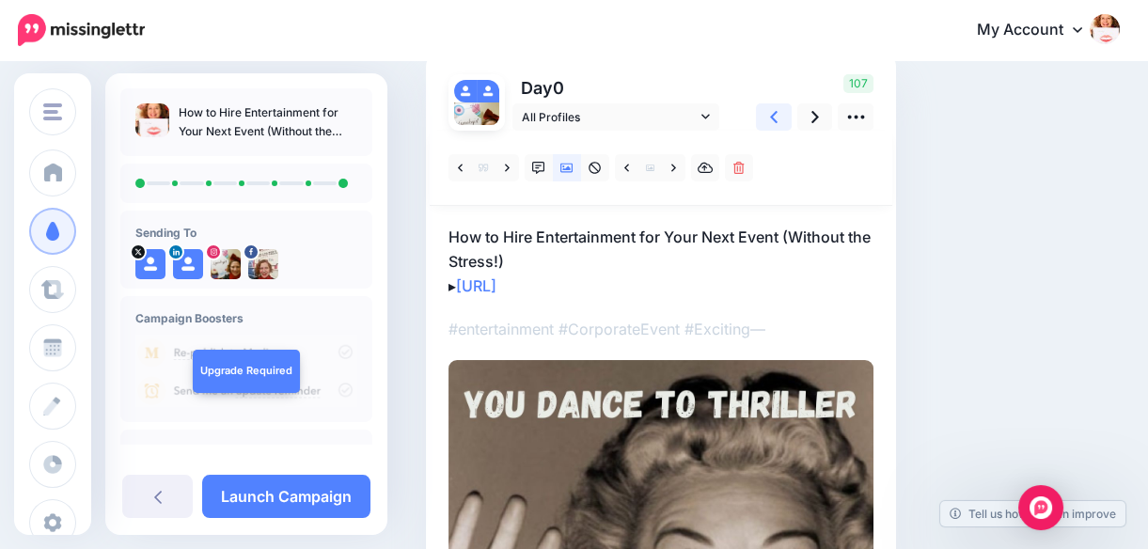
click at [777, 116] on link at bounding box center [774, 116] width 36 height 27
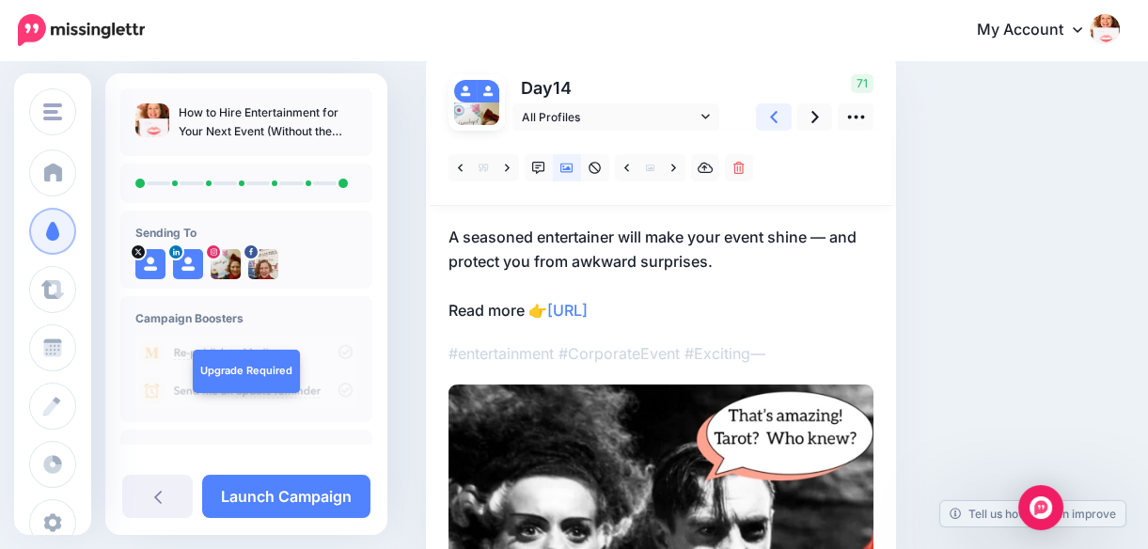
click at [777, 116] on link at bounding box center [774, 116] width 36 height 27
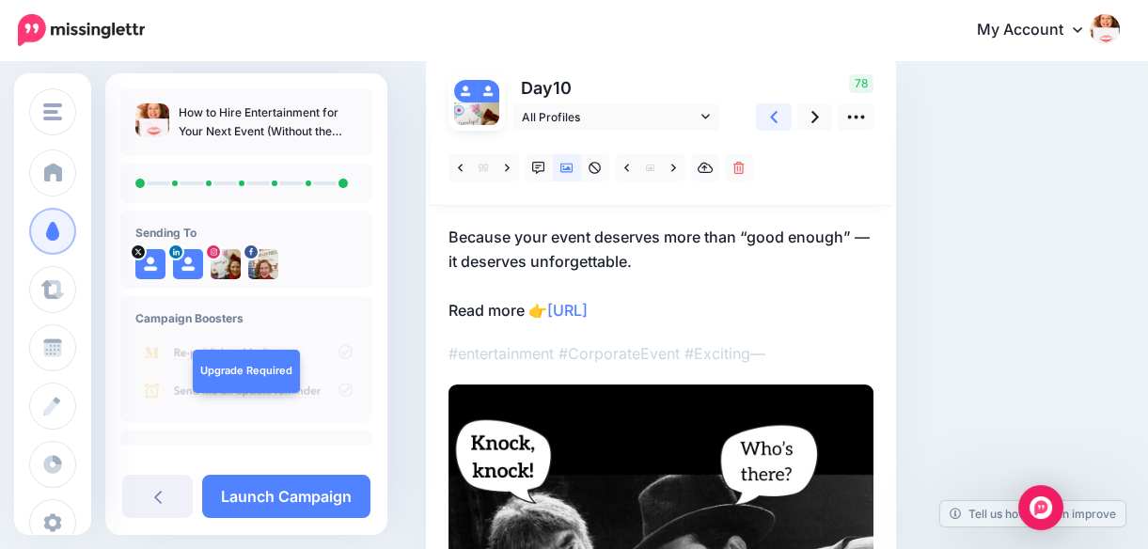
click at [777, 116] on link at bounding box center [774, 116] width 36 height 27
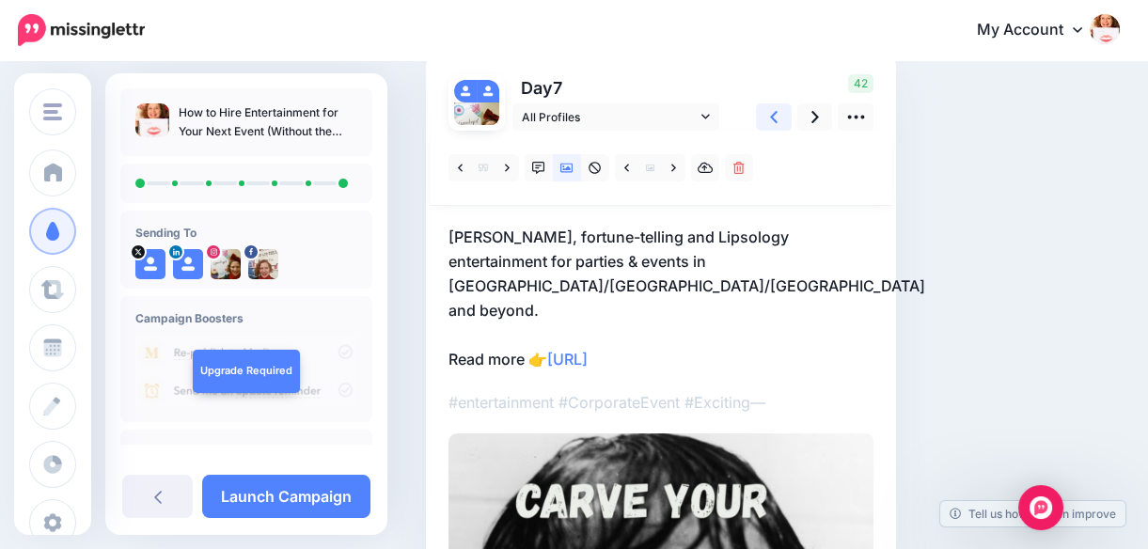
click at [777, 116] on link at bounding box center [774, 116] width 36 height 27
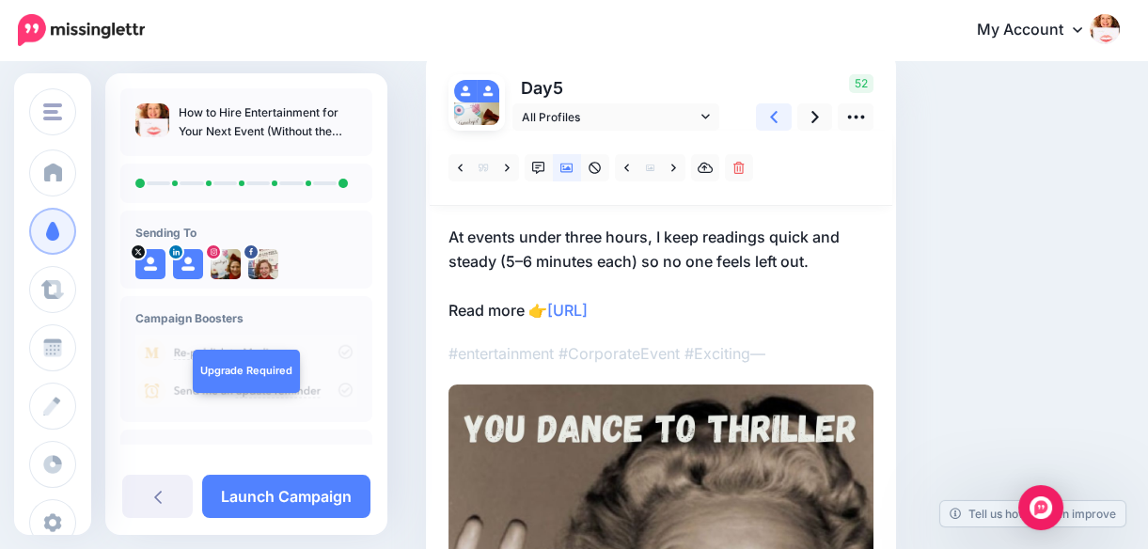
click at [777, 116] on link at bounding box center [774, 116] width 36 height 27
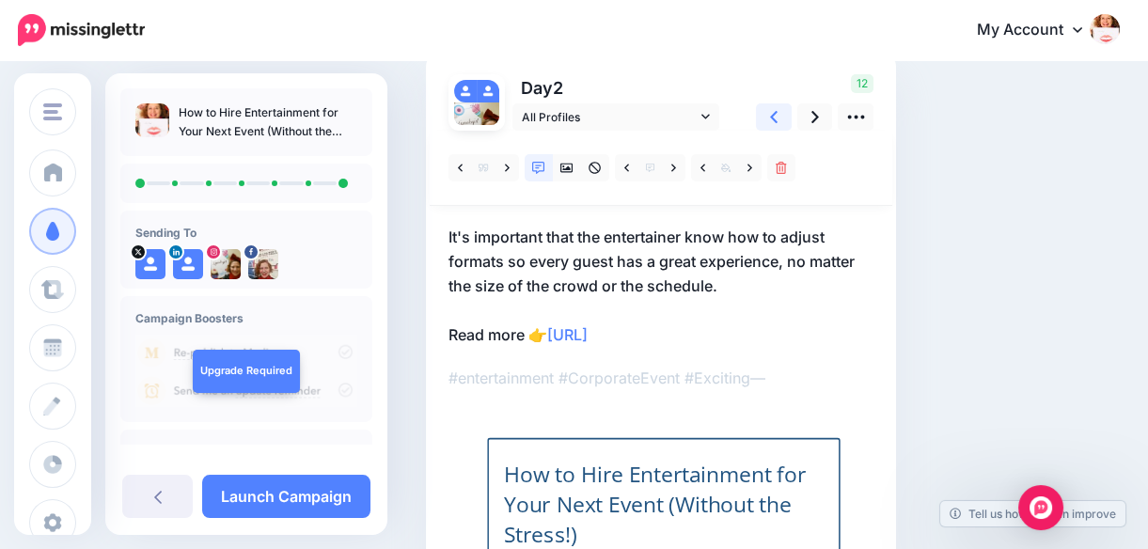
click at [777, 116] on link at bounding box center [774, 116] width 36 height 27
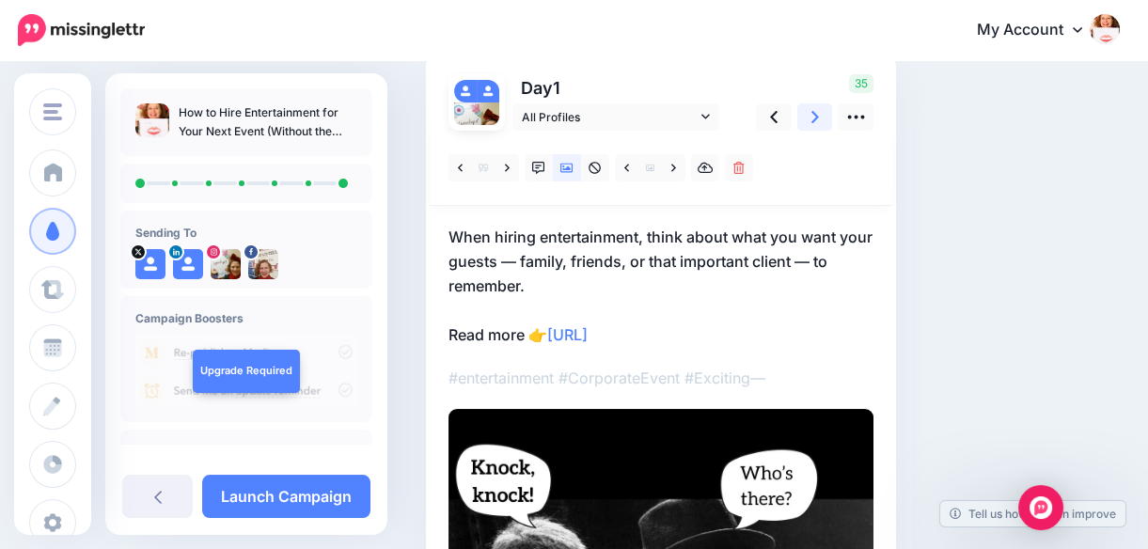
click at [814, 118] on icon at bounding box center [815, 117] width 8 height 12
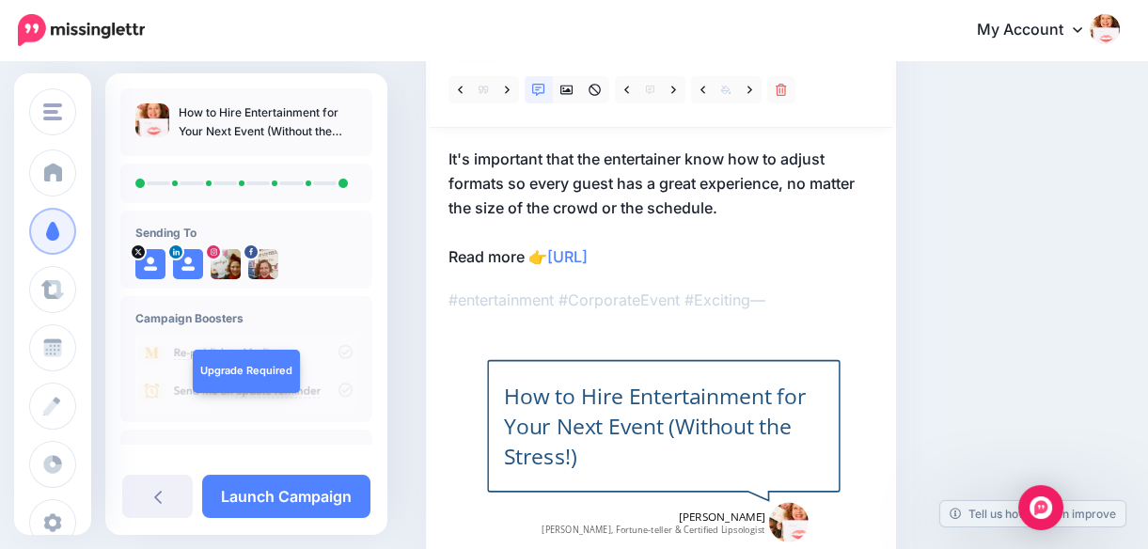
scroll to position [182, 0]
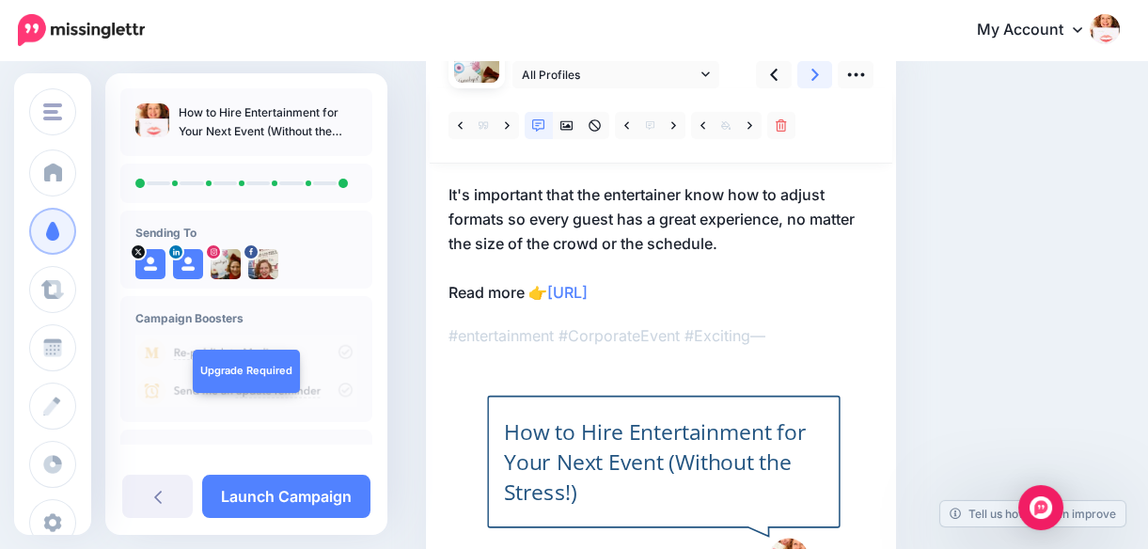
click at [811, 75] on icon at bounding box center [815, 75] width 8 height 20
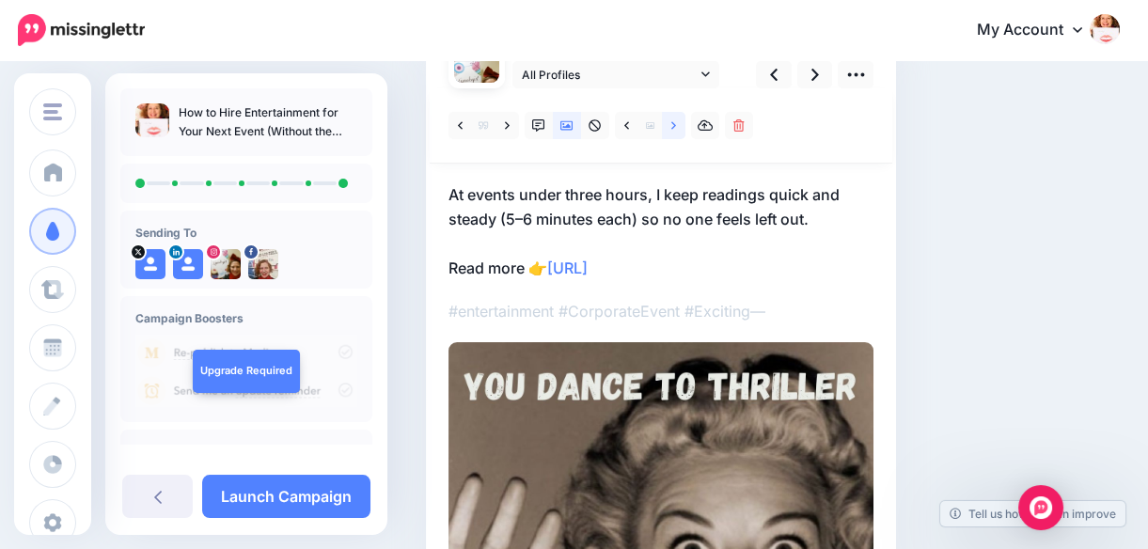
click at [673, 122] on icon at bounding box center [673, 125] width 5 height 8
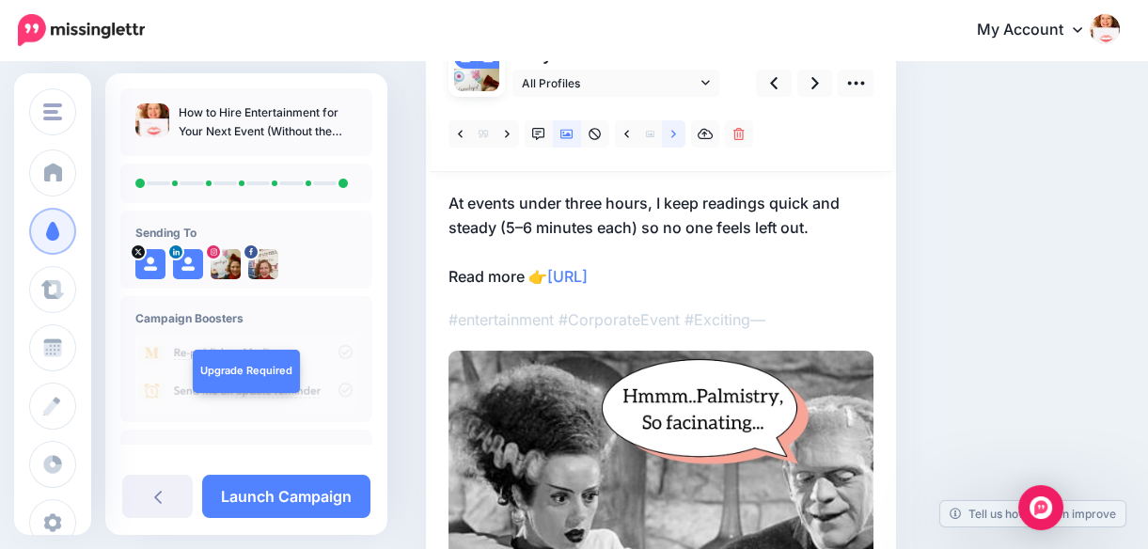
scroll to position [160, 0]
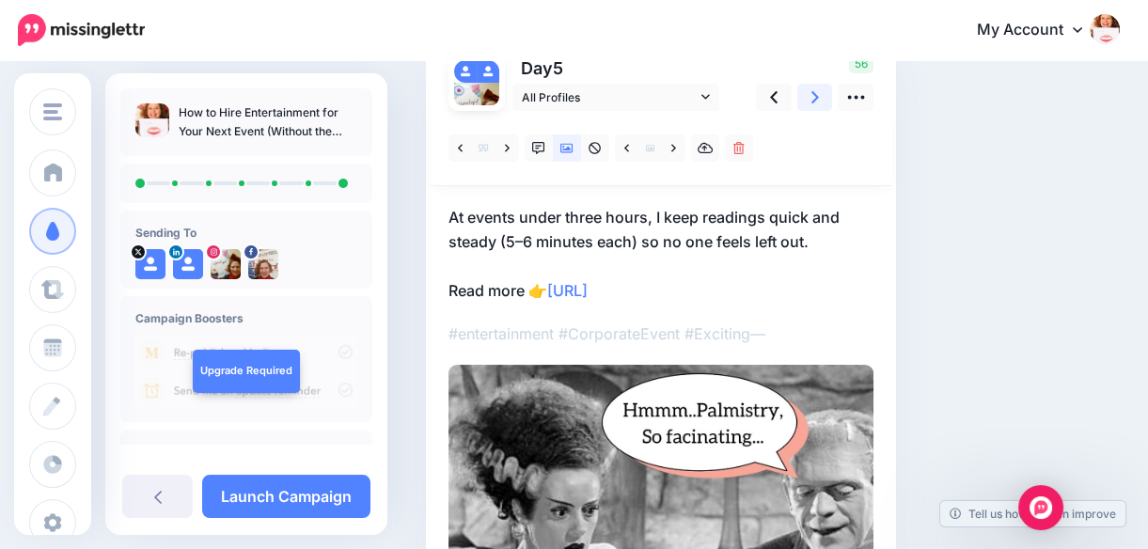
click at [811, 93] on icon at bounding box center [815, 97] width 8 height 20
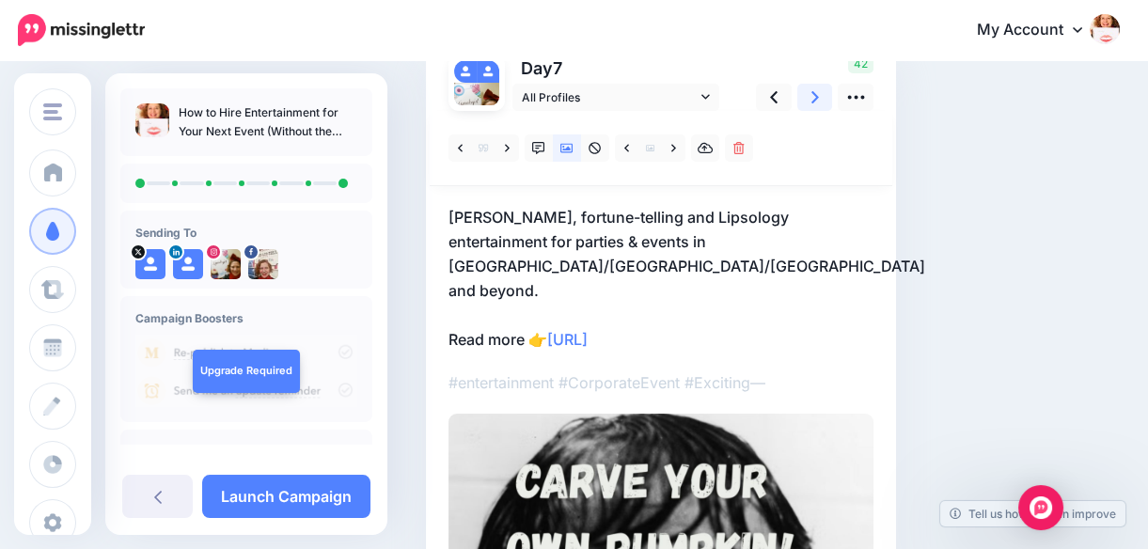
click at [813, 93] on icon at bounding box center [815, 97] width 8 height 12
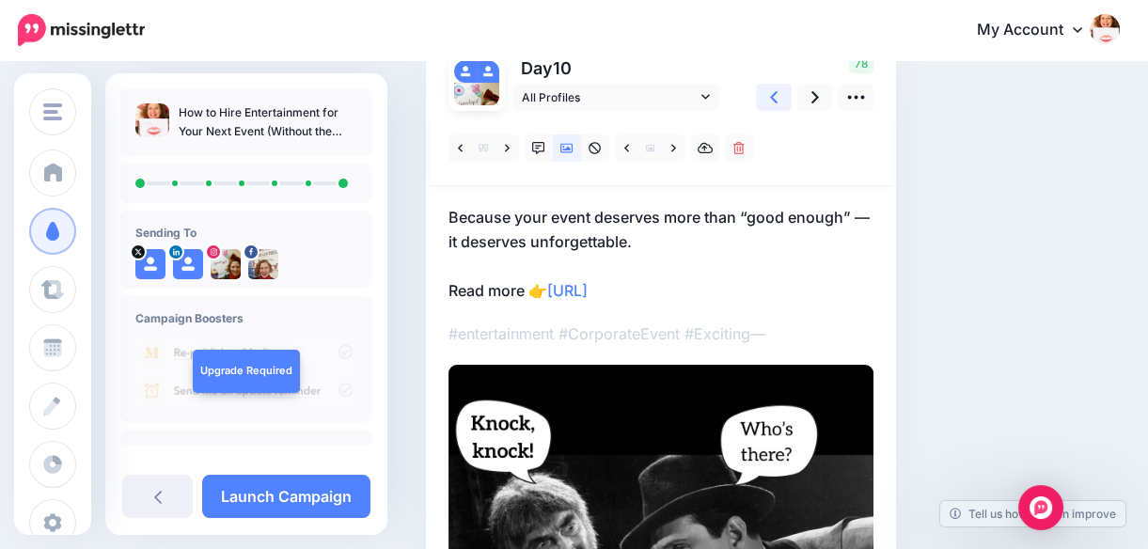
click at [776, 94] on icon at bounding box center [774, 97] width 8 height 20
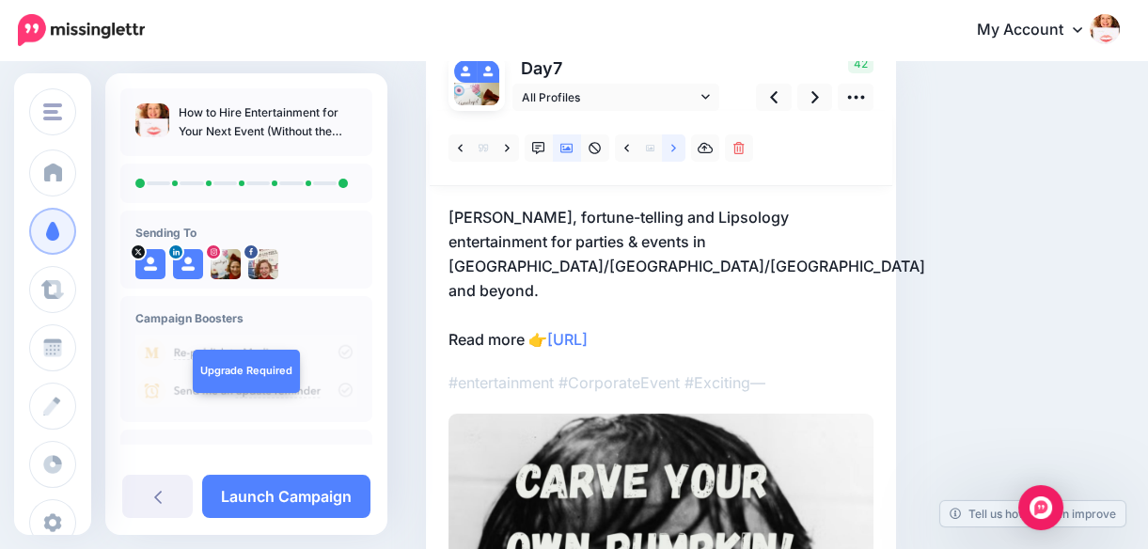
click at [671, 147] on icon at bounding box center [673, 148] width 5 height 13
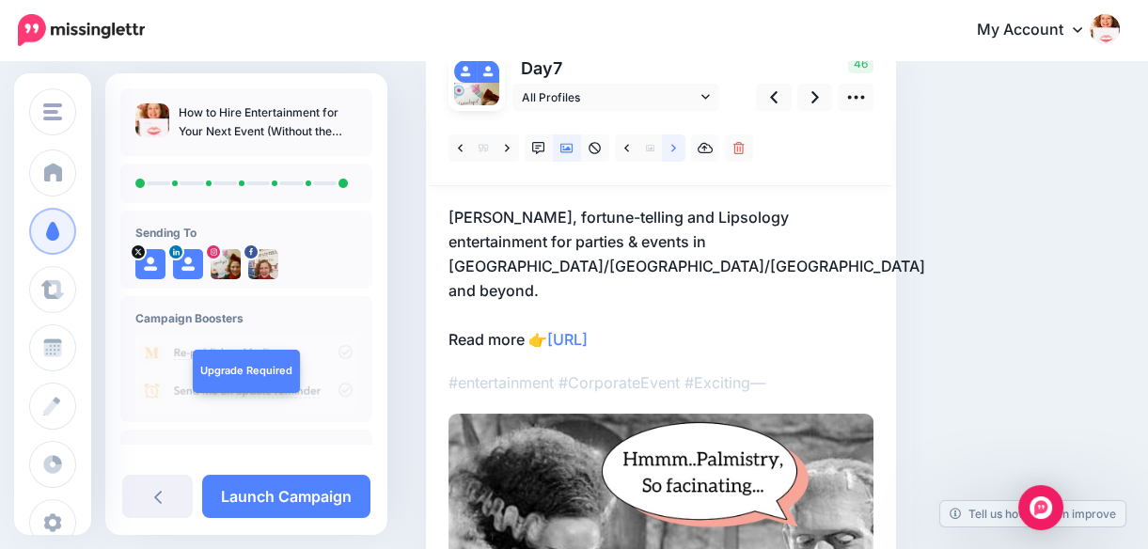
click at [671, 147] on icon at bounding box center [673, 148] width 5 height 13
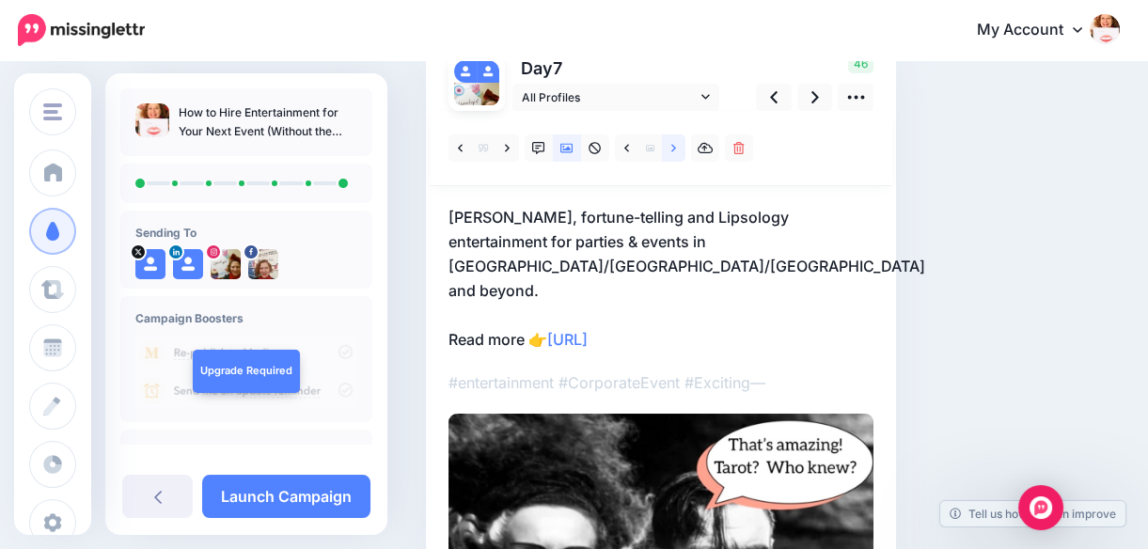
click at [671, 147] on icon at bounding box center [673, 148] width 5 height 13
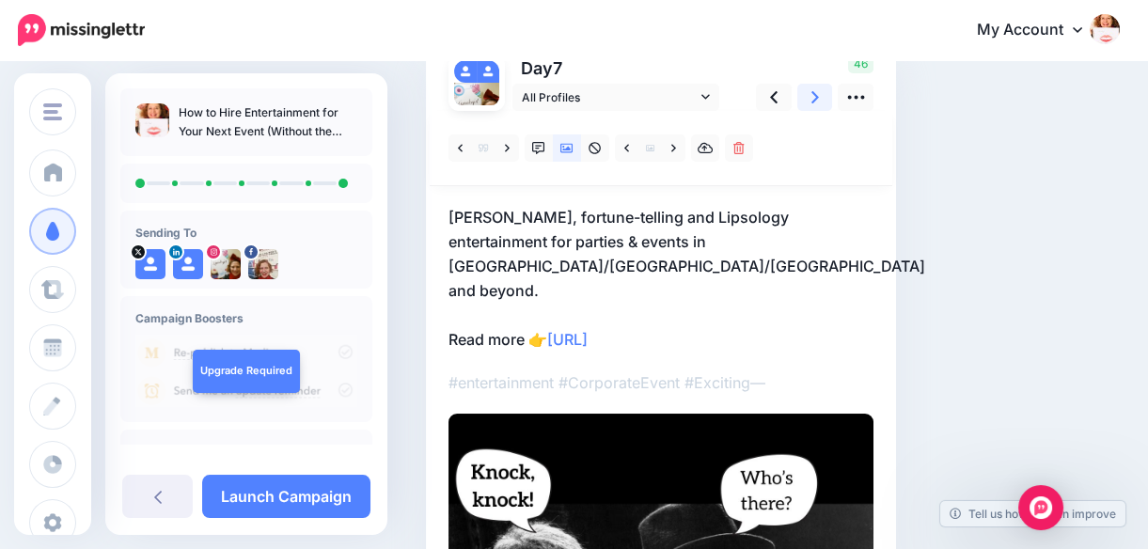
click at [806, 97] on link at bounding box center [815, 97] width 36 height 27
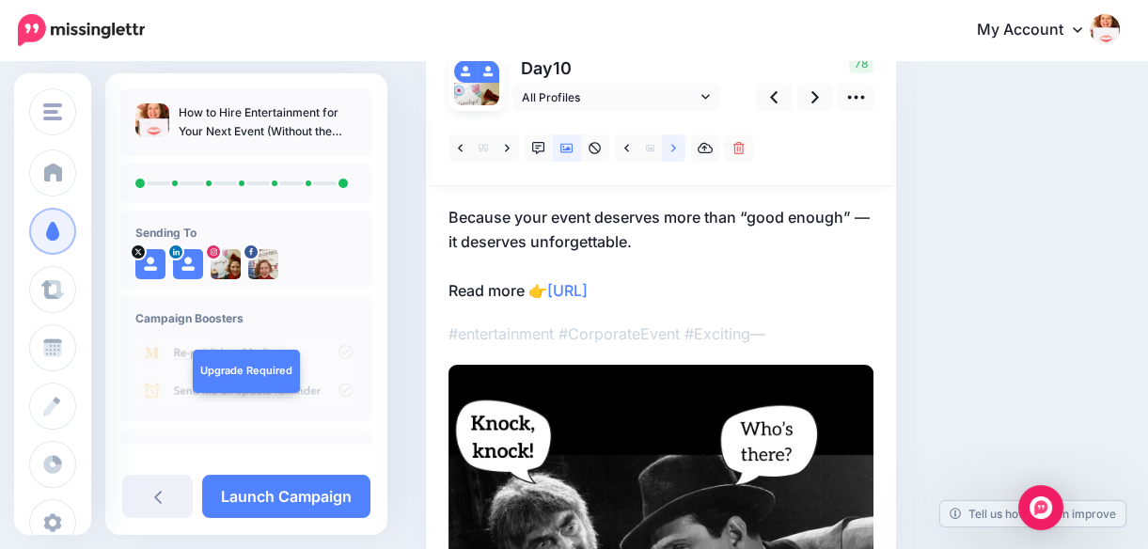
click at [669, 147] on link at bounding box center [674, 147] width 24 height 27
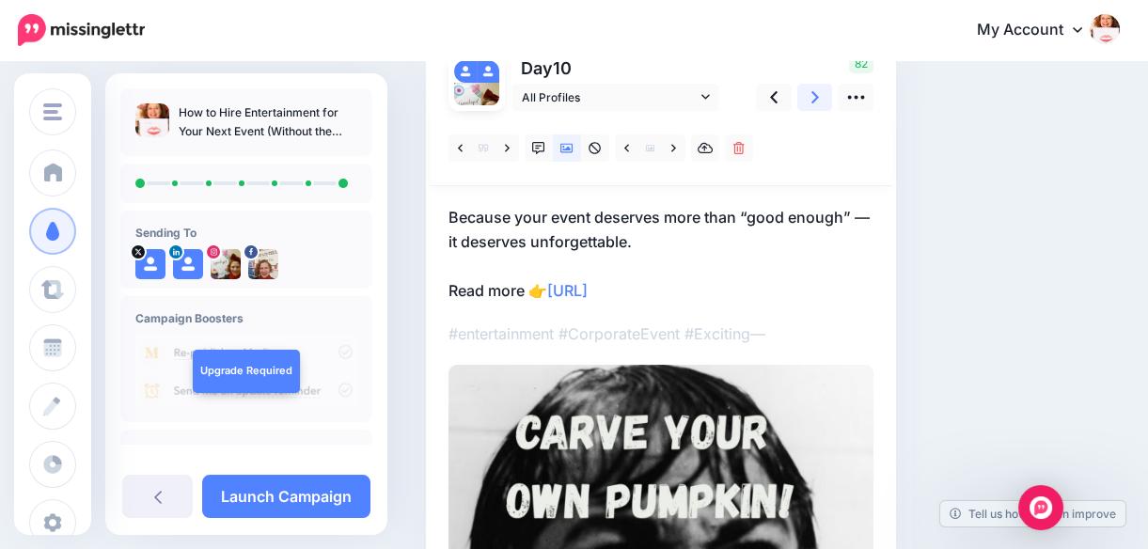
click at [815, 93] on icon at bounding box center [815, 97] width 8 height 12
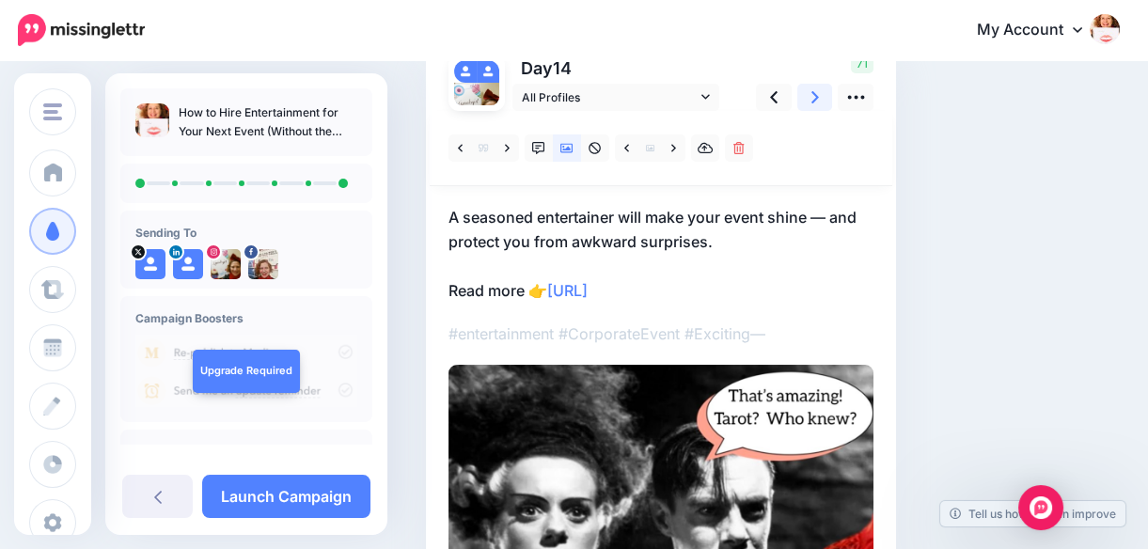
click at [813, 96] on icon at bounding box center [815, 97] width 8 height 20
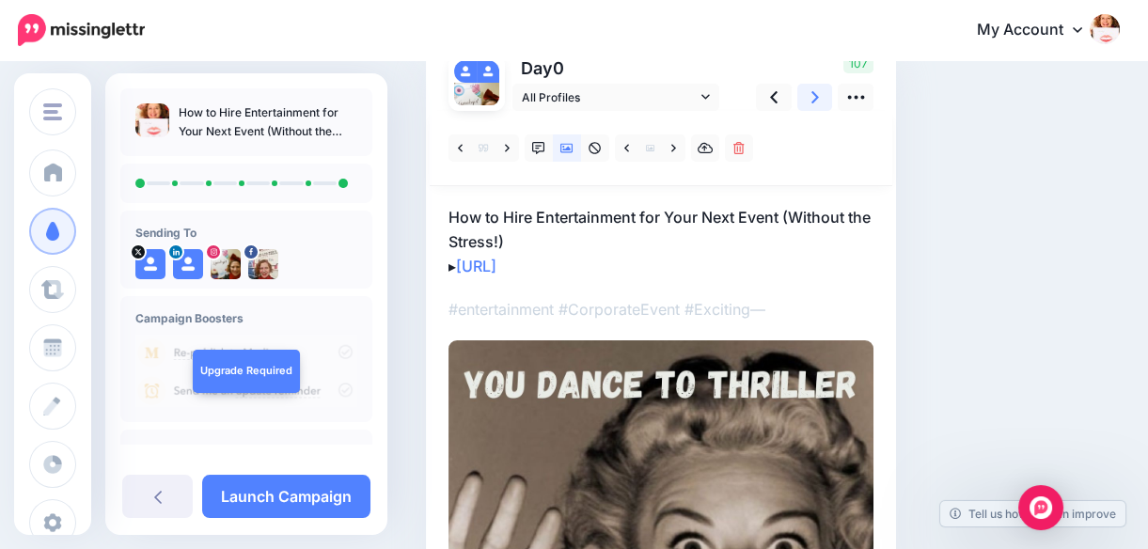
click at [813, 98] on icon at bounding box center [815, 97] width 8 height 20
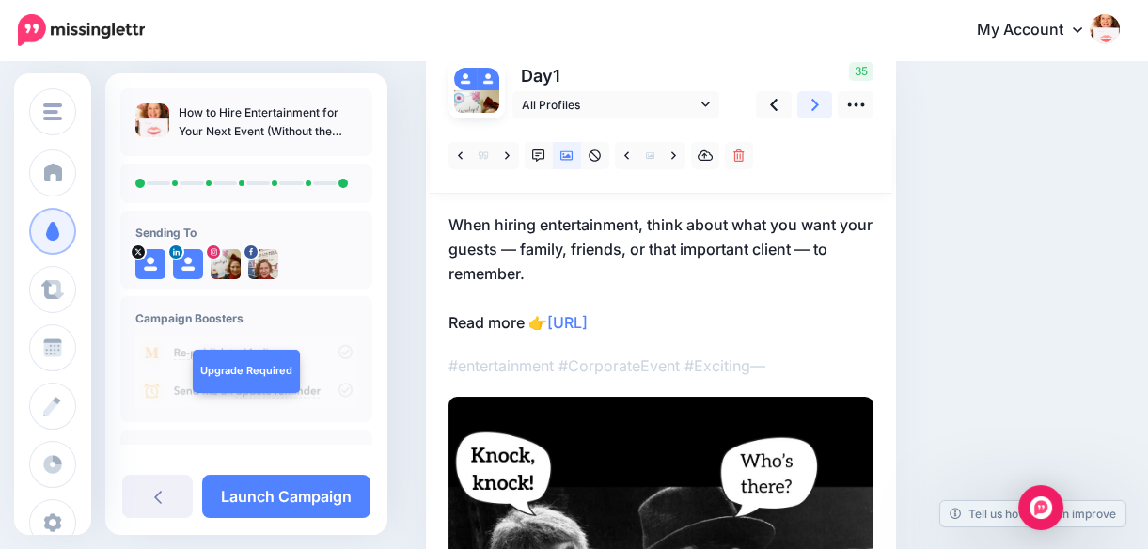
scroll to position [147, 0]
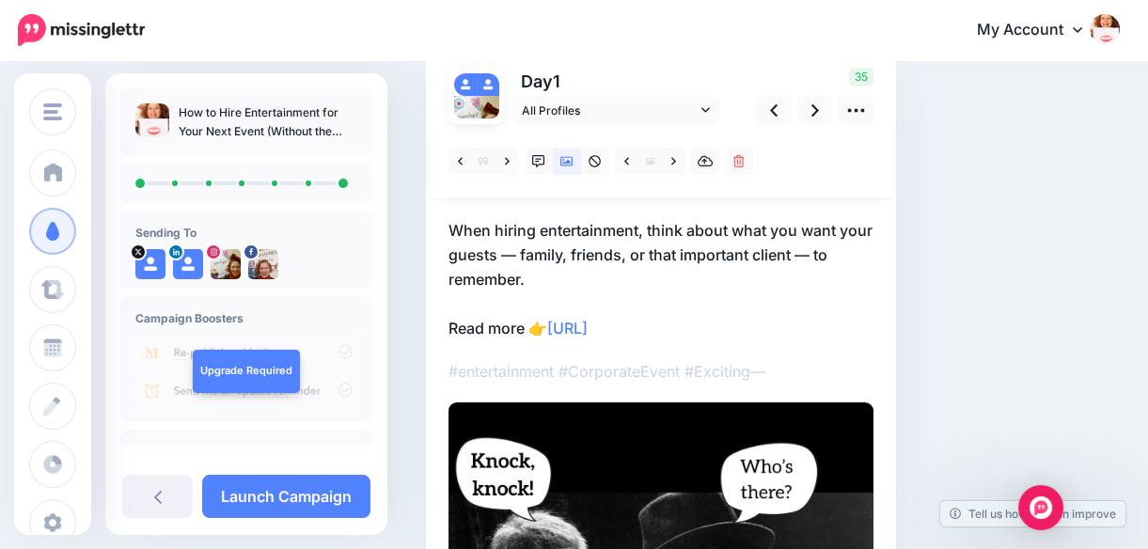
click at [998, 154] on div "Social Posts Review the social posts that will be sent to promote this content.…" at bounding box center [713, 479] width 602 height 1068
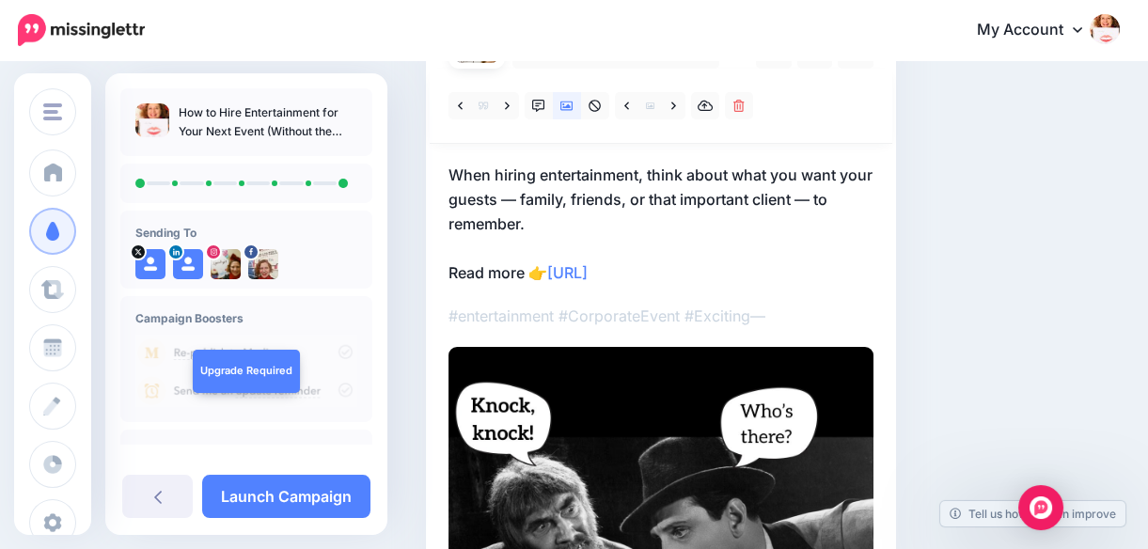
scroll to position [196, 0]
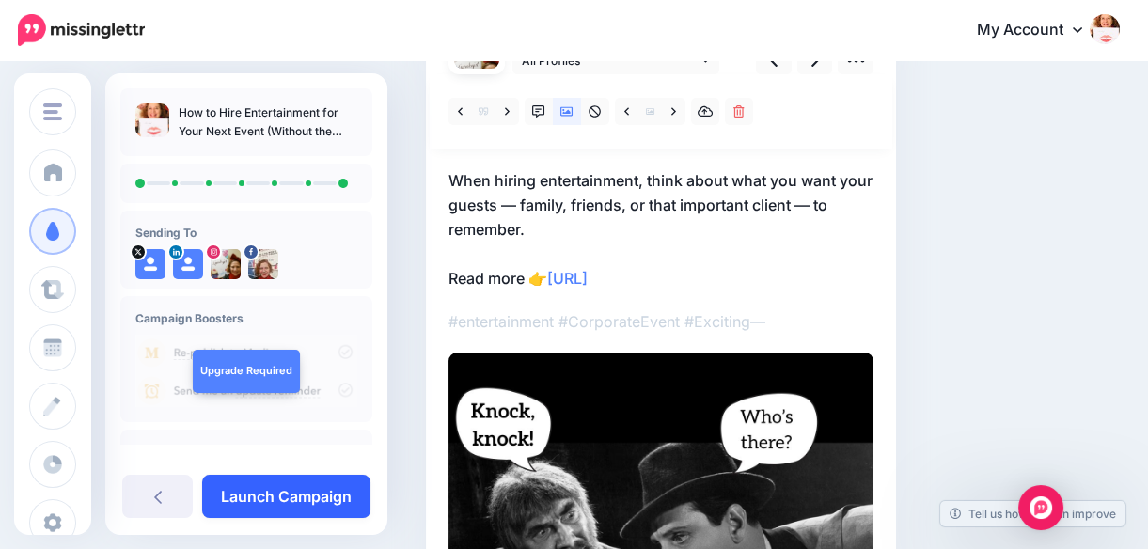
click at [291, 494] on link "Launch Campaign" at bounding box center [286, 496] width 168 height 43
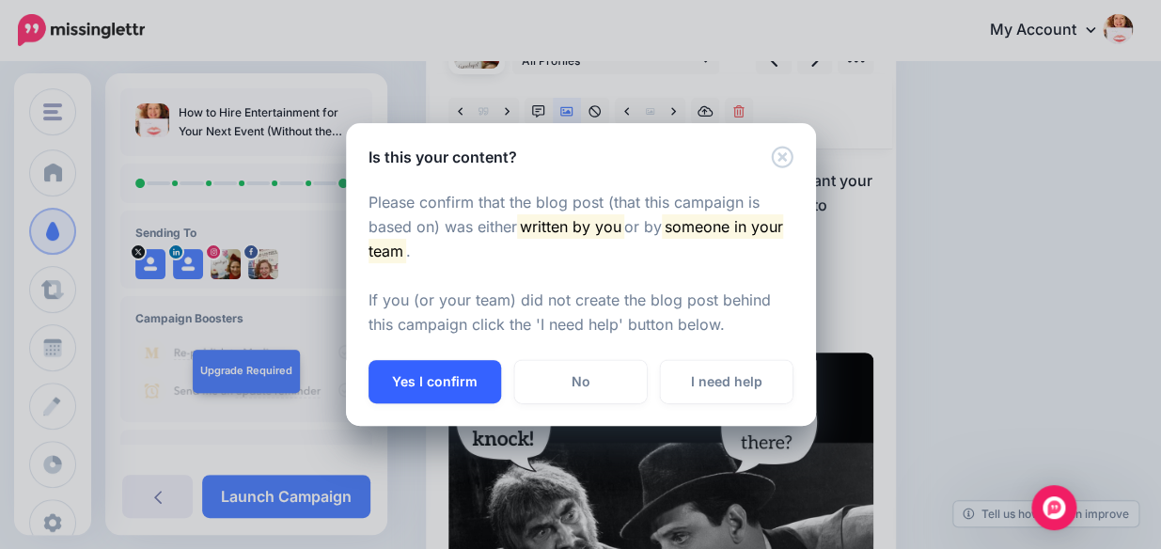
click at [436, 378] on button "Yes I confirm" at bounding box center [435, 381] width 133 height 43
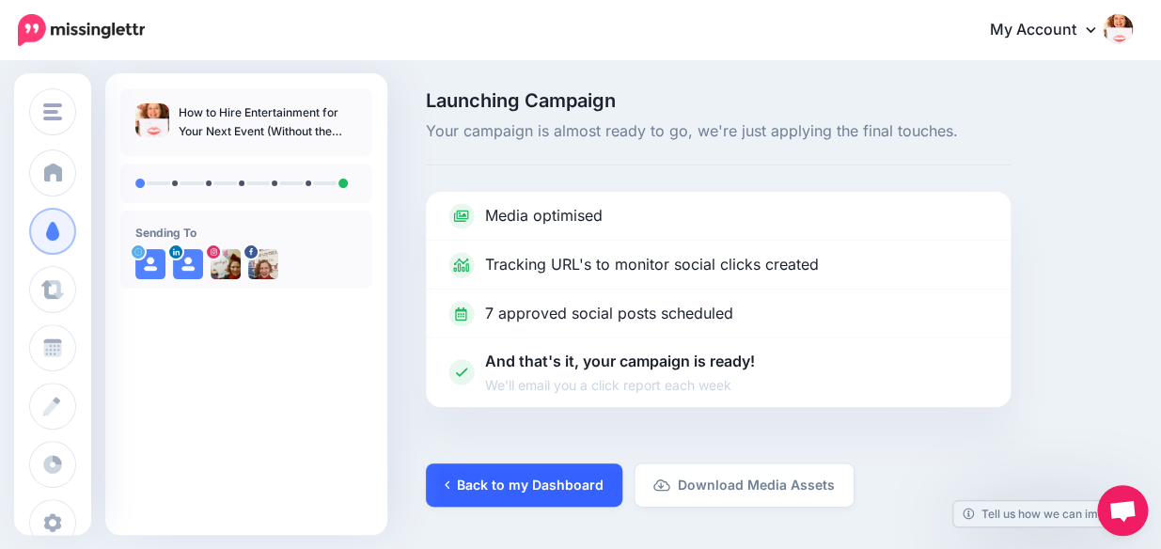
click at [549, 485] on link "Back to my Dashboard" at bounding box center [524, 484] width 196 height 43
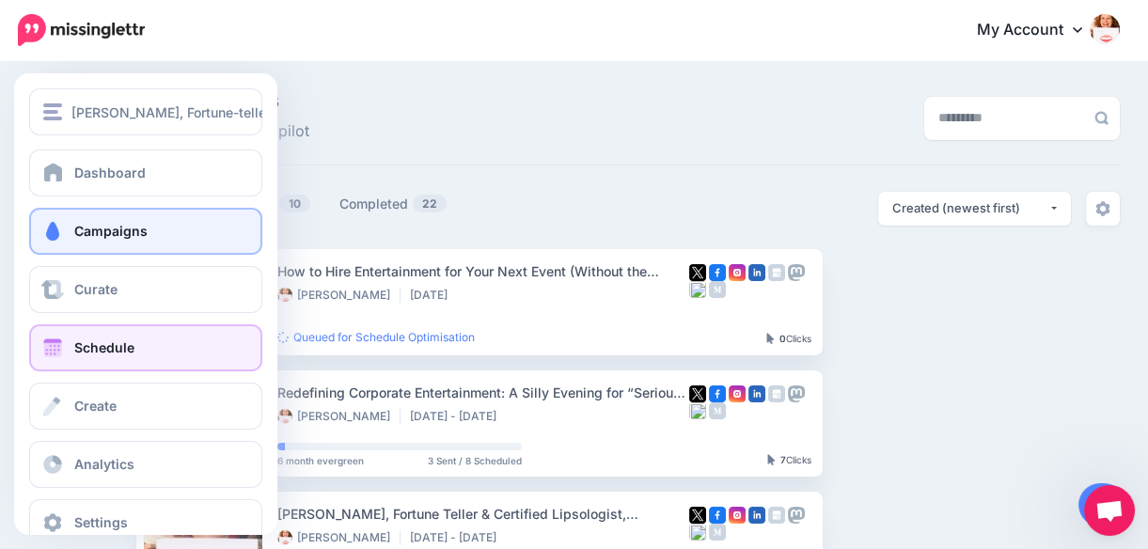
click at [66, 349] on link "Schedule" at bounding box center [145, 347] width 233 height 47
click at [89, 351] on span "Schedule" at bounding box center [104, 347] width 60 height 16
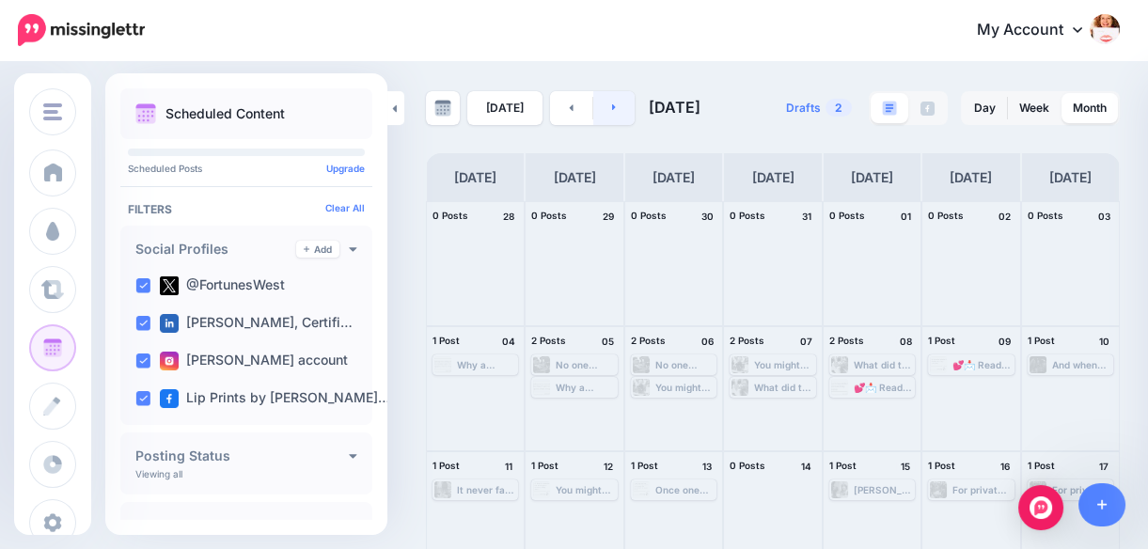
click at [611, 110] on link at bounding box center [614, 108] width 42 height 34
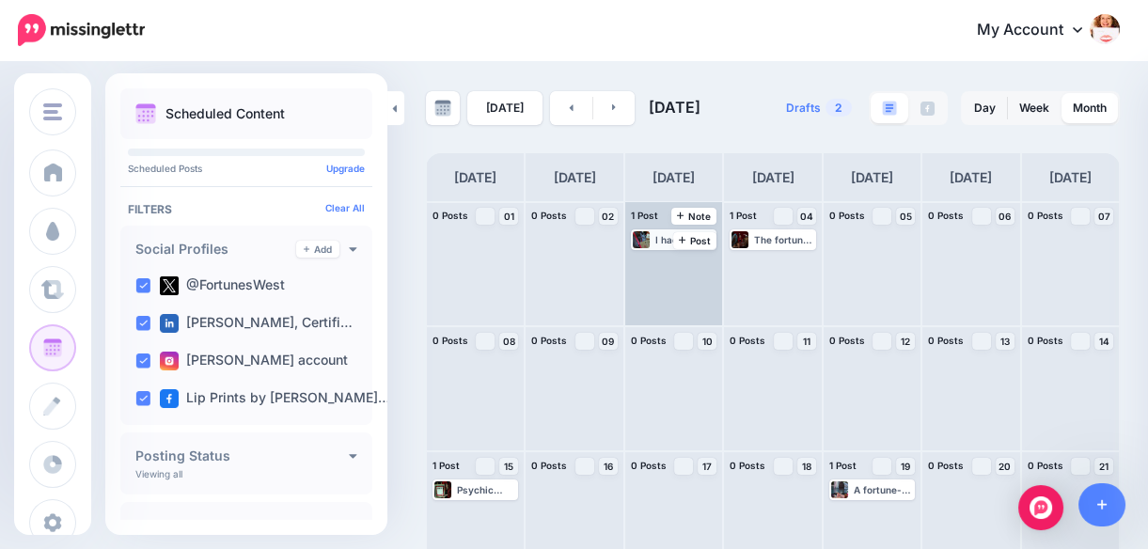
click at [667, 237] on div "I had to laugh because they all either apologized for how their prints looked o…" at bounding box center [684, 239] width 59 height 11
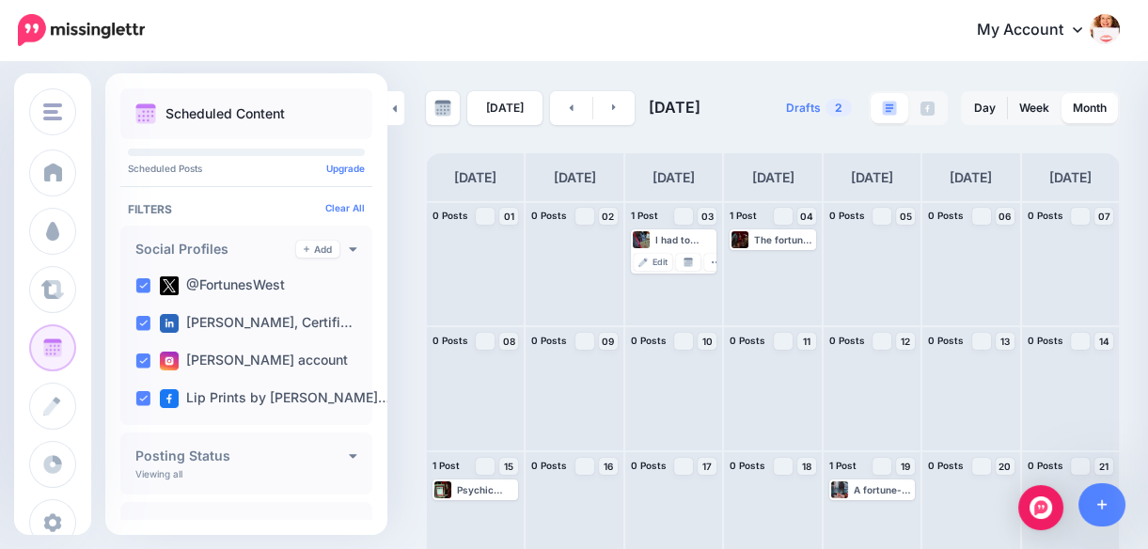
click at [949, 56] on nav "My Account Dashboard My Account Billing Facebook Community Help Center" at bounding box center [574, 30] width 1120 height 60
click at [570, 109] on icon at bounding box center [572, 107] width 4 height 7
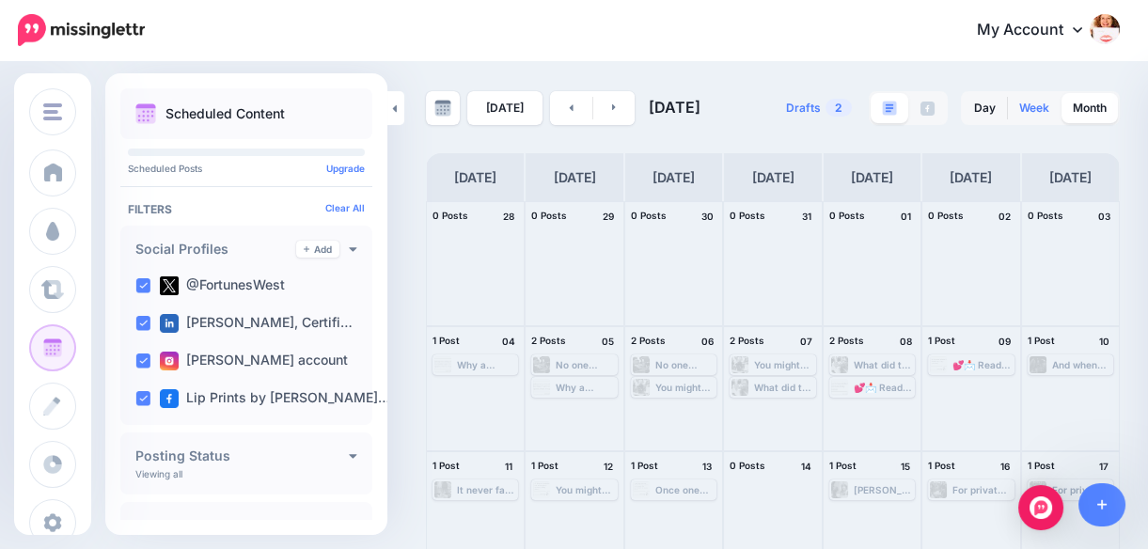
click at [1043, 109] on link "Week" at bounding box center [1034, 108] width 53 height 30
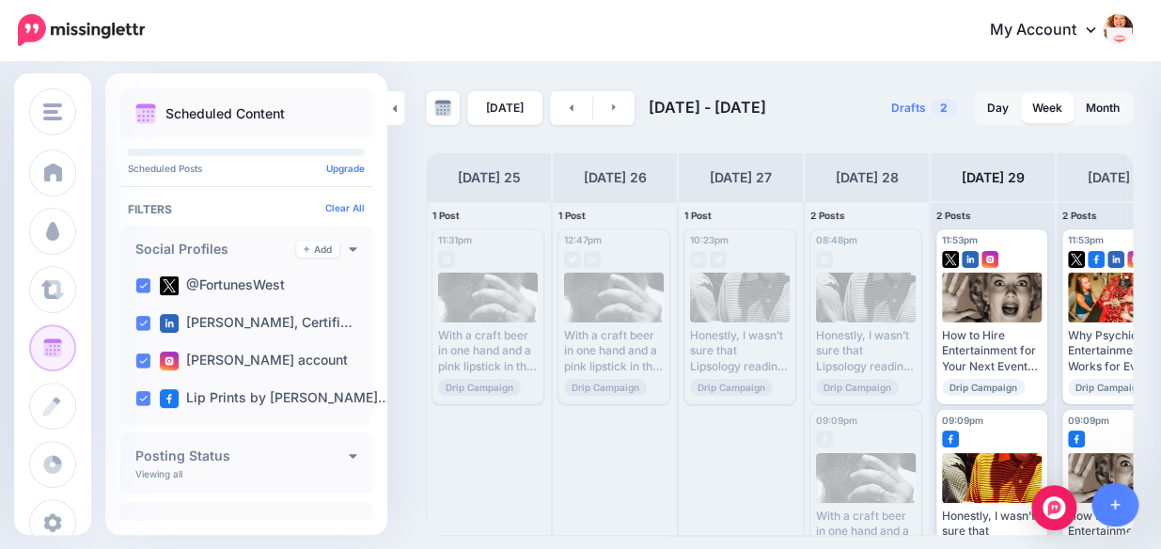
click at [643, 474] on div "12:47pm [DATE] 12:47pm Published With a craft beer in one hand and a pink lipst…" at bounding box center [615, 368] width 124 height 333
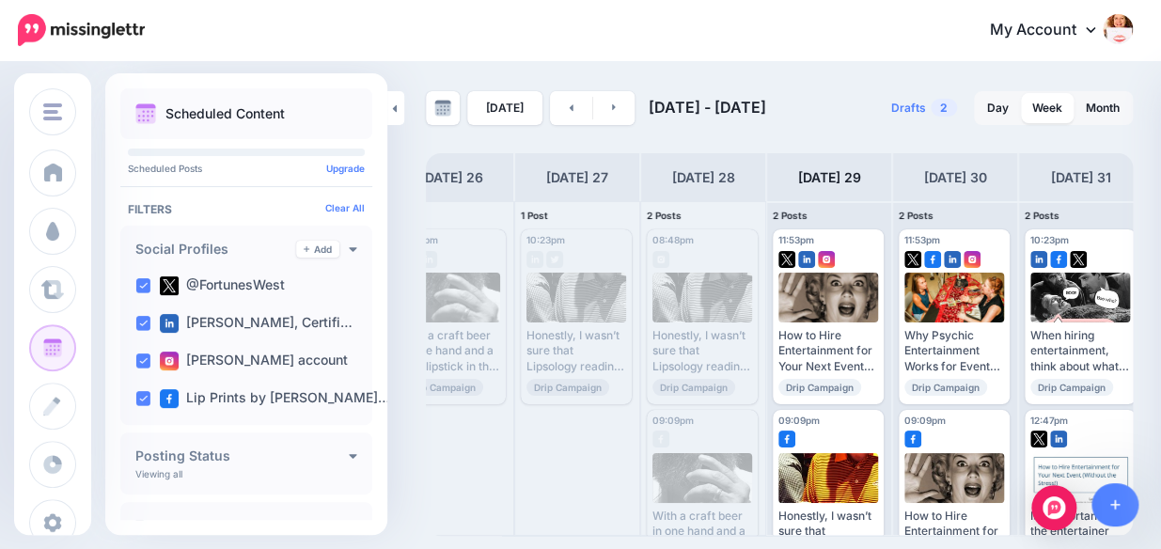
scroll to position [0, 175]
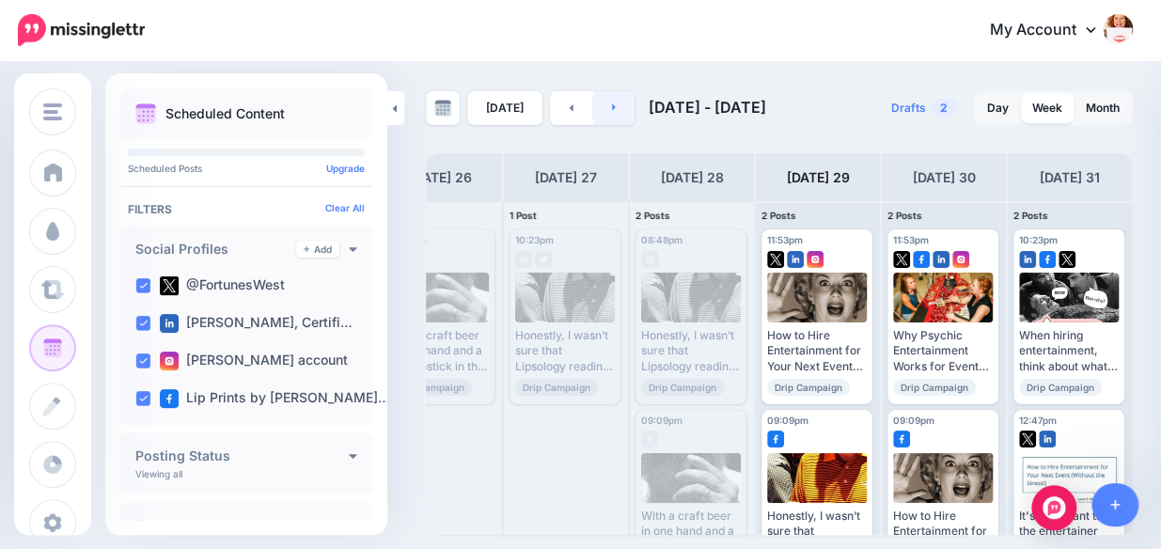
click at [611, 104] on link at bounding box center [614, 108] width 42 height 34
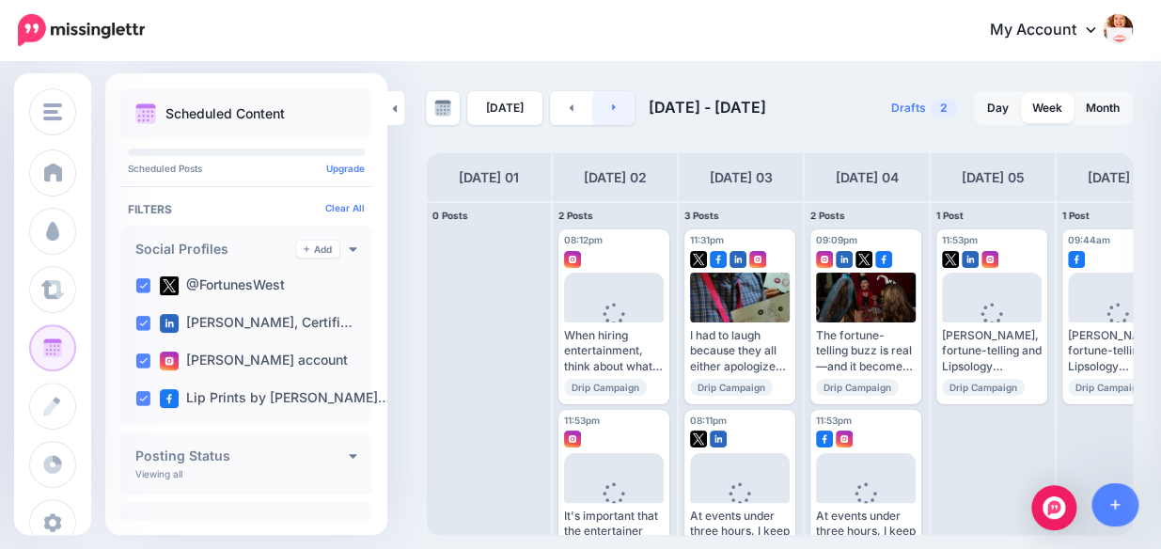
click at [612, 104] on icon at bounding box center [614, 107] width 5 height 11
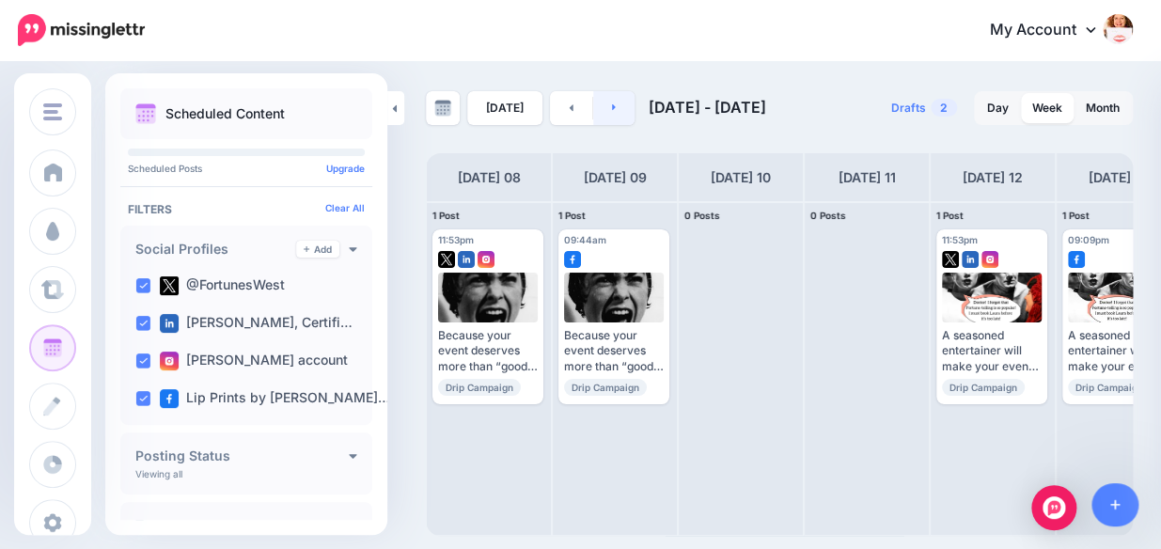
click at [612, 106] on icon at bounding box center [614, 107] width 5 height 11
